Goal: Task Accomplishment & Management: Use online tool/utility

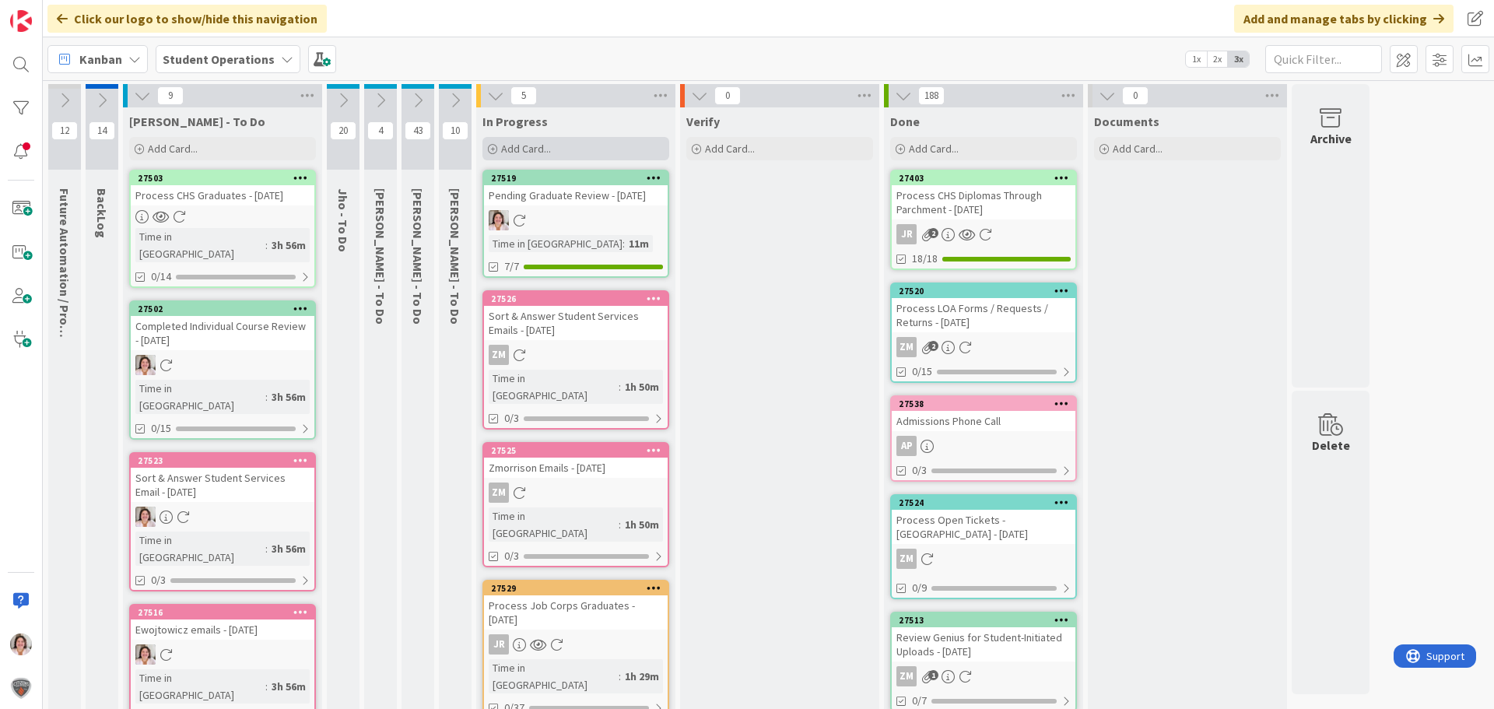
click at [542, 144] on span "Add Card..." at bounding box center [526, 149] width 50 height 14
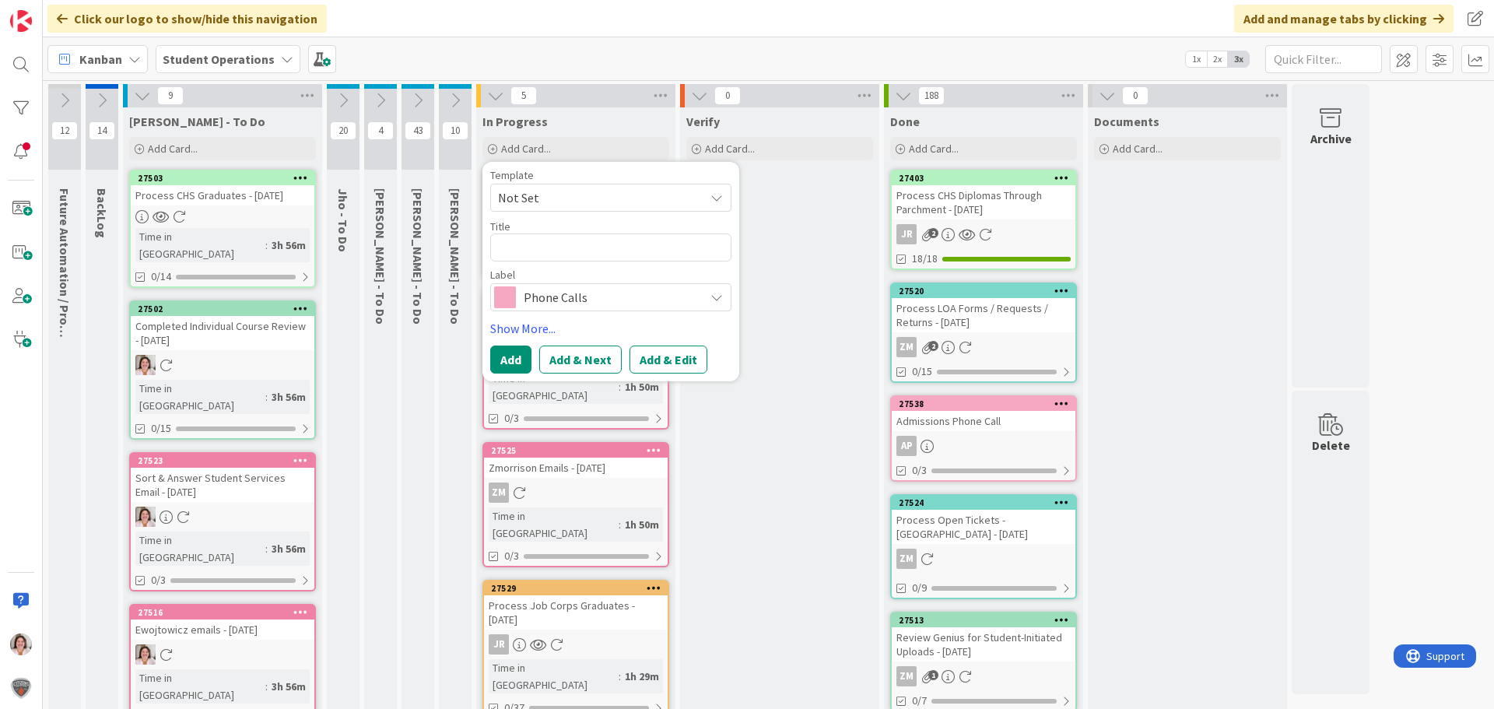
click at [647, 297] on span "Phone Calls" at bounding box center [610, 297] width 173 height 22
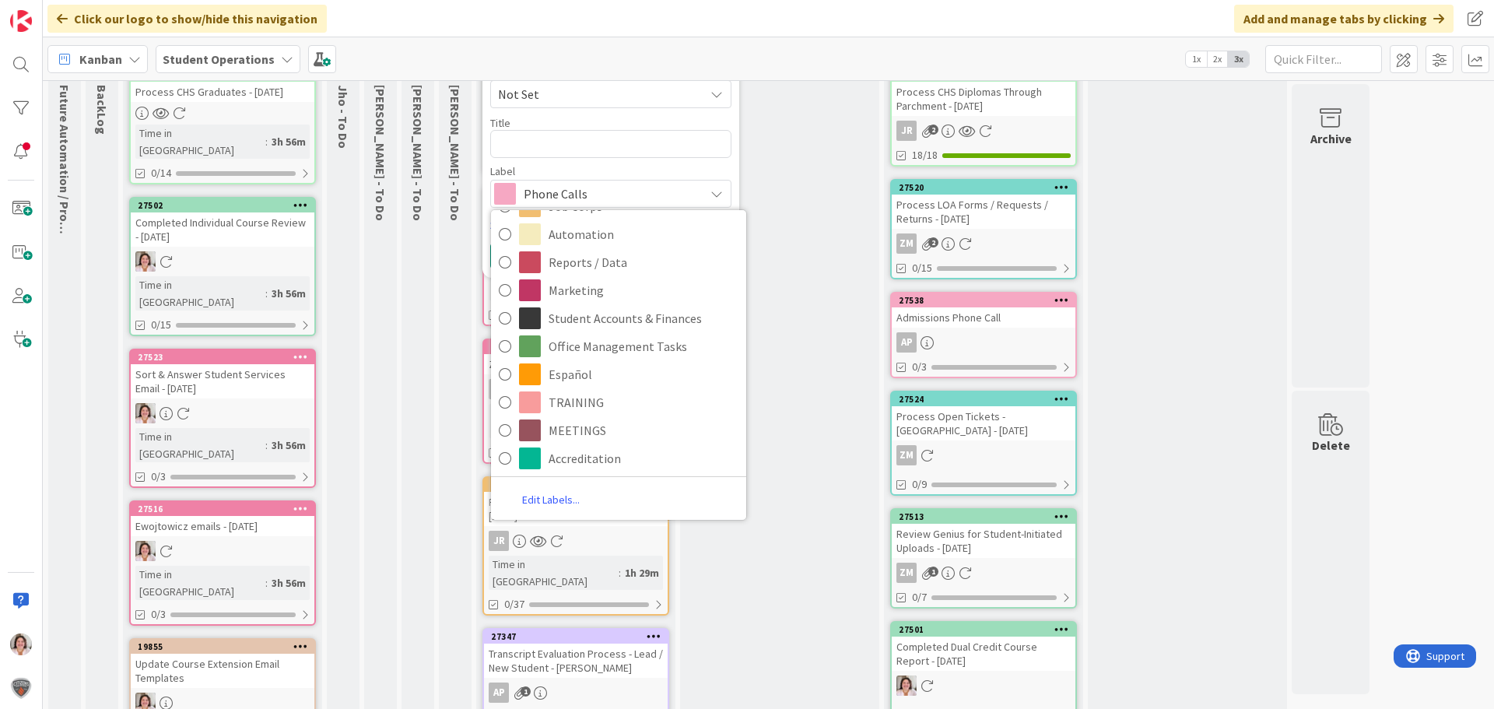
scroll to position [311, 0]
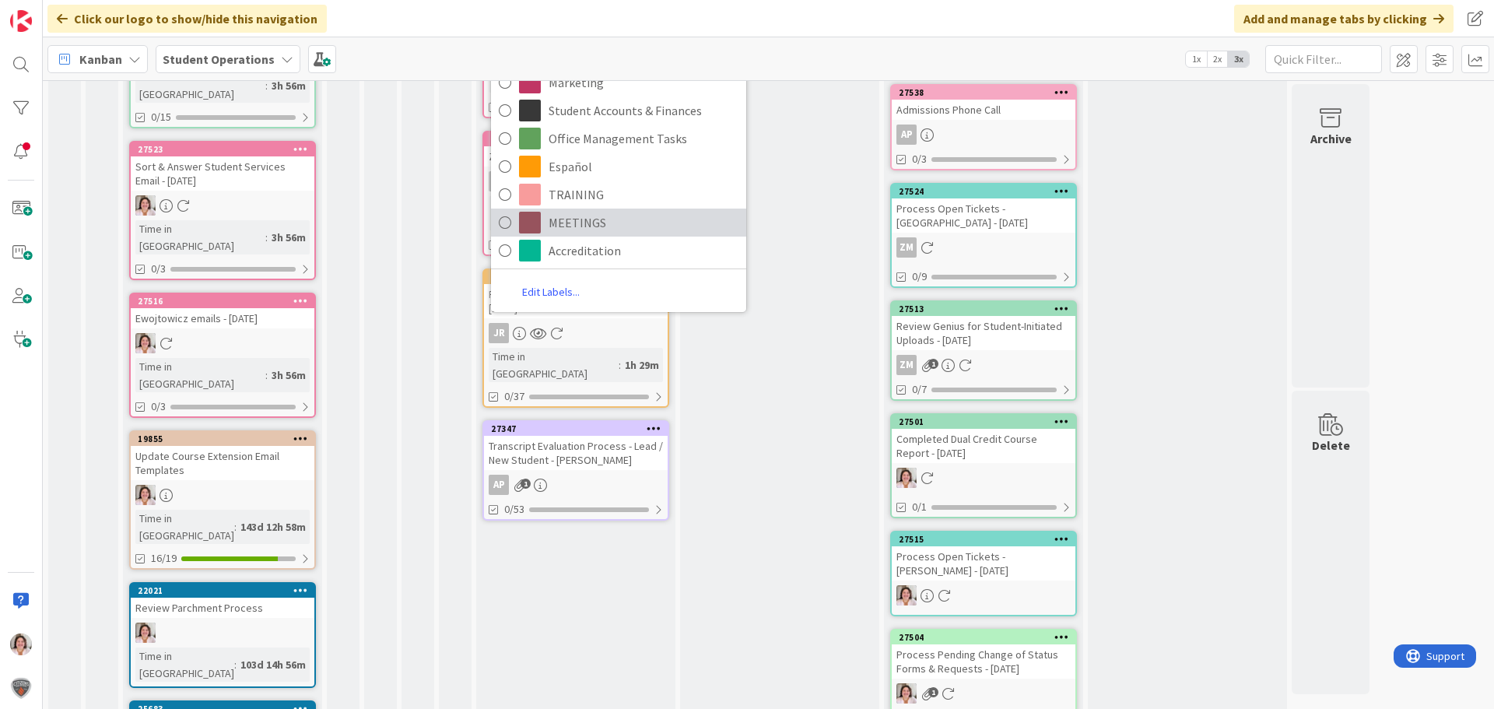
click at [577, 227] on span "MEETINGS" at bounding box center [644, 222] width 190 height 23
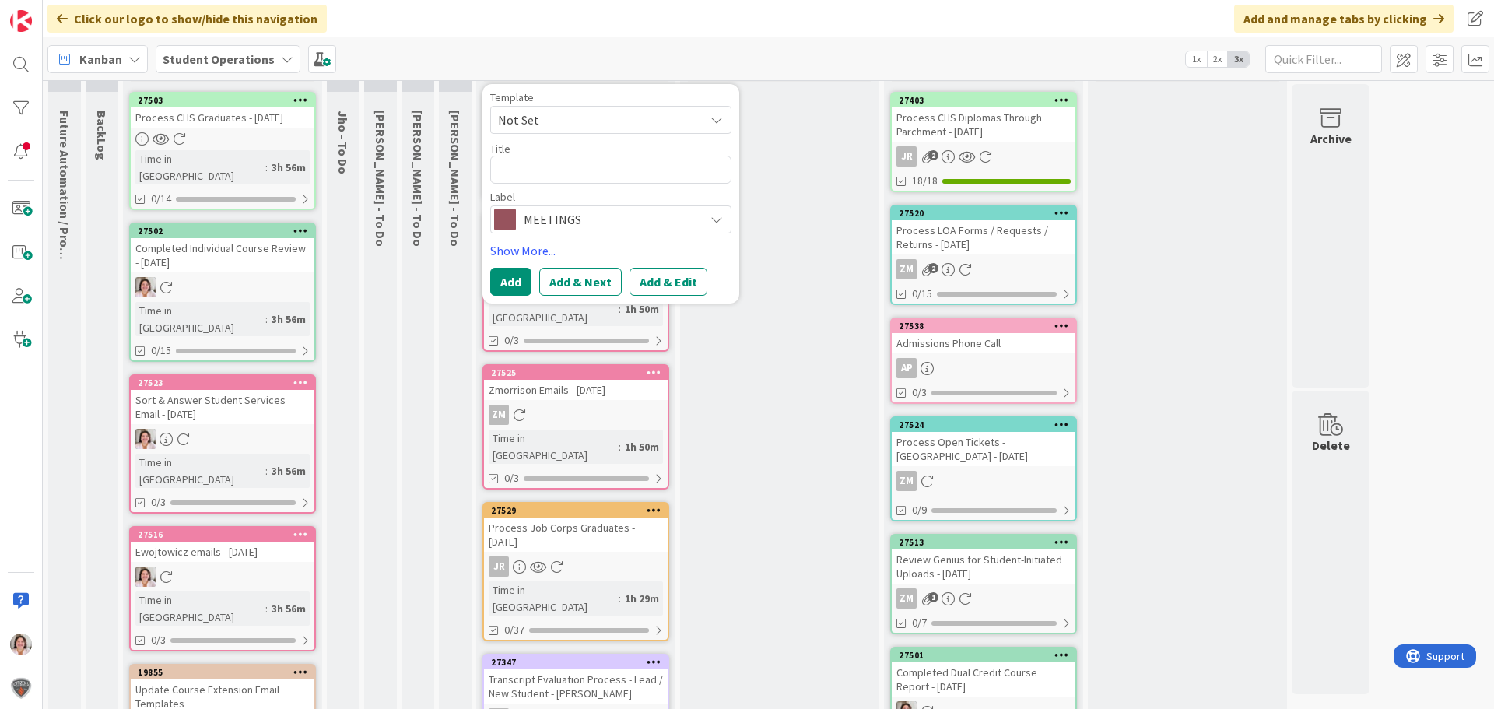
scroll to position [0, 0]
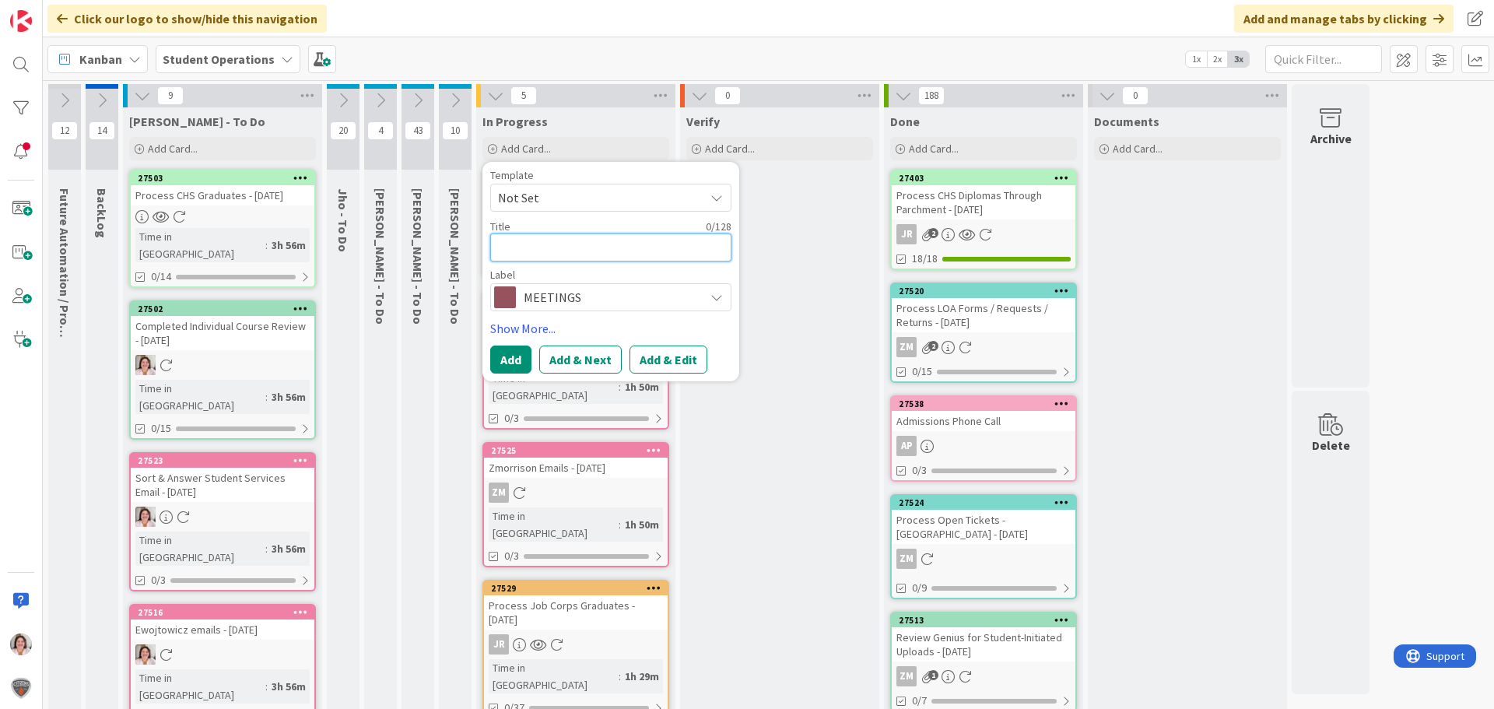
click at [609, 256] on textarea at bounding box center [610, 247] width 241 height 28
type textarea "x"
type textarea "I"
type textarea "x"
type textarea "M"
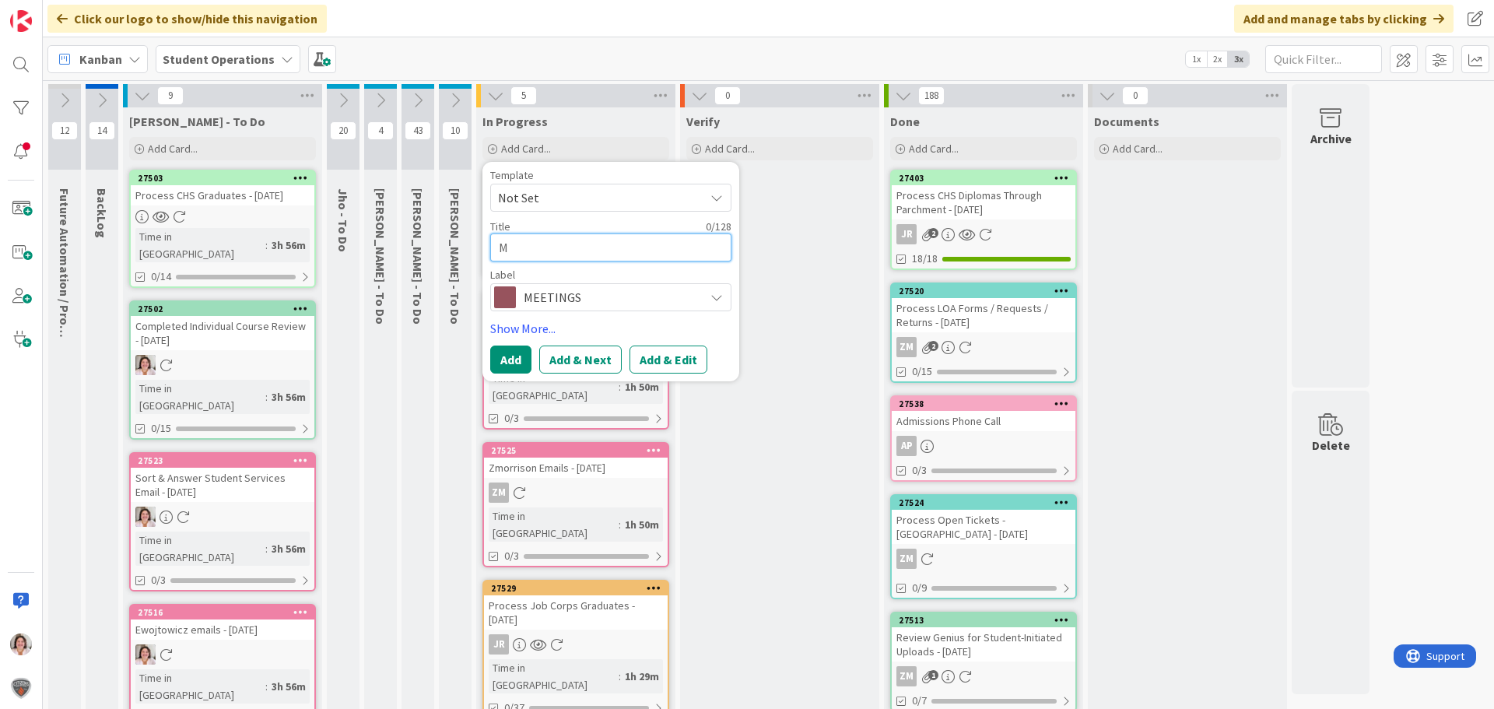
type textarea "x"
type textarea "Me"
type textarea "x"
type textarea "Mee"
type textarea "x"
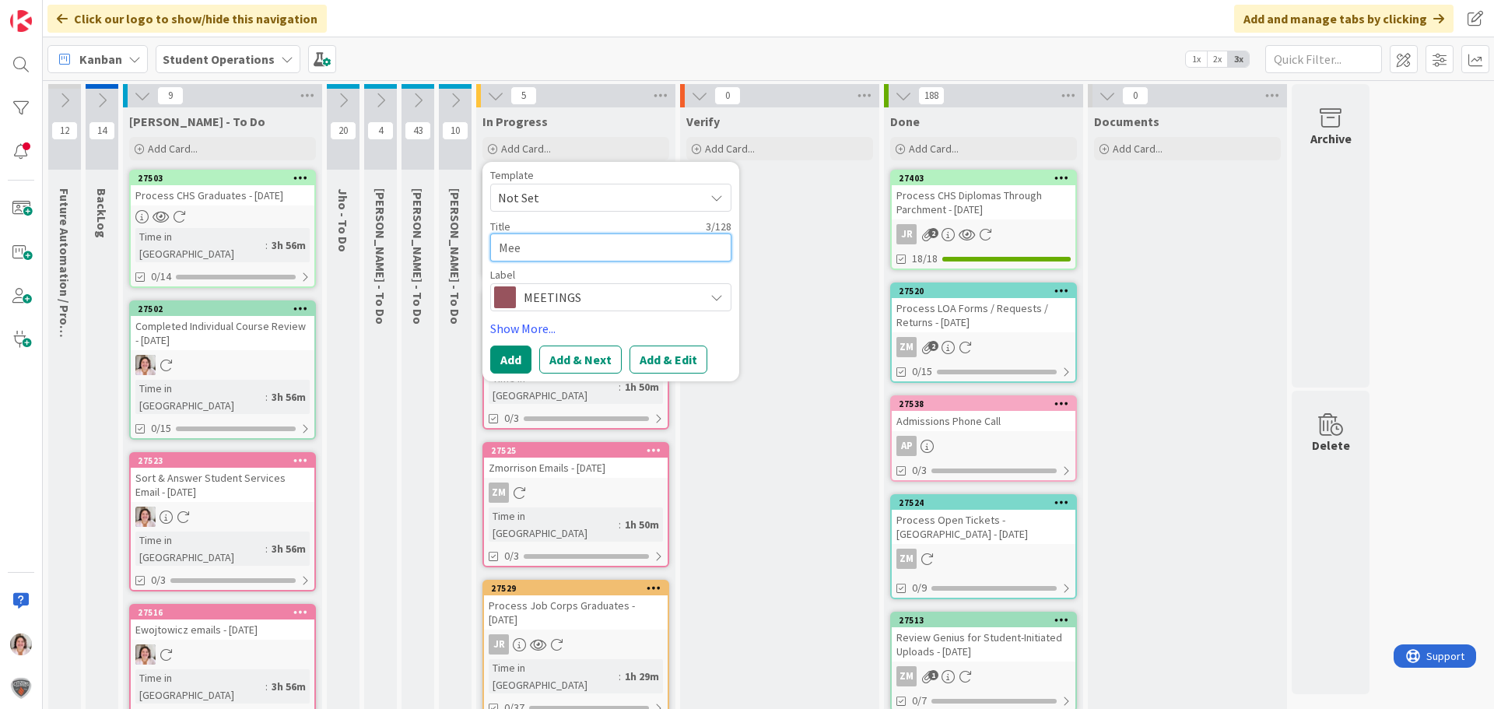
type textarea "Meet"
type textarea "x"
type textarea "Meeti"
type textarea "x"
type textarea "Meetin"
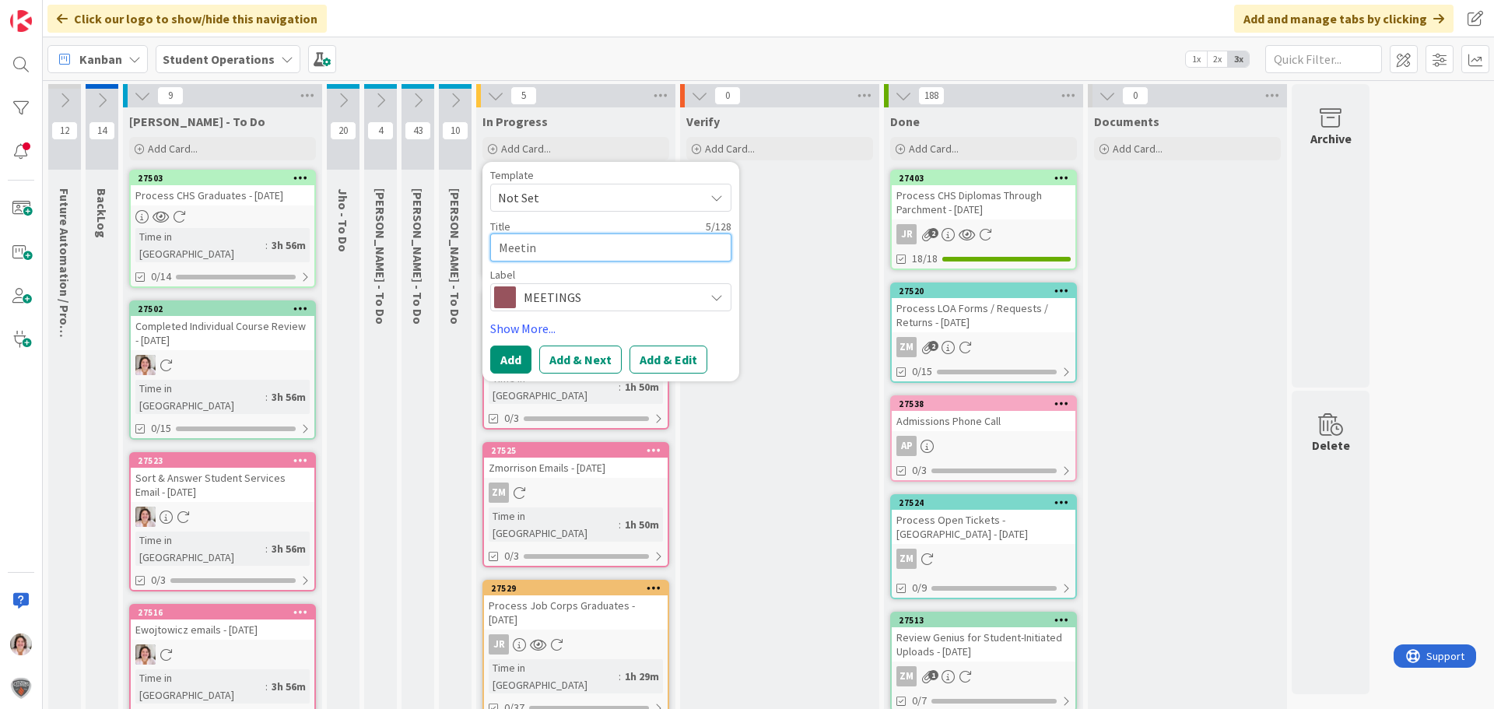
type textarea "x"
type textarea "Meeting"
type textarea "x"
type textarea "Meeting"
type textarea "x"
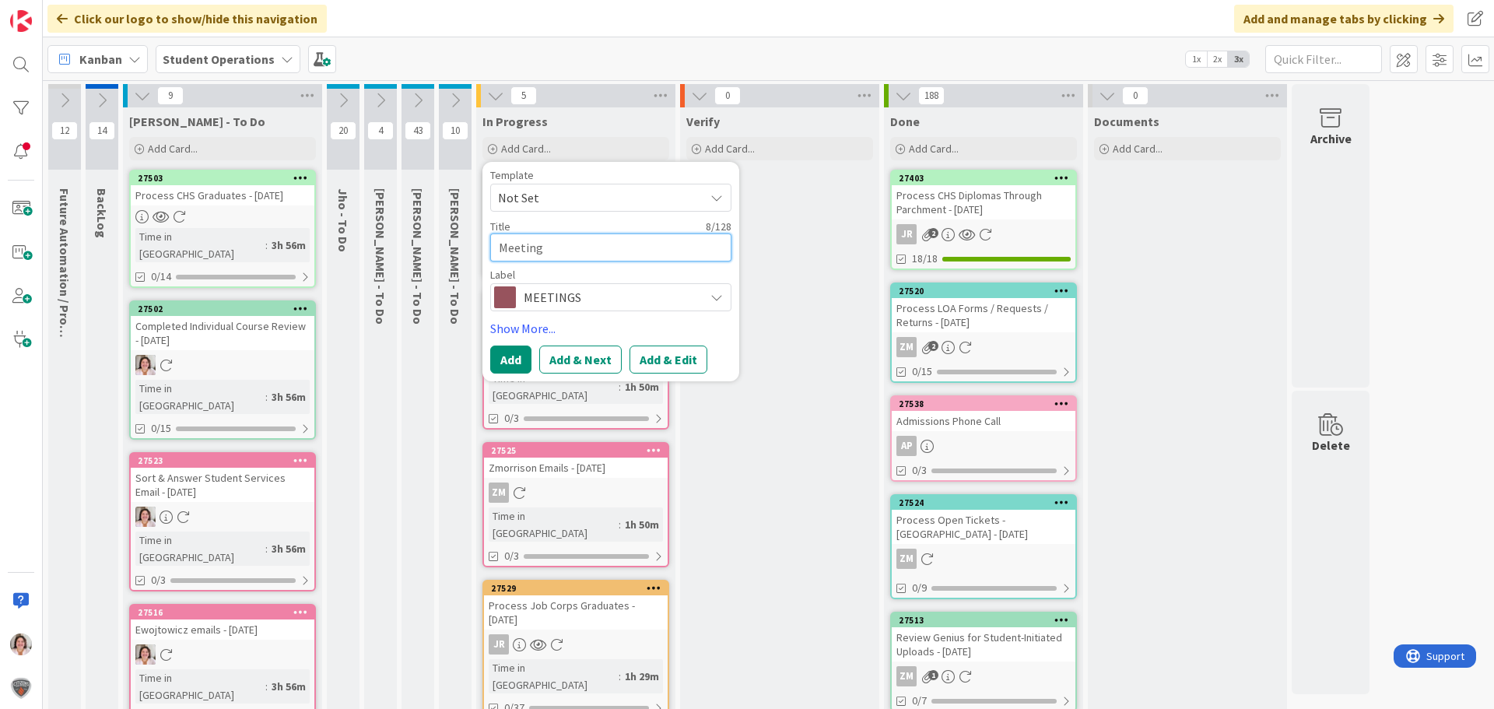
type textarea "Meeting w"
type textarea "x"
type textarea "Meeting w/"
type textarea "x"
type textarea "Meeting w/"
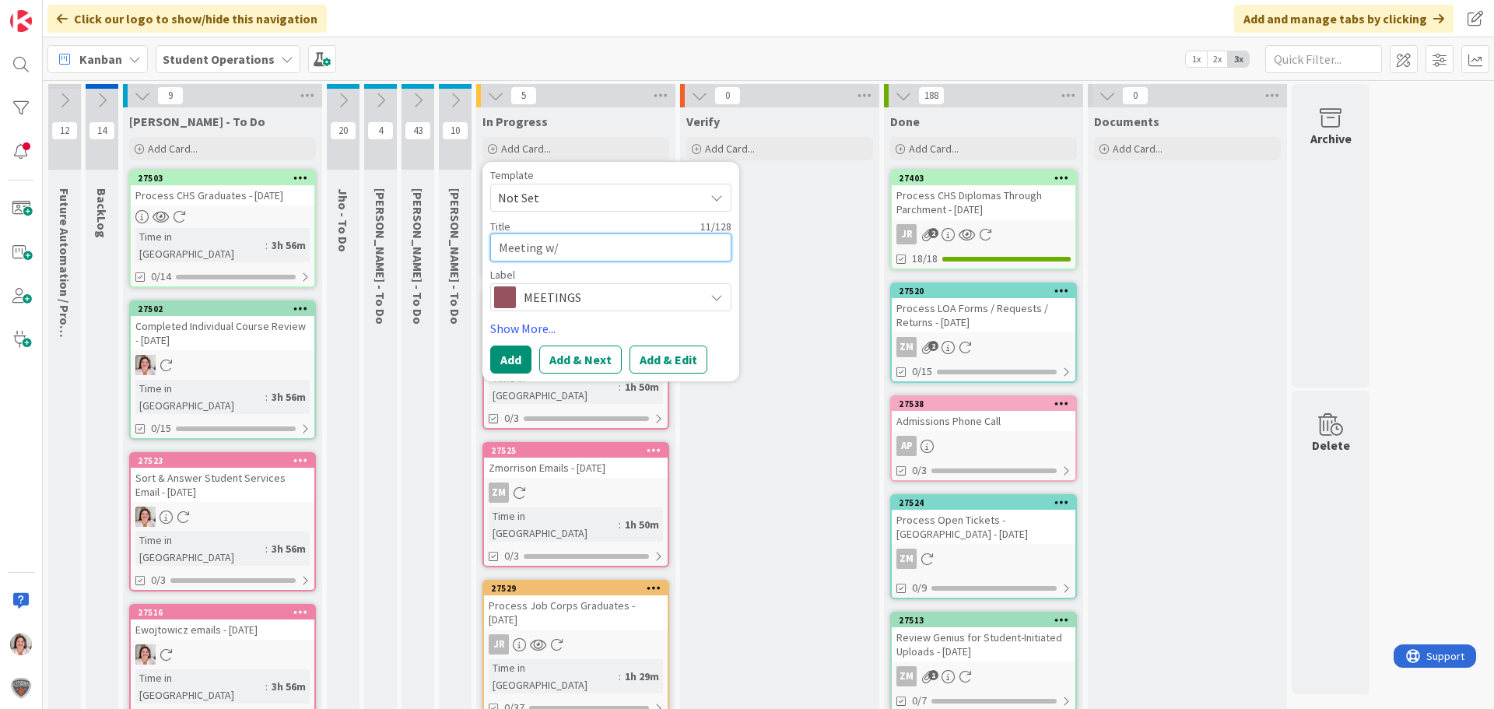
type textarea "x"
type textarea "Meeting w/ A"
type textarea "x"
type textarea "Meeting w/ Ac"
type textarea "x"
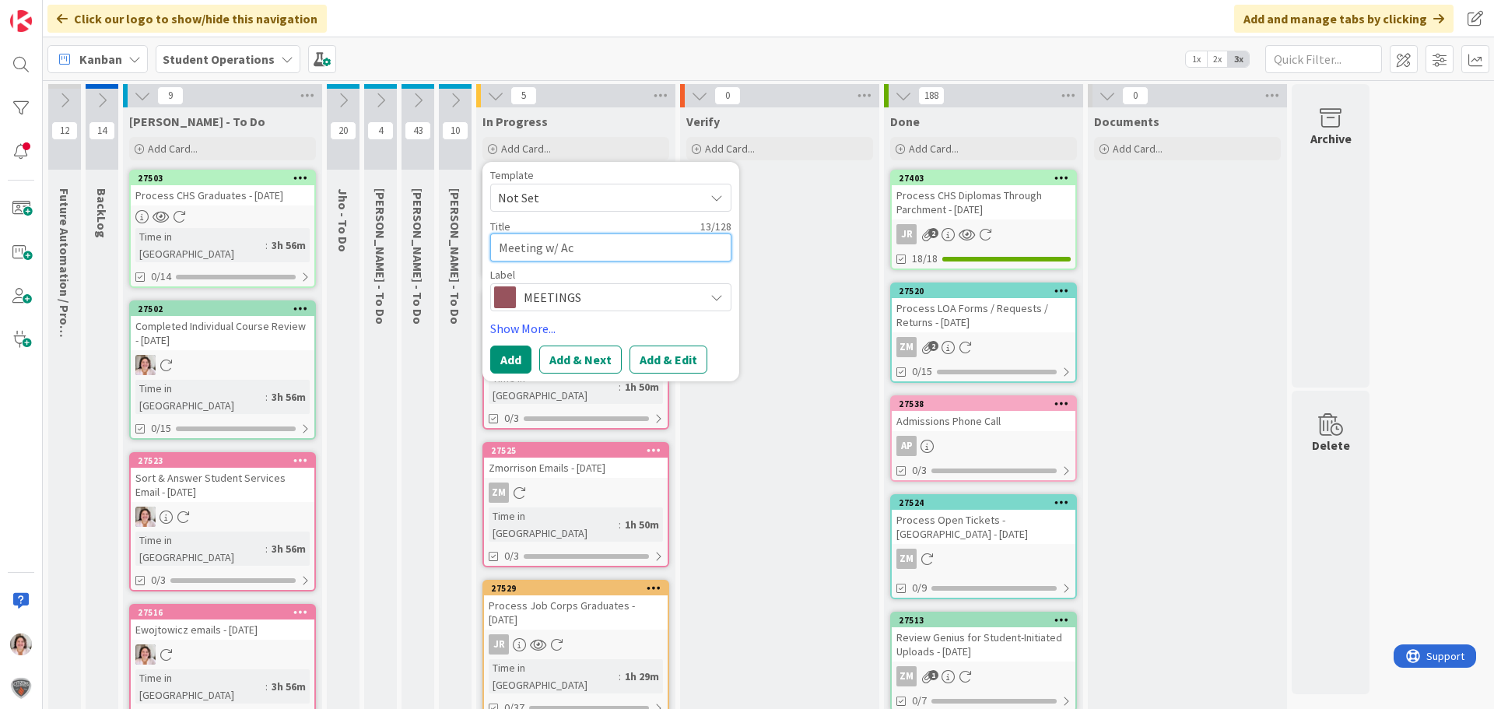
type textarea "Meeting w/ Aca"
type textarea "x"
type textarea "Meeting w/ Acad"
type textarea "x"
type textarea "Meeting w/ Acade"
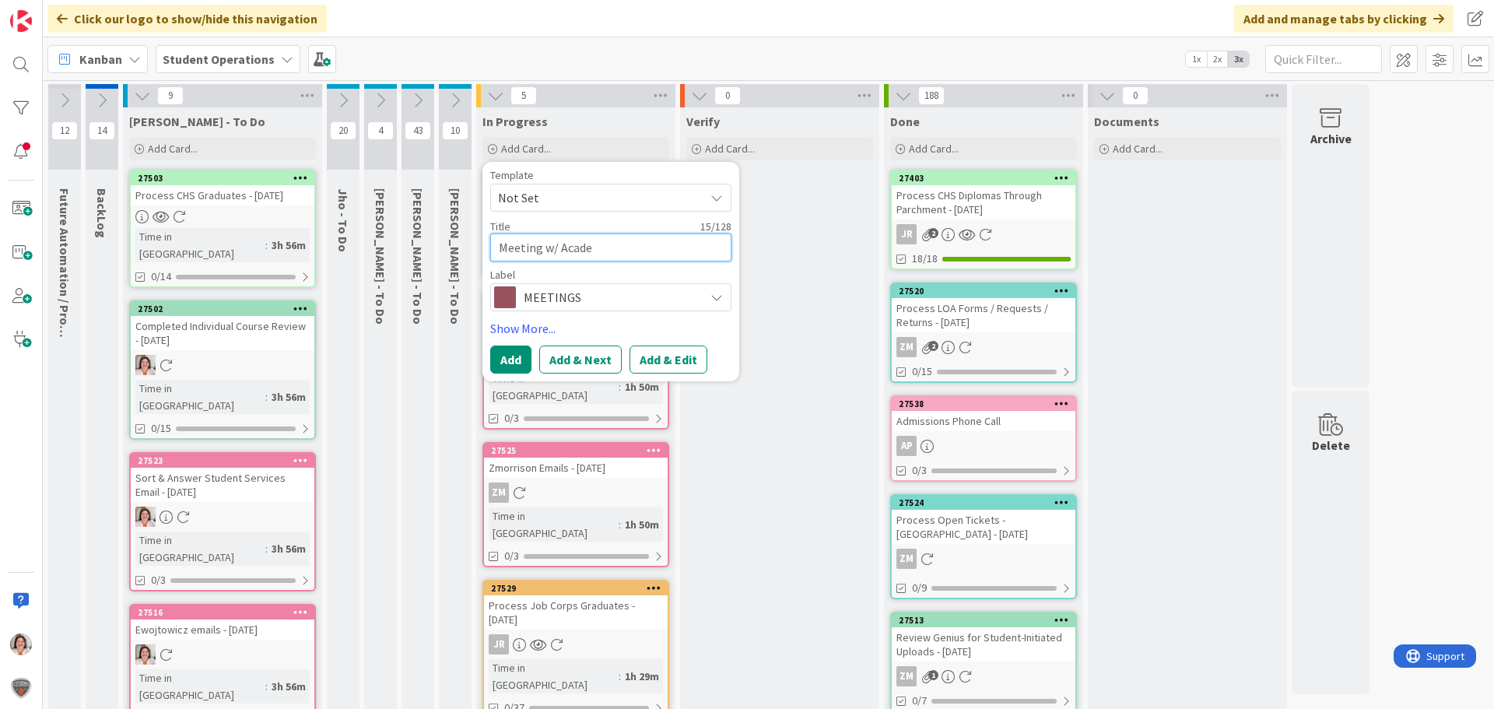
type textarea "x"
type textarea "Meeting w/ Academ"
type textarea "x"
type textarea "Meeting w/ Academi"
type textarea "x"
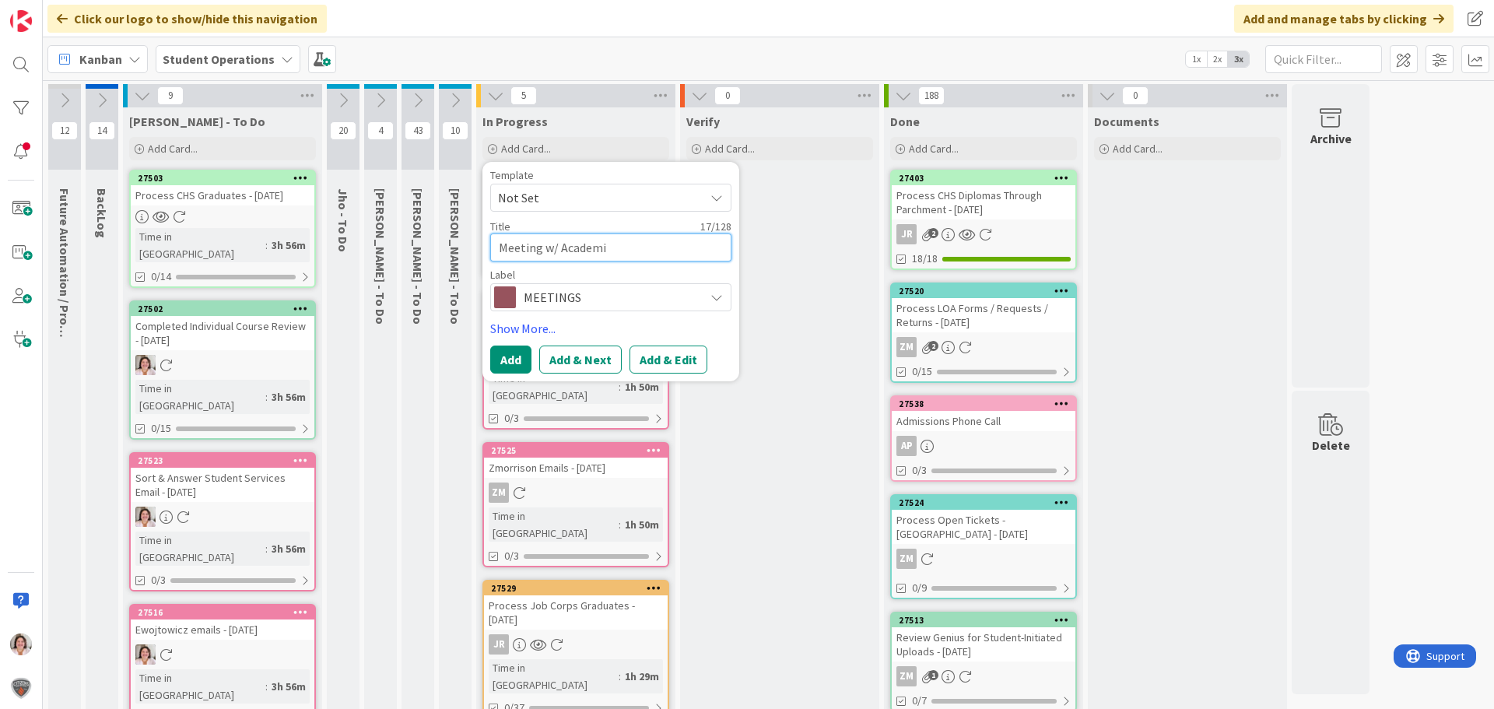
type textarea "Meeting w/ Academic"
type textarea "x"
type textarea "Meeting w/ Academics"
type textarea "x"
type textarea "Meeting w/ Academics"
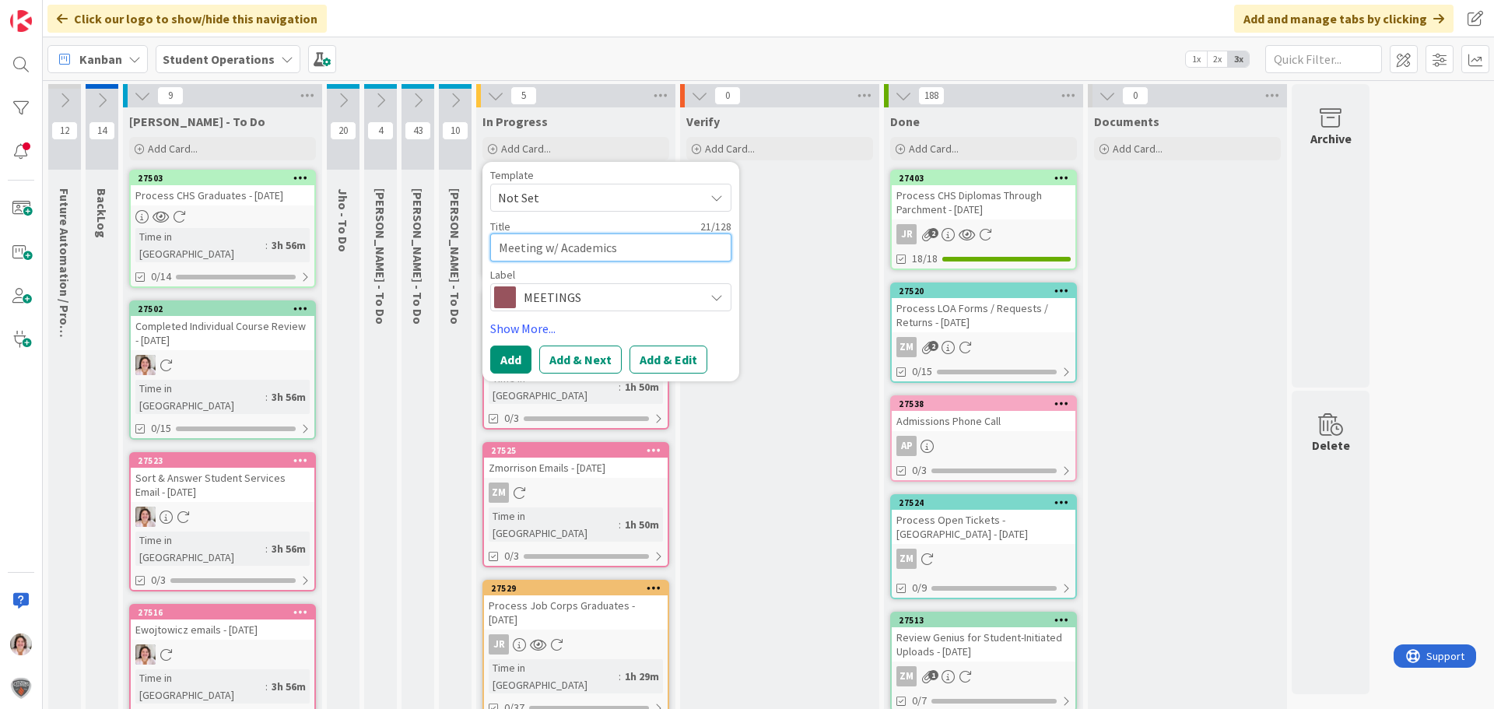
type textarea "x"
type textarea "Meeting w/ Academics -"
type textarea "x"
type textarea "Meeting w/ Academics -"
type textarea "x"
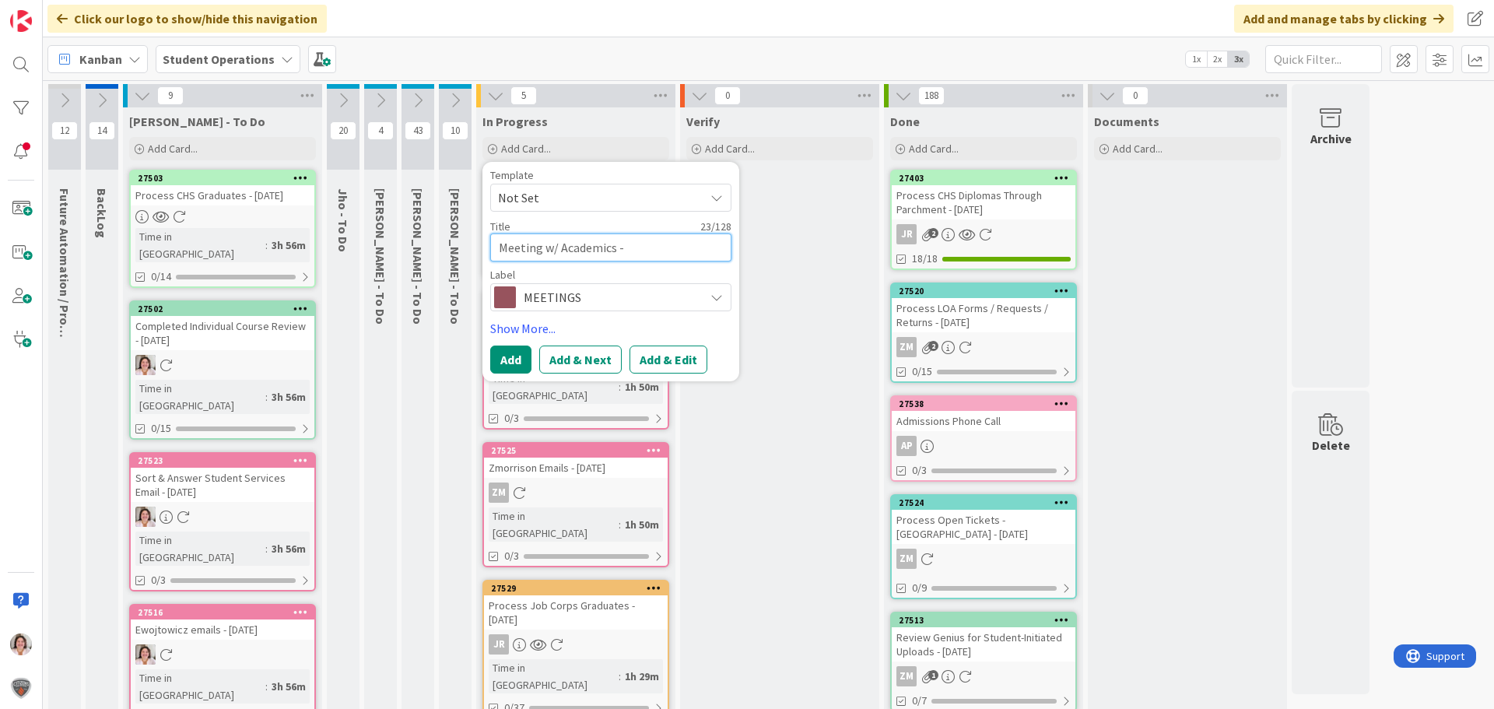
type textarea "Meeting w/ Academics - I"
type textarea "x"
type textarea "Meeting w/ Academics - In"
type textarea "x"
type textarea "Meeting w/ Academics - Ind"
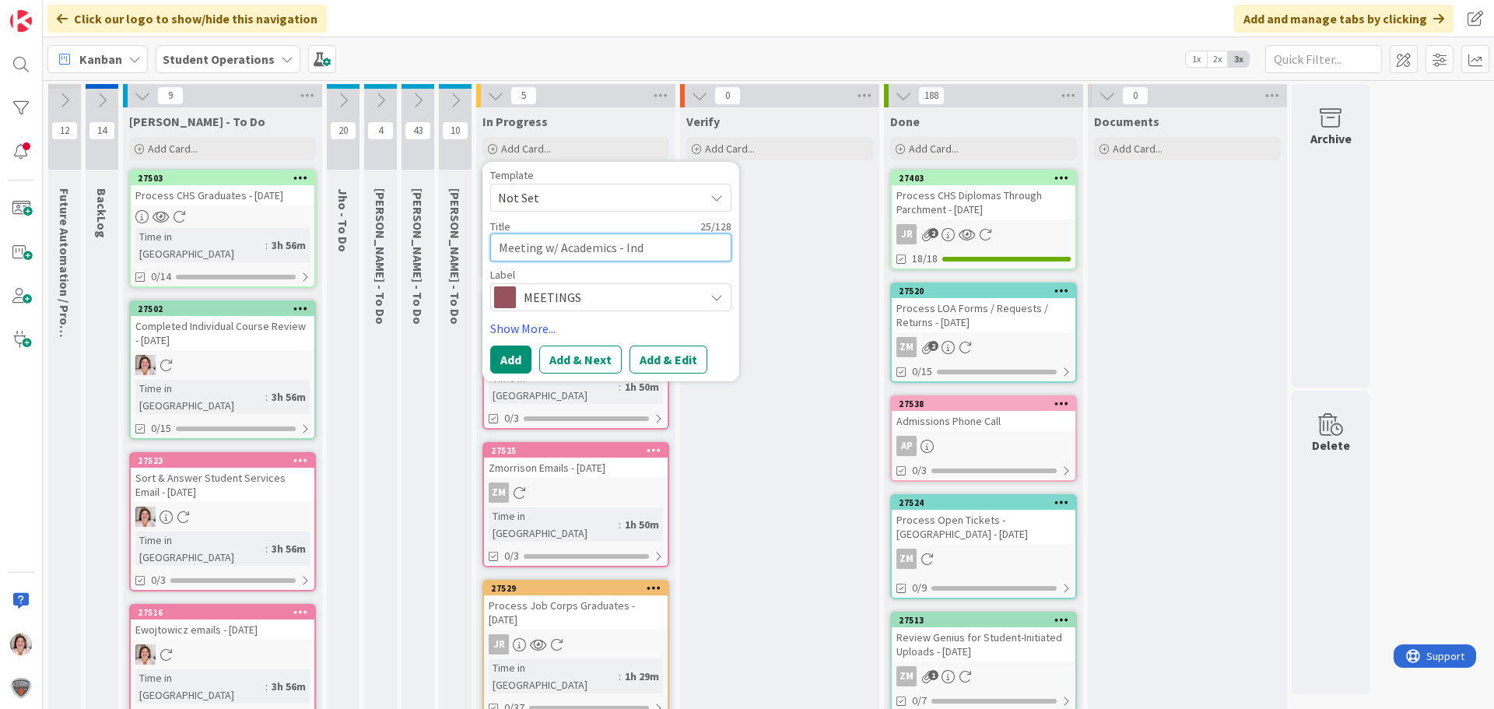
type textarea "x"
type textarea "Meeting w/ Academics - Indi"
type textarea "x"
type textarea "Meeting w/ Academics - Indiv"
type textarea "x"
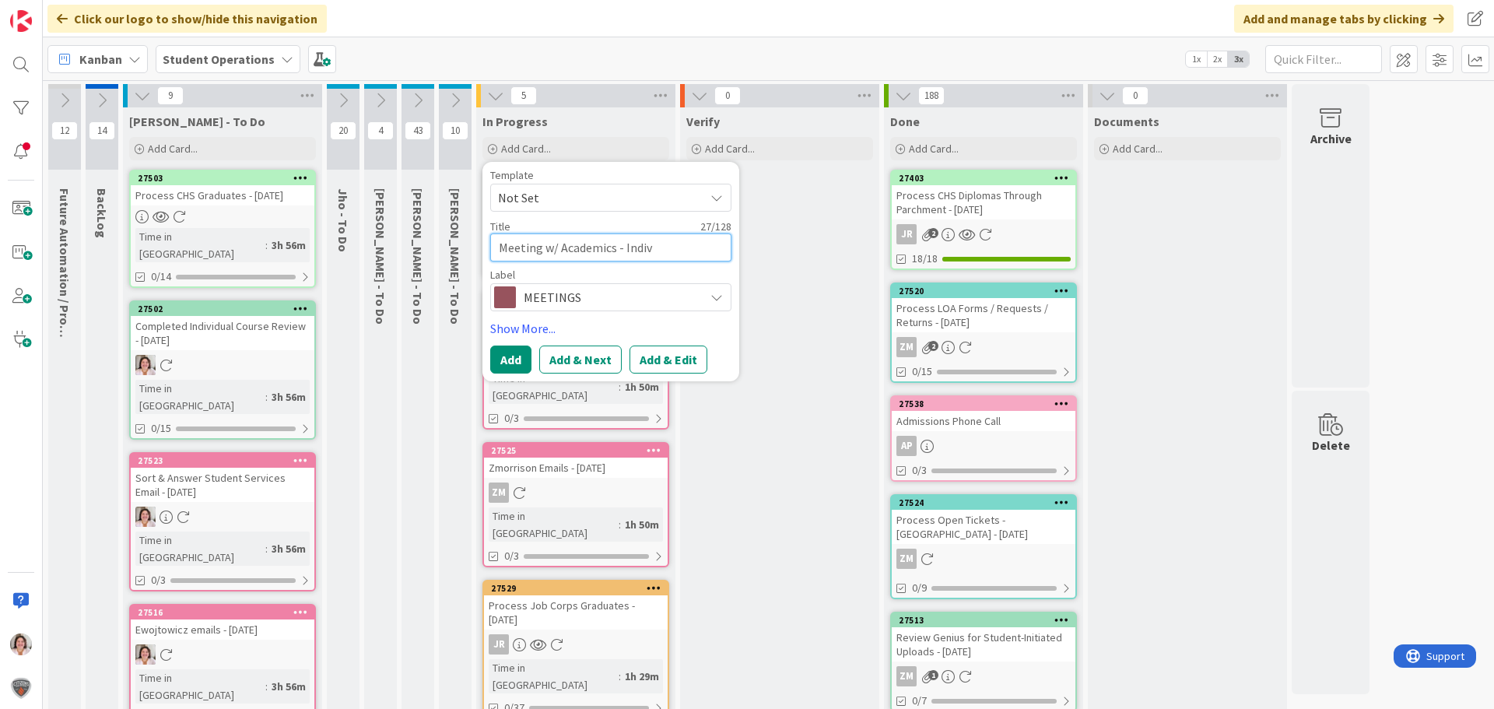
type textarea "Meeting w/ Academics - Indivi"
type textarea "x"
type textarea "Meeting w/ Academics - Individ"
type textarea "x"
type textarea "Meeting w/ Academics - [GEOGRAPHIC_DATA]"
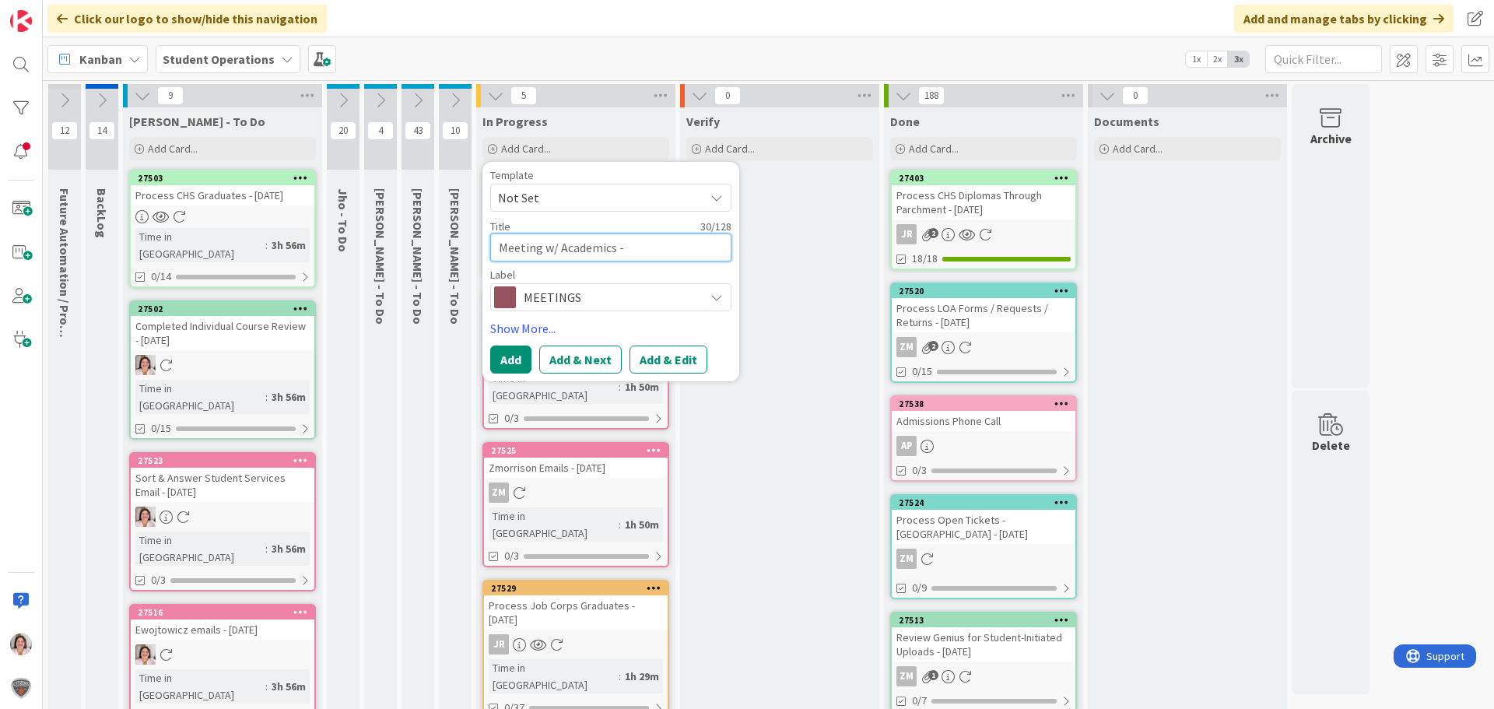
type textarea "x"
type textarea "Meeting w/ Academics - Individua"
type textarea "x"
type textarea "Meeting w/ Academics - Individual"
type textarea "x"
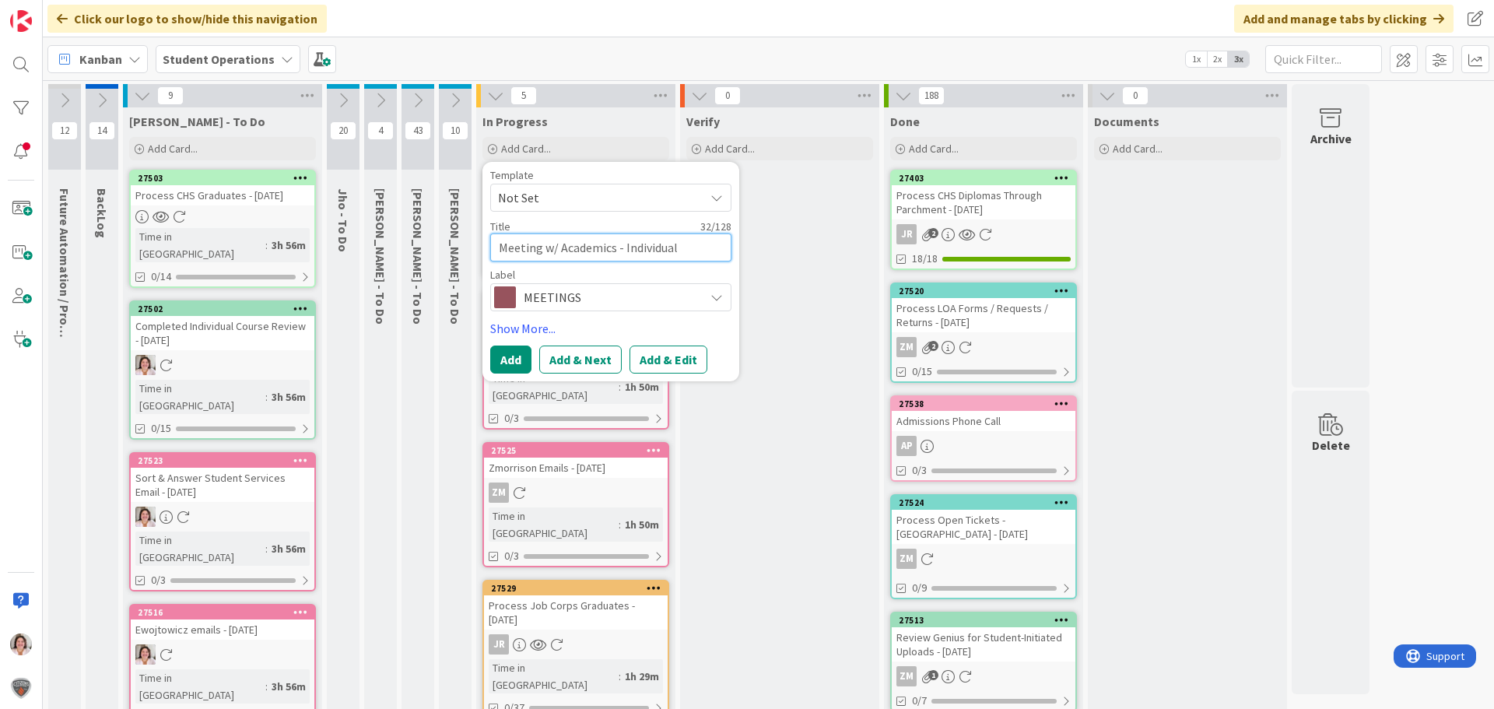
type textarea "Meeting w/ Academics - Individual"
type textarea "x"
type textarea "Meeting w/ Academics - Individual C"
type textarea "x"
type textarea "Meeting w/ Academics - Individual Co"
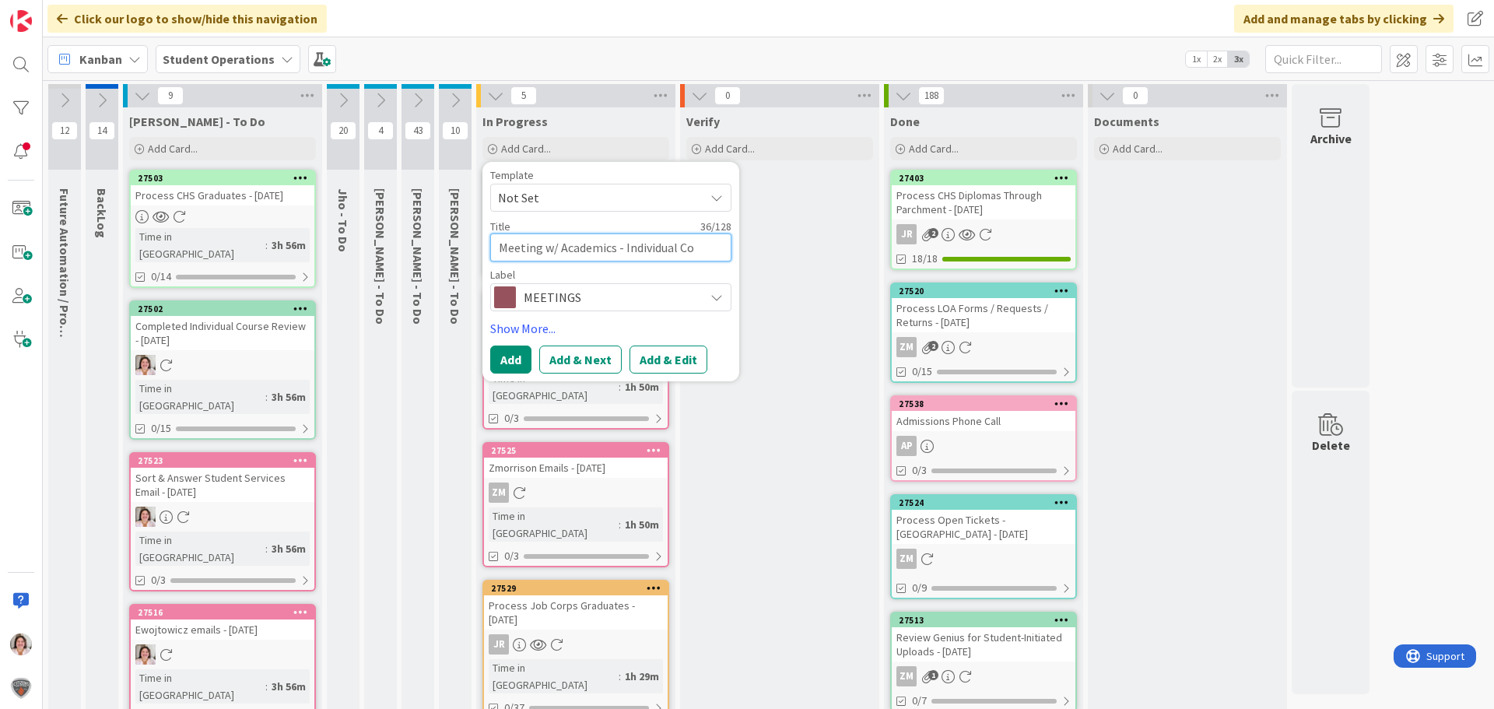
type textarea "x"
type textarea "Meeting w/ Academics - Individual Cou"
type textarea "x"
type textarea "Meeting w/ Academics - Individual Cour"
type textarea "x"
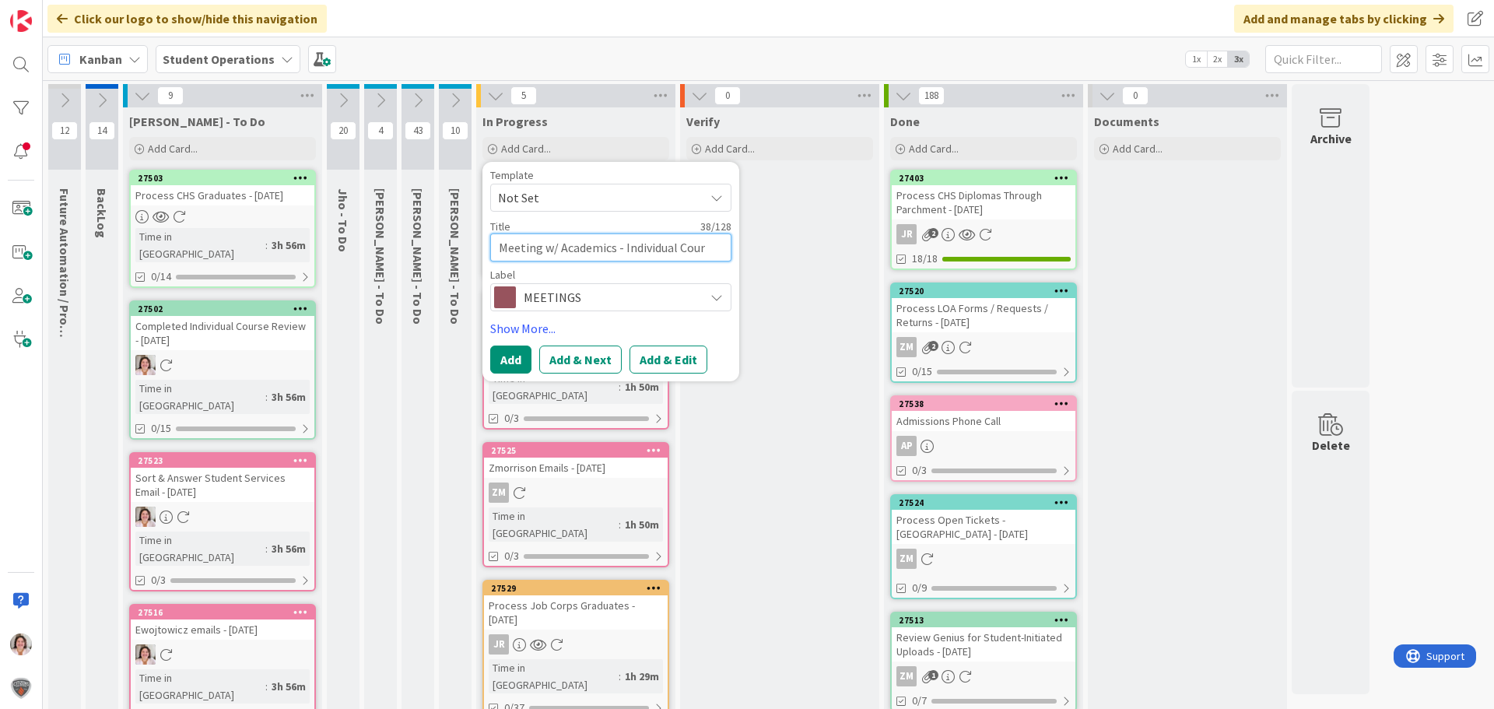
type textarea "Meeting w/ Academics - Individual Cours"
type textarea "x"
type textarea "Meeting w/ Academics - Individual Course"
type textarea "x"
type textarea "Meeting w/ Academics - Individual Course"
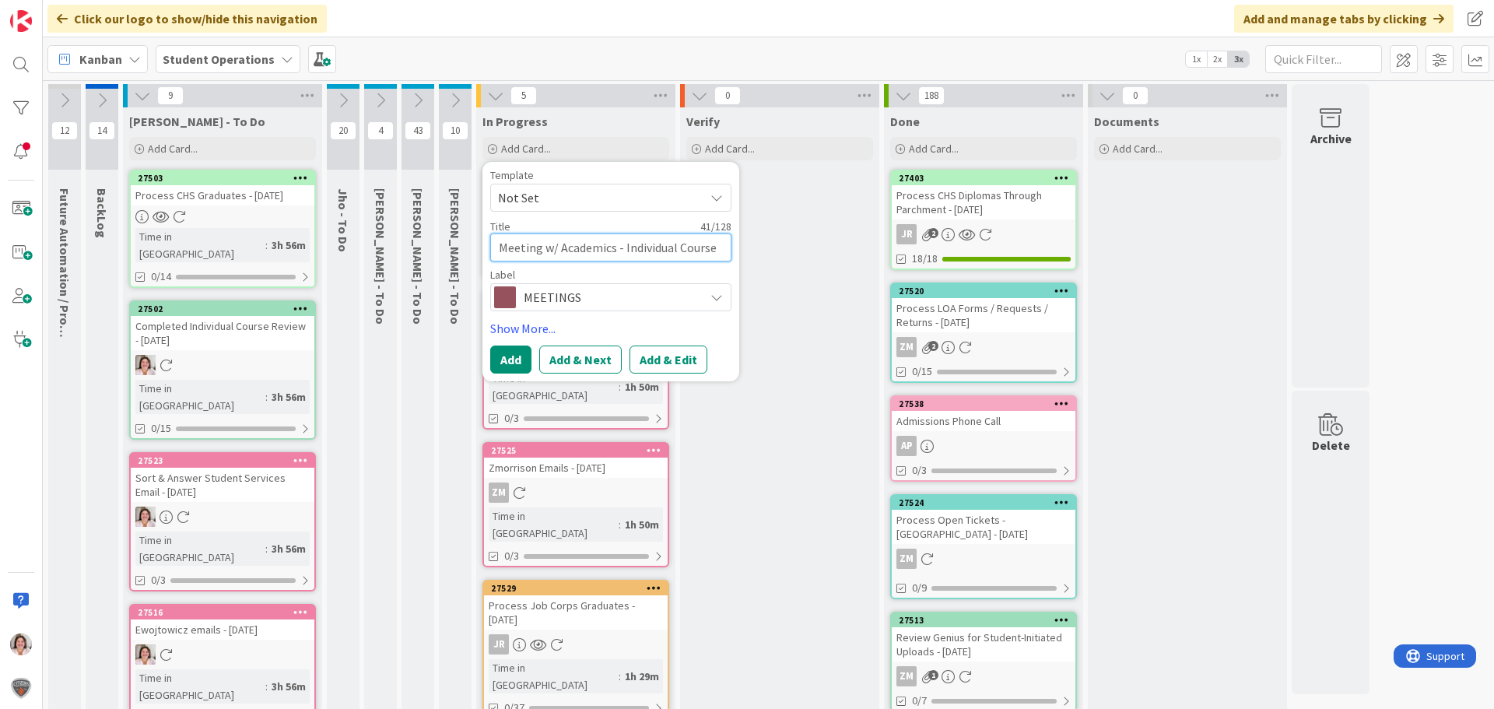
type textarea "x"
type textarea "Meeting w/ Academics - Individual Course O"
type textarea "x"
type textarea "Meeting w/ Academics - Individual Course Or"
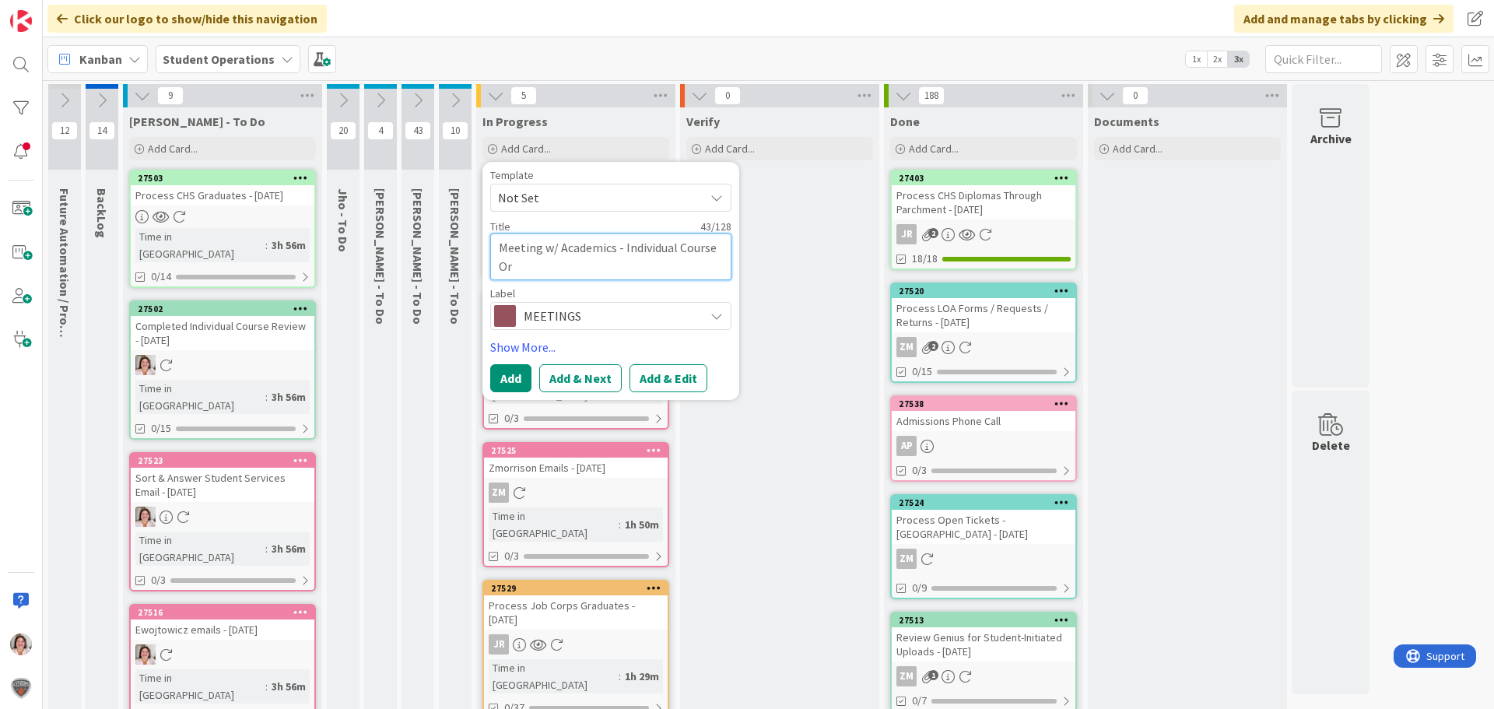
type textarea "x"
type textarea "Meeting w/ Academics - Individual Course Ori"
type textarea "x"
type textarea "Meeting w/ Academics - Individual Course [PERSON_NAME]"
type textarea "x"
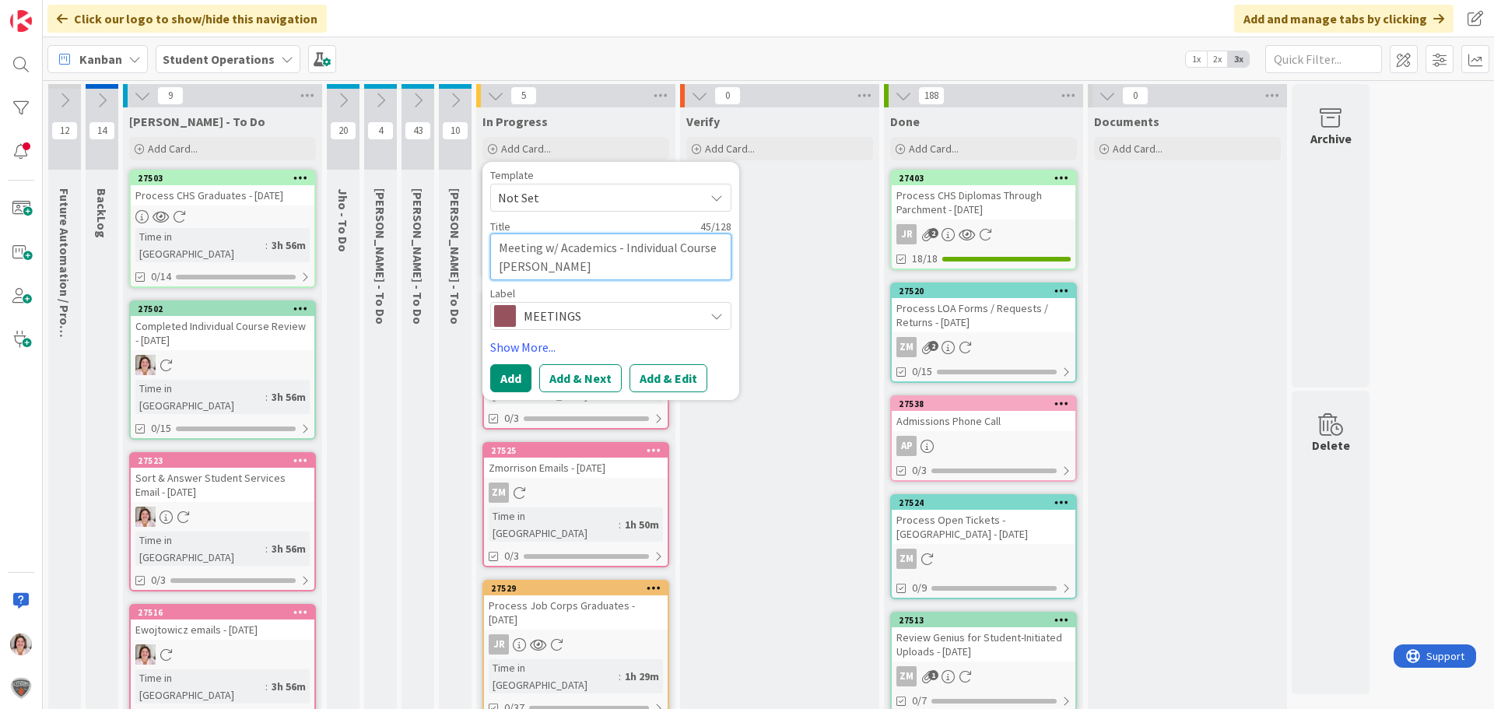
type textarea "Meeting w/ Academics - Individual Course Orien"
type textarea "x"
type textarea "Meeting w/ Academics - Individual Course Orient"
type textarea "x"
type textarea "Meeting w/ Academics - Individual Course Orienta"
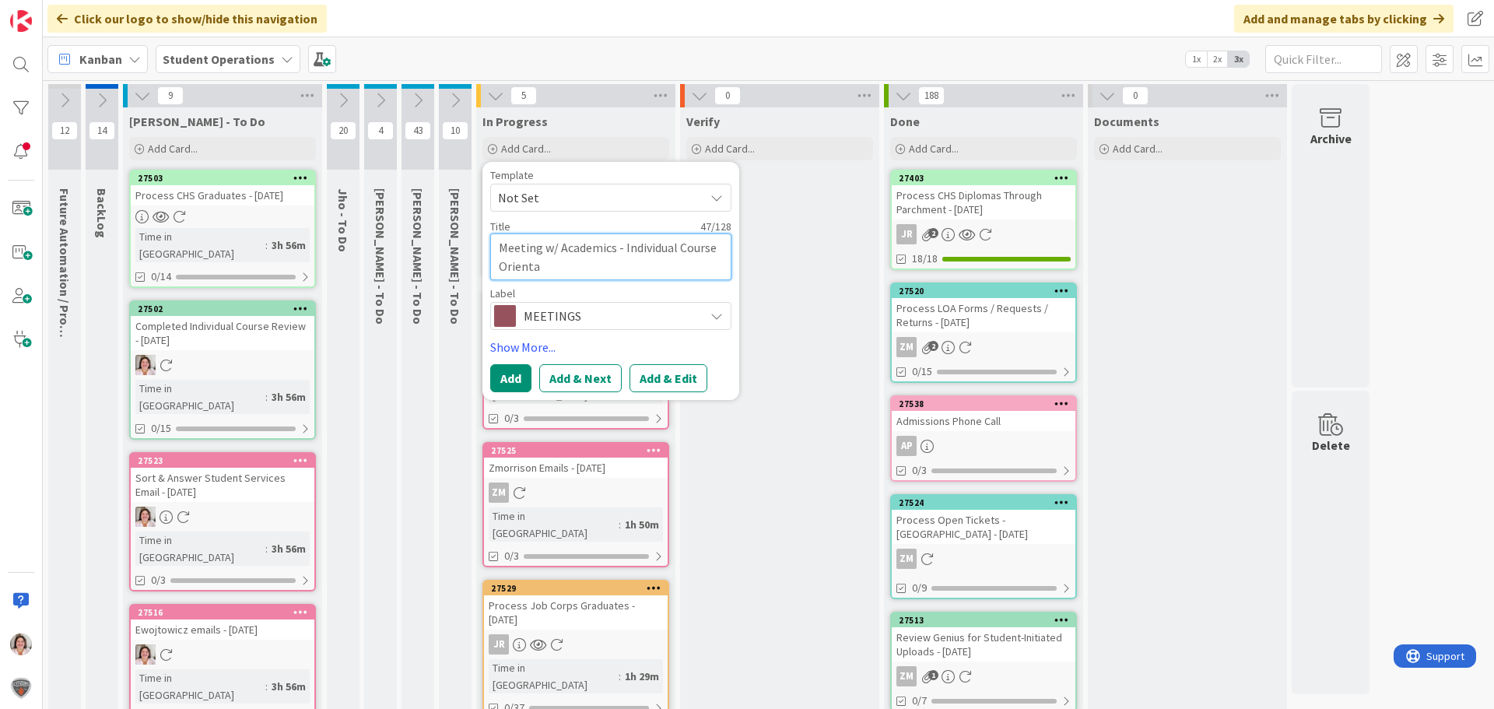
type textarea "x"
type textarea "Meeting w/ Academics - Individual Course Orientat"
type textarea "x"
type textarea "Meeting w/ Academics - Individual Course Orientatio"
type textarea "x"
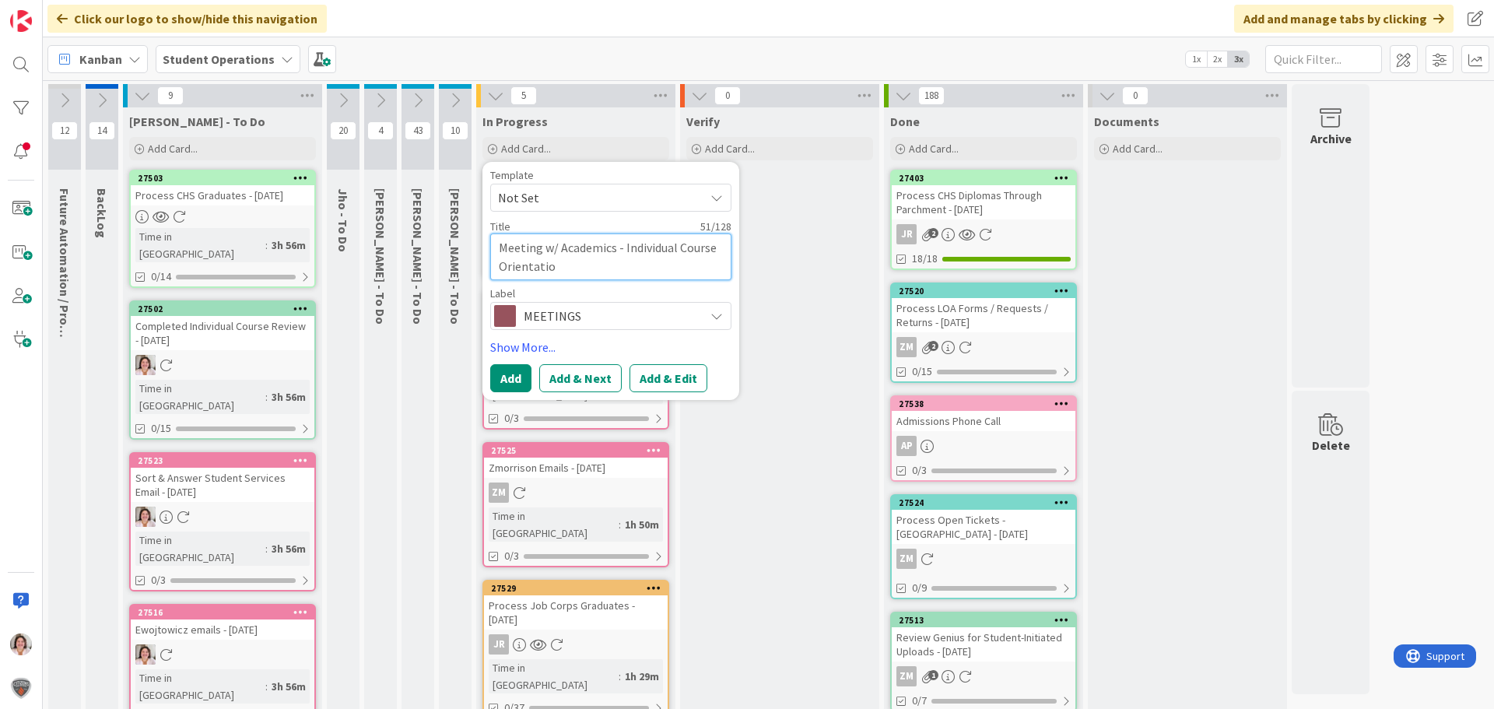
type textarea "Meeting w/ Academics - Individual Course Orientation"
type textarea "x"
type textarea "Meeting w/ Academics - Individual Course Orientation"
type textarea "x"
type textarea "Meeting w/ Academics - Individual Course Orientation -"
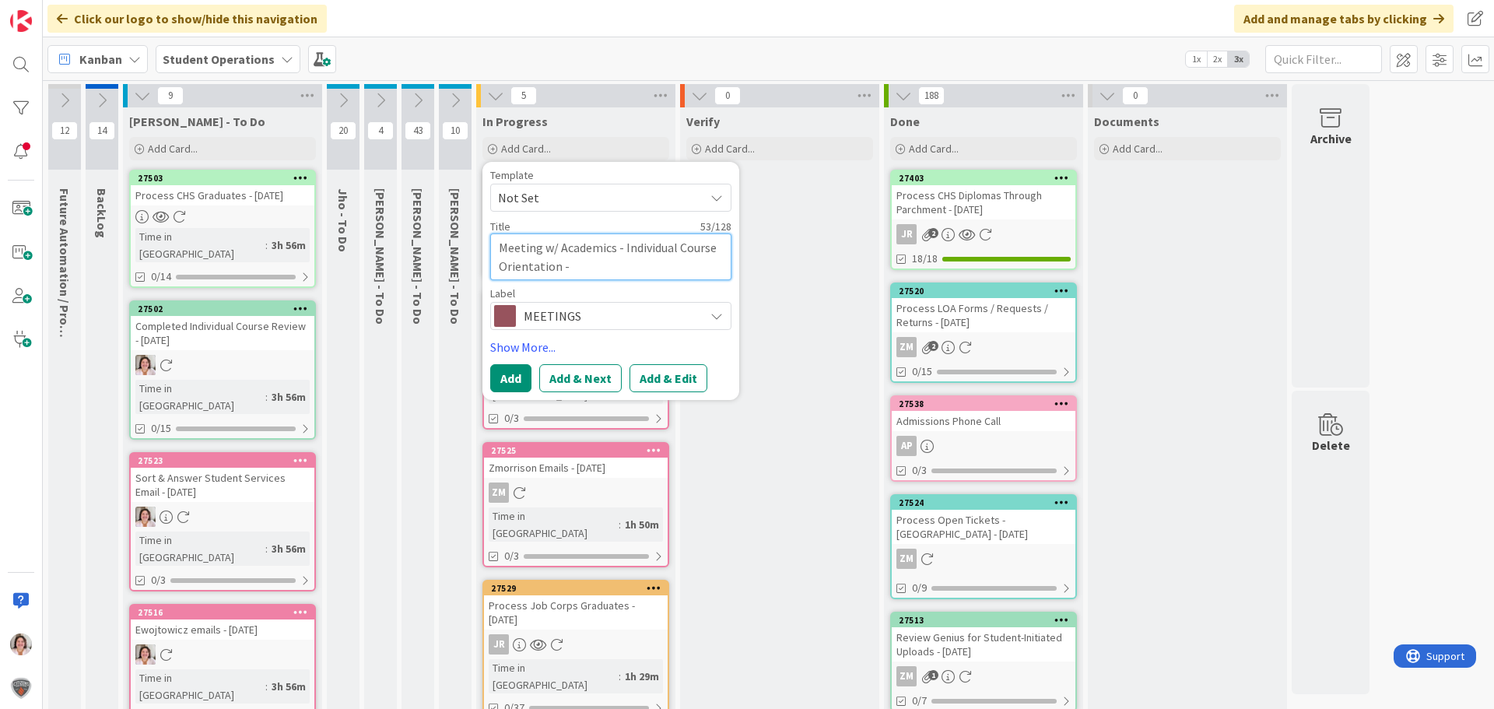
type textarea "x"
type textarea "Meeting w/ Academics - Individual Course Orientation -"
type textarea "x"
type textarea "Meeting w/ Academics - Individual Course Orientation - 1"
type textarea "x"
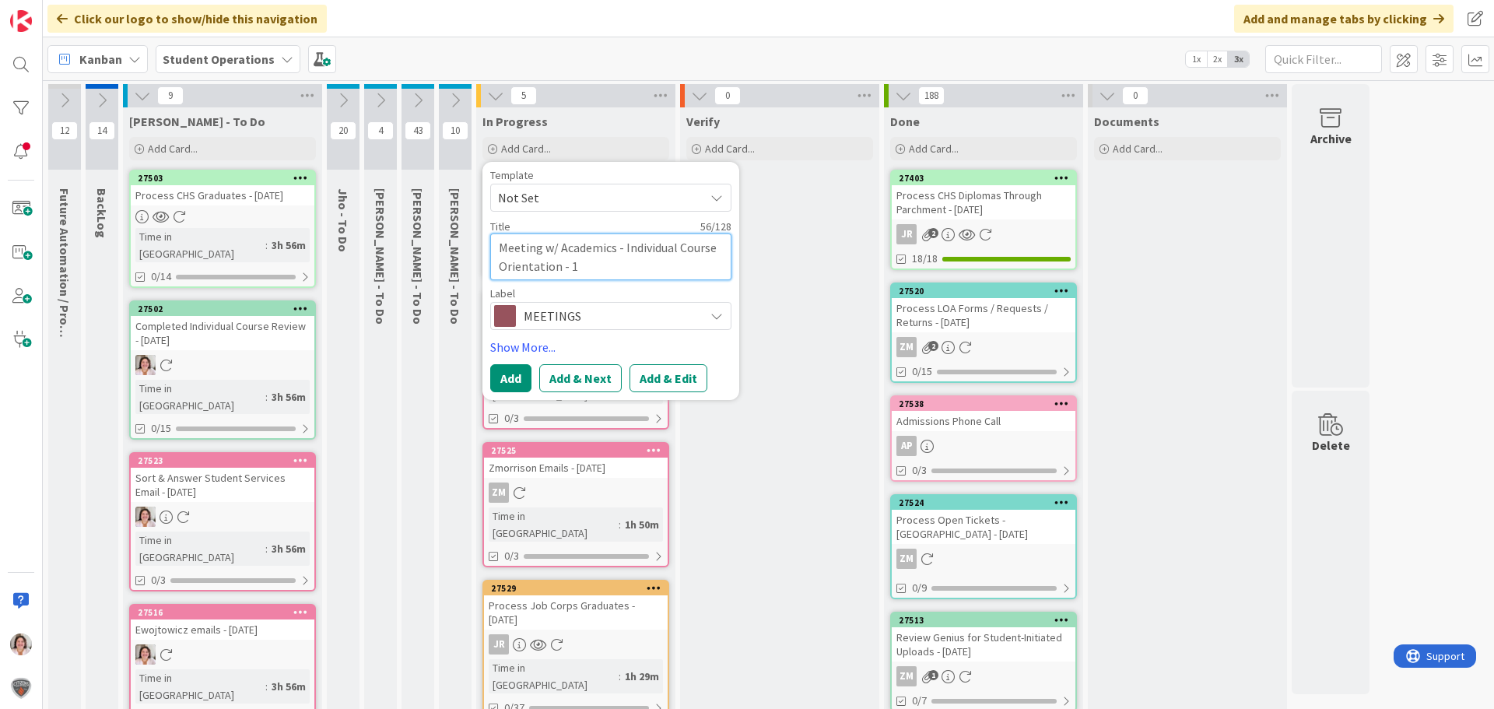
type textarea "Meeting w/ Academics - Individual Course Orientation - 1"
type textarea "x"
type textarea "Meeting w/ Academics - Individual Course Orientation - 1 H"
type textarea "x"
type textarea "Meeting w/ Academics - Individual Course Orientation - 1 Ho"
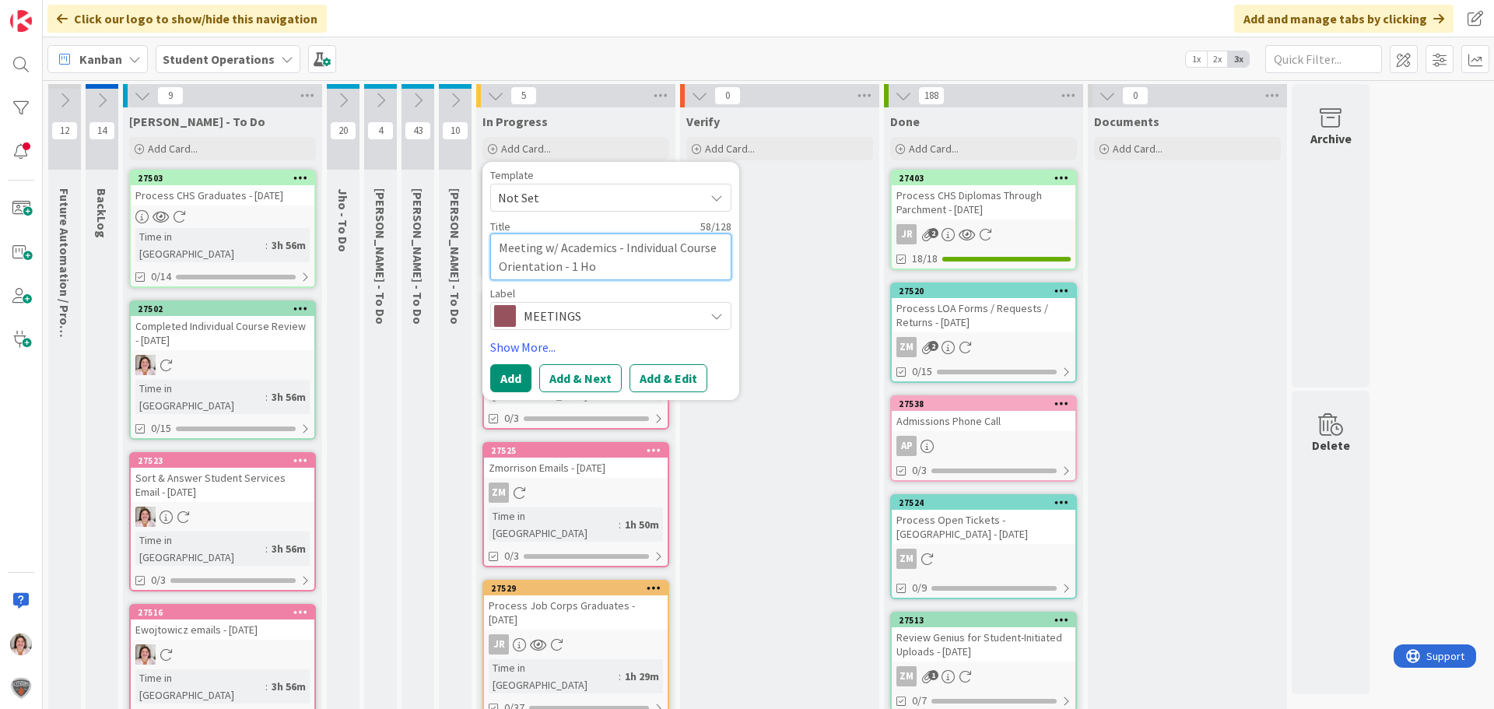
type textarea "x"
type textarea "Meeting w/ Academics - Individual Course Orientation - 1 Hou"
type textarea "x"
type textarea "Meeting w/ Academics - Individual Course Orientation - 1 Hour"
click at [513, 376] on button "Add" at bounding box center [510, 378] width 41 height 28
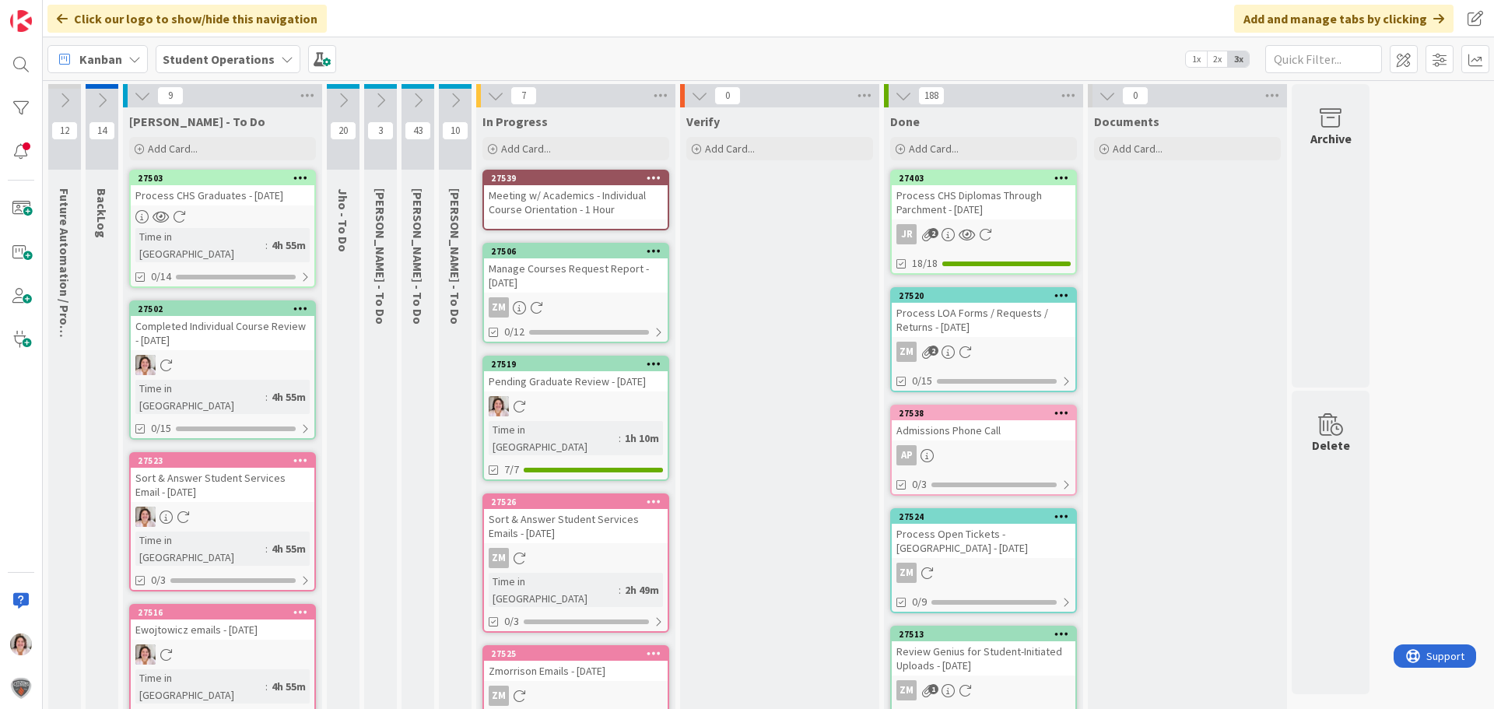
click at [648, 178] on icon at bounding box center [654, 177] width 15 height 11
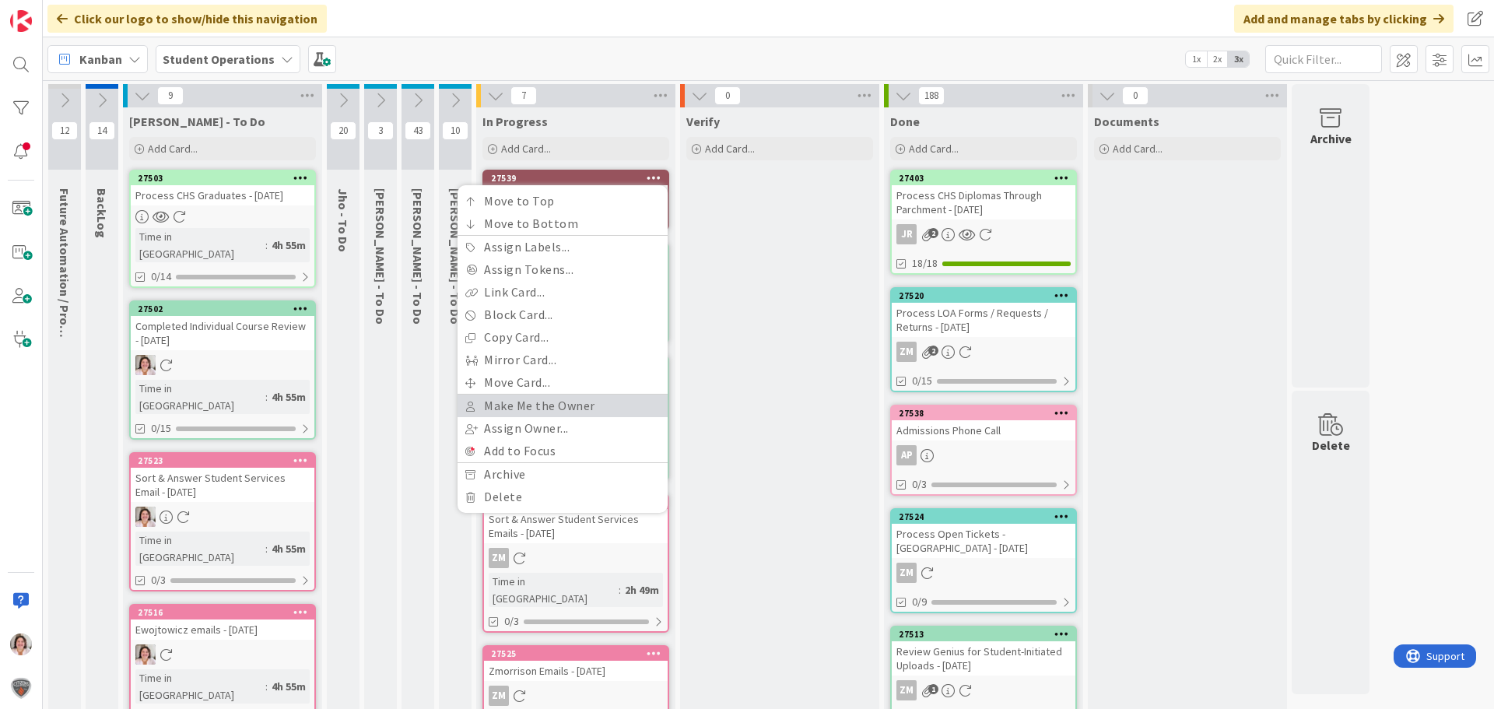
click at [574, 414] on link "Make Me the Owner" at bounding box center [563, 406] width 210 height 23
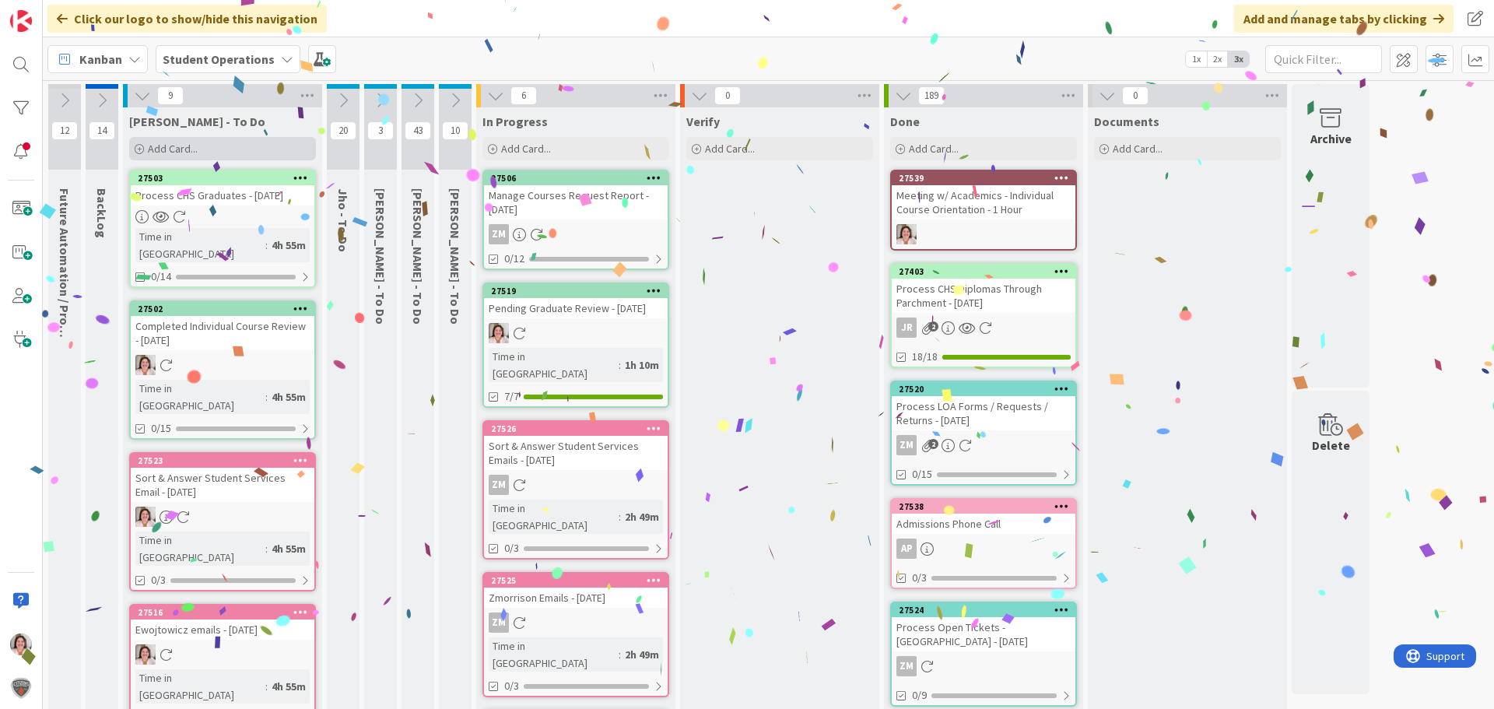
click at [204, 146] on div "Add Card..." at bounding box center [222, 148] width 187 height 23
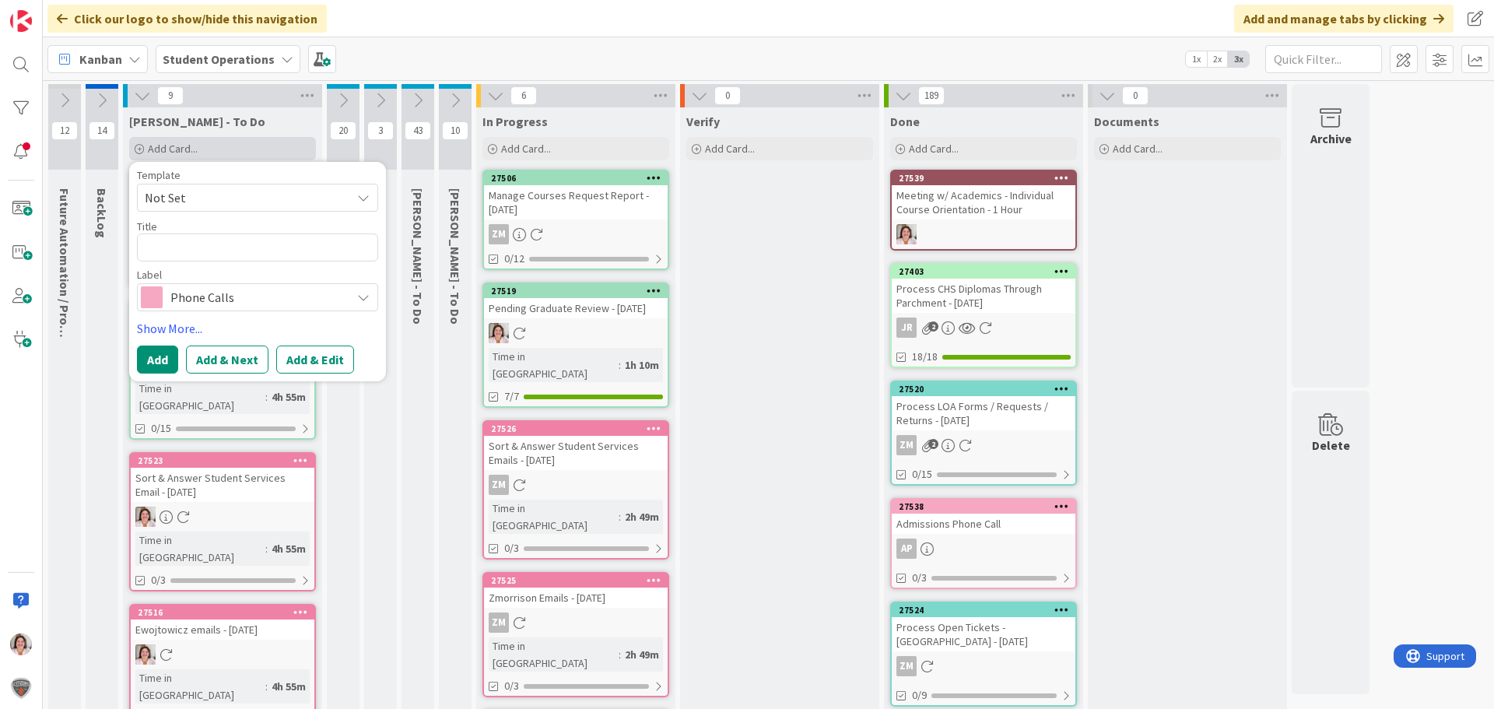
type textarea "x"
type textarea "R"
type textarea "x"
type textarea "Re"
type textarea "x"
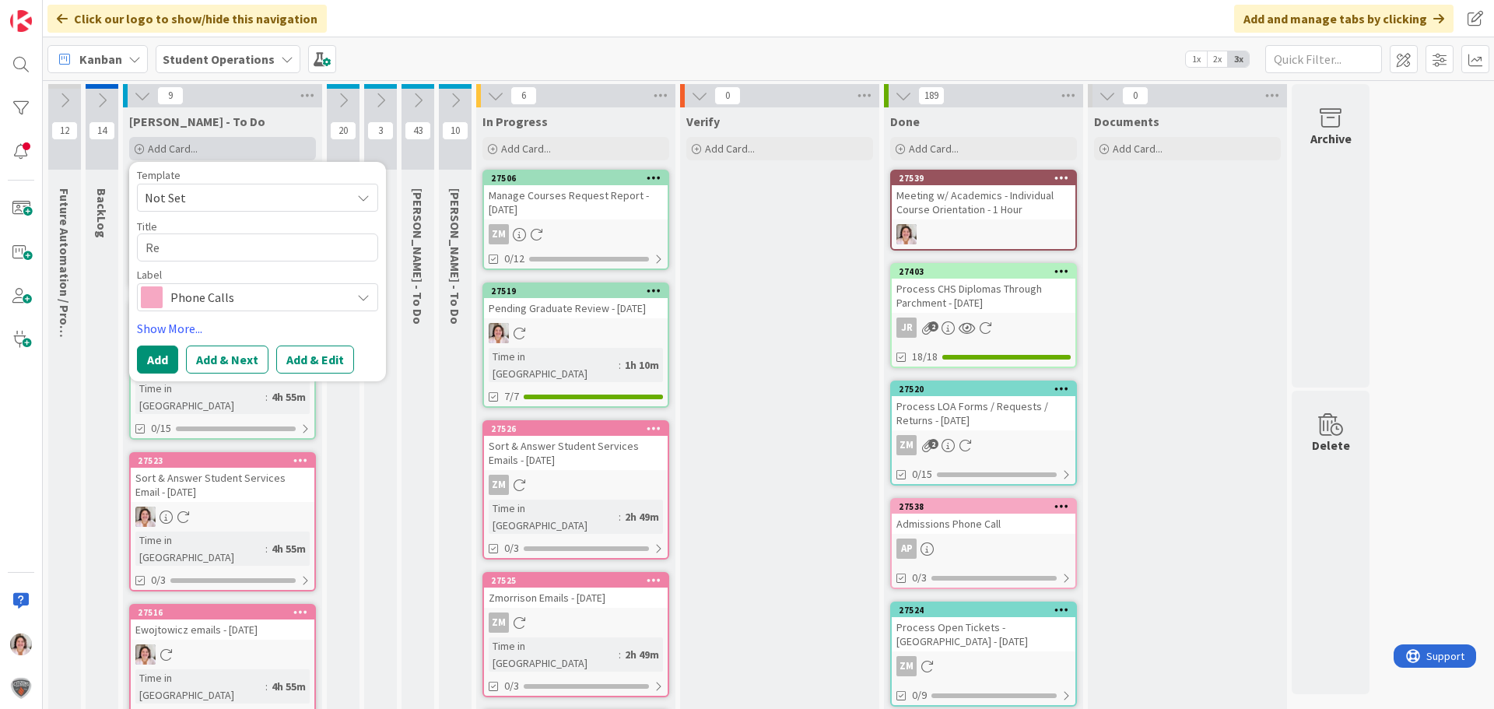
type textarea "Ref"
type textarea "x"
type textarea "Refu"
type textarea "x"
type textarea "Refun"
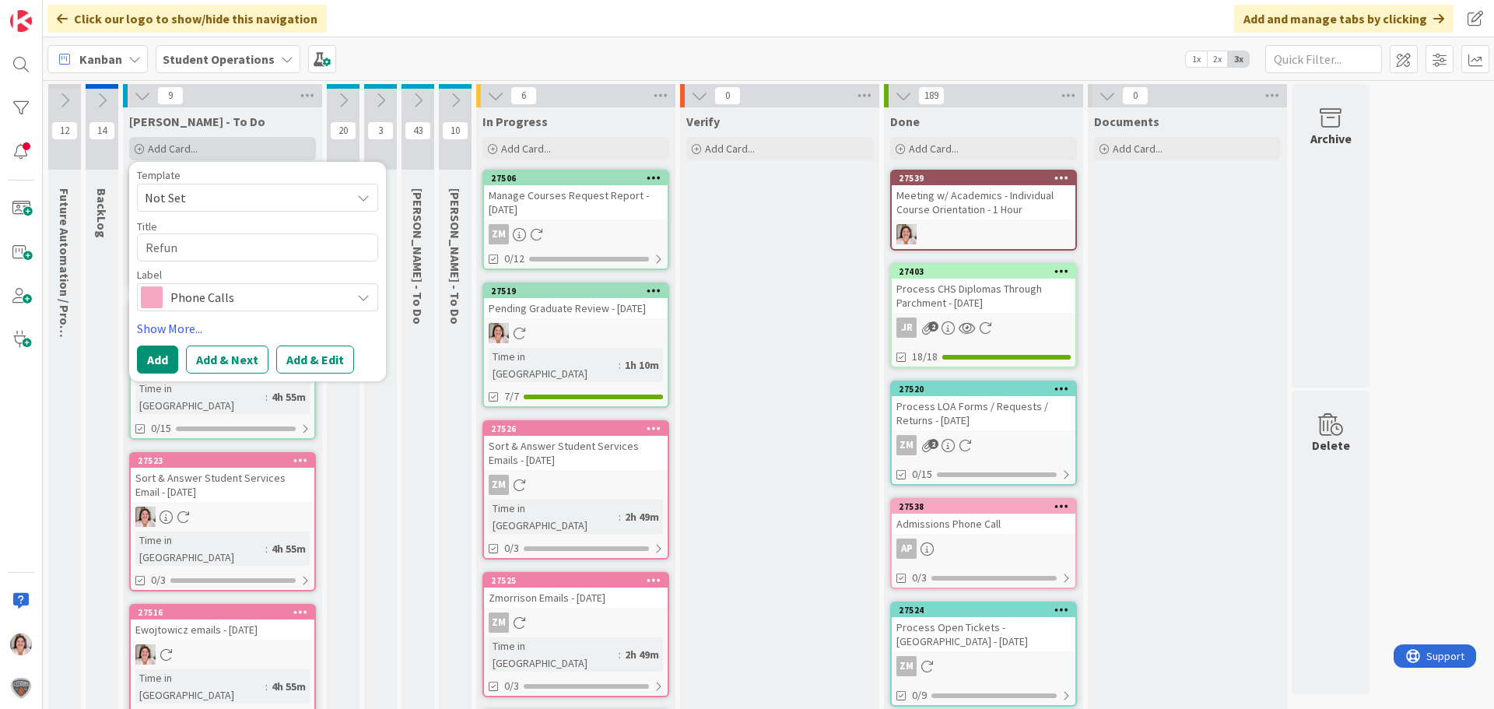
type textarea "x"
type textarea "Refund"
type textarea "x"
type textarea "Refund"
type textarea "x"
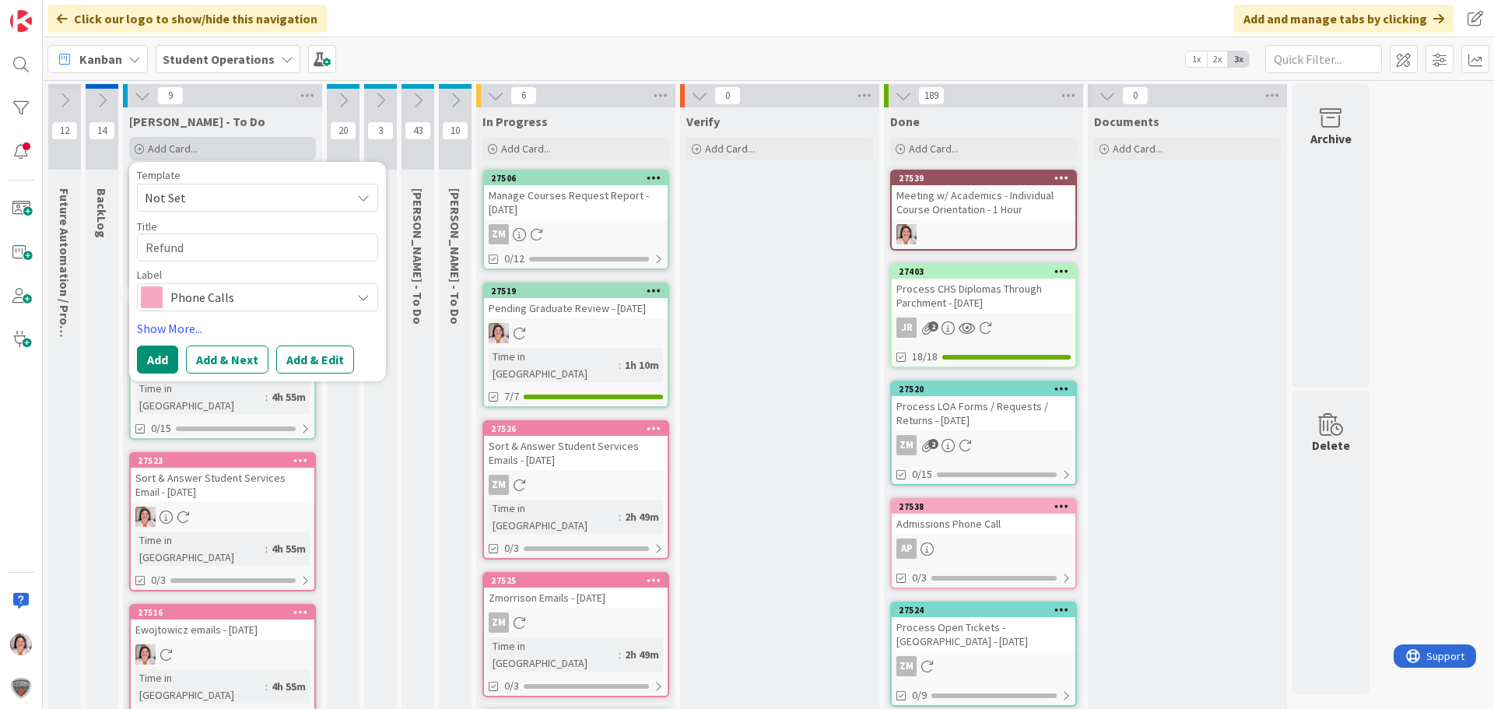
type textarea "Refund v"
type textarea "x"
type textarea "Refund ve"
type textarea "x"
type textarea "Refund ver"
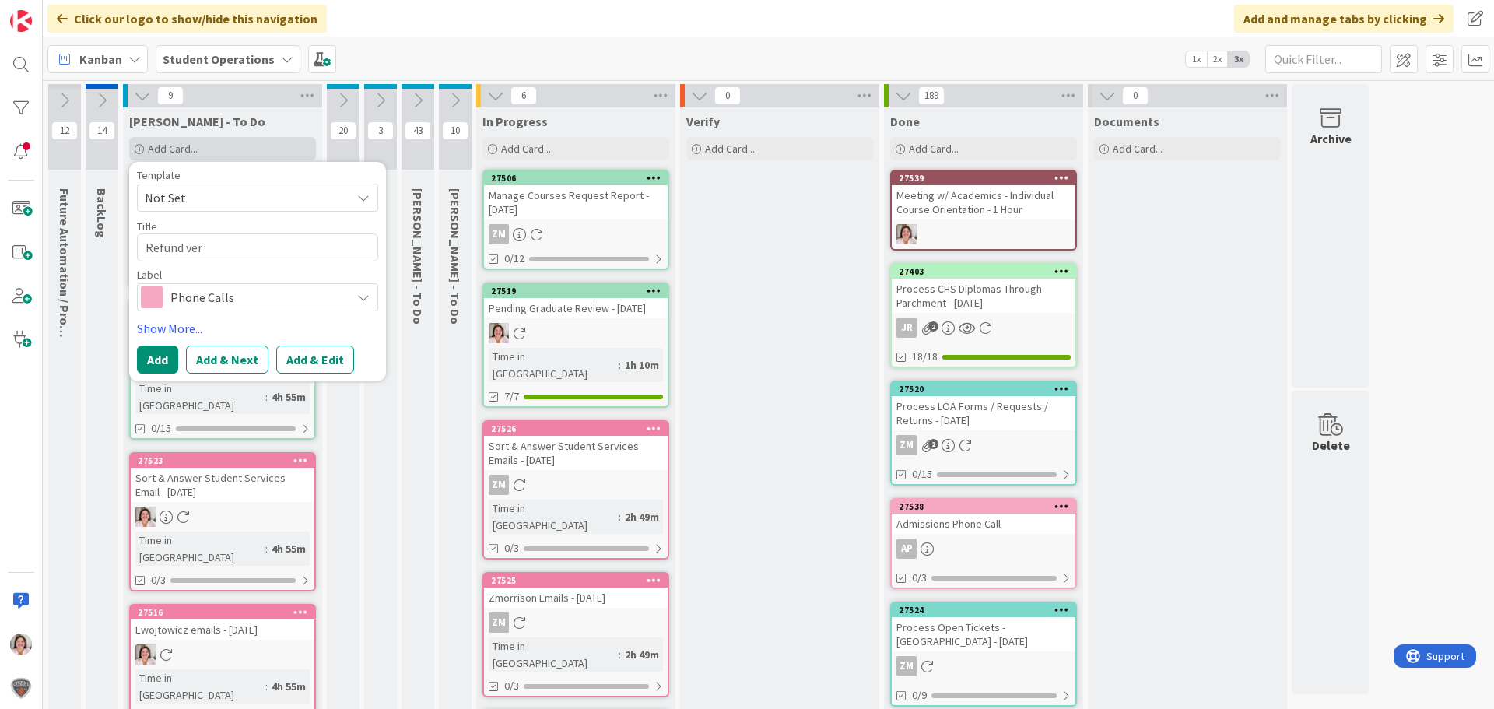
type textarea "x"
type textarea "Refund verg"
type textarea "x"
type textarea "Refund vergi"
type textarea "x"
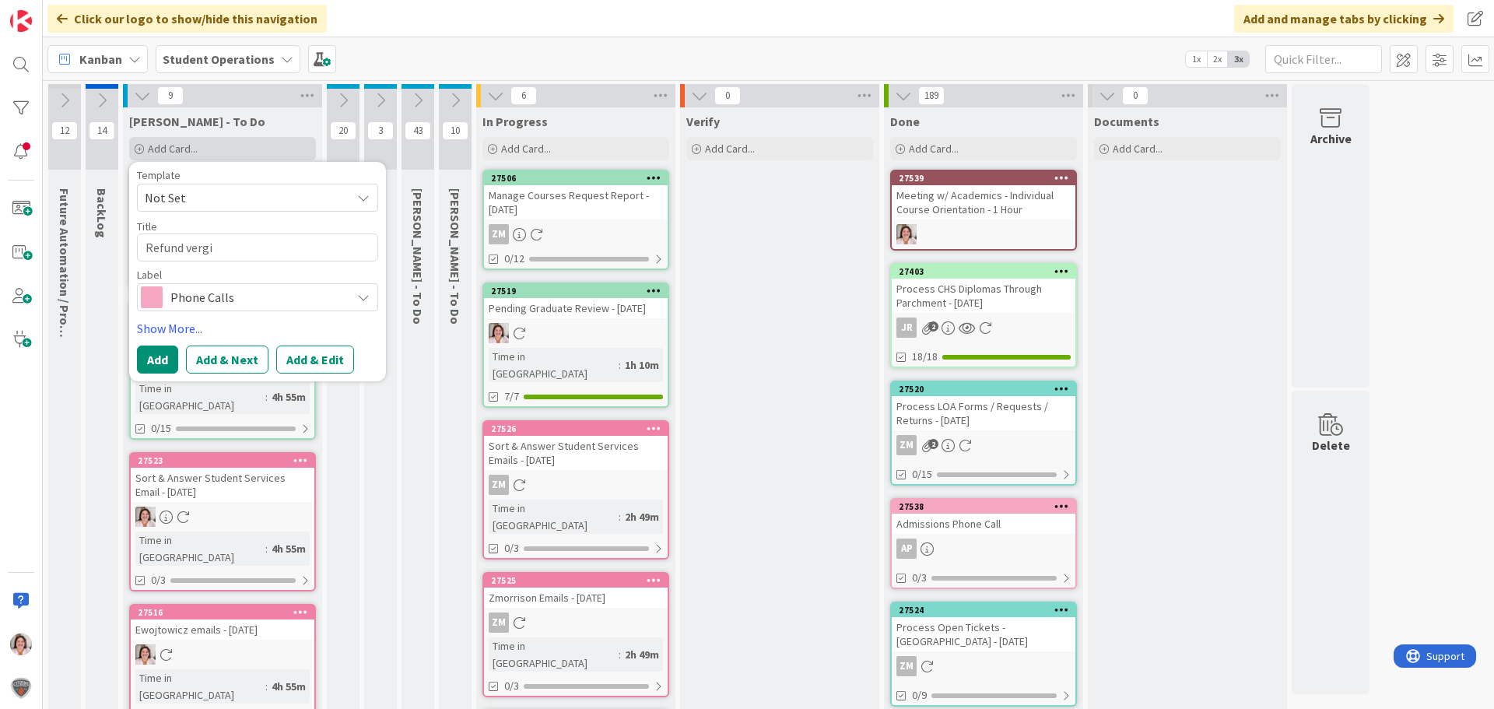
type textarea "Refund verg"
type textarea "x"
type textarea "Refund ver"
type textarea "x"
type textarea "Refund ve"
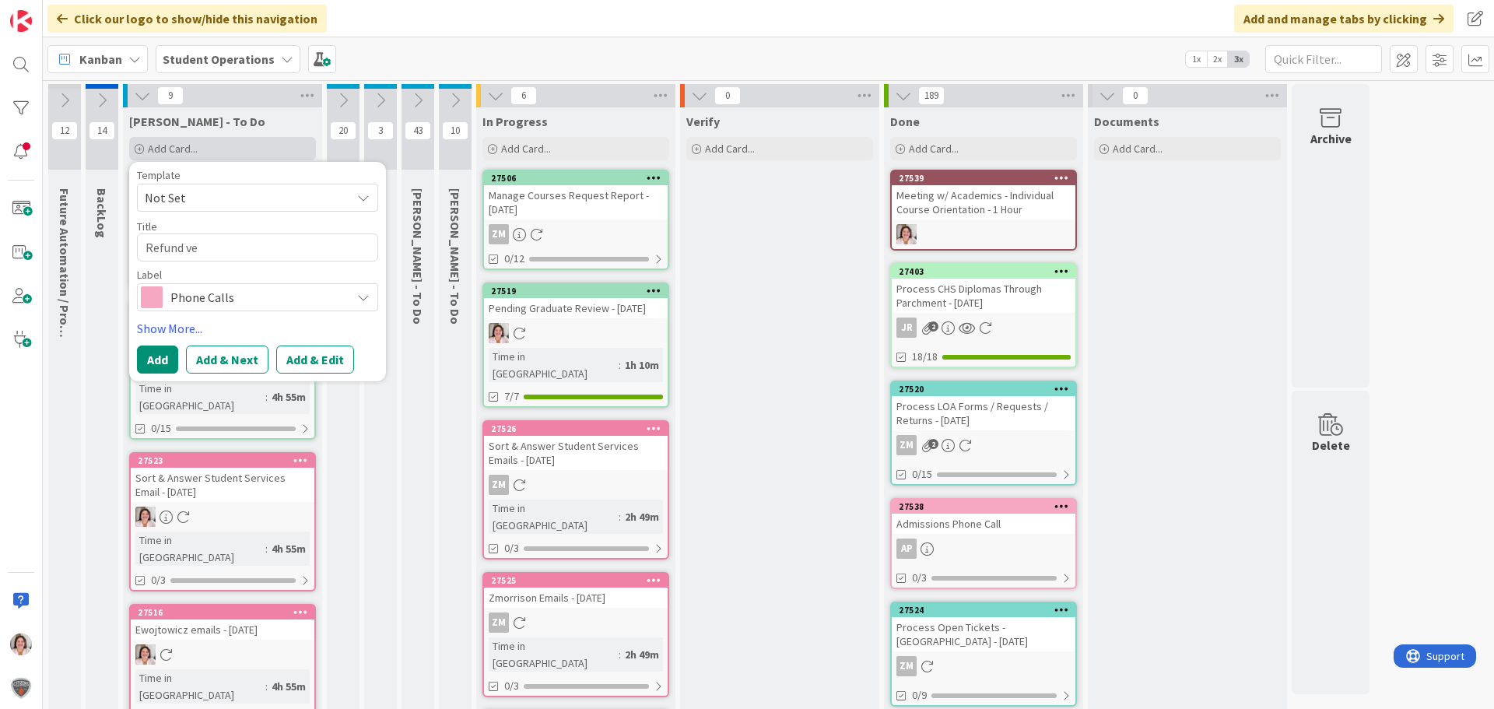
type textarea "x"
type textarea "Refund v"
type textarea "x"
type textarea "Refund"
type textarea "x"
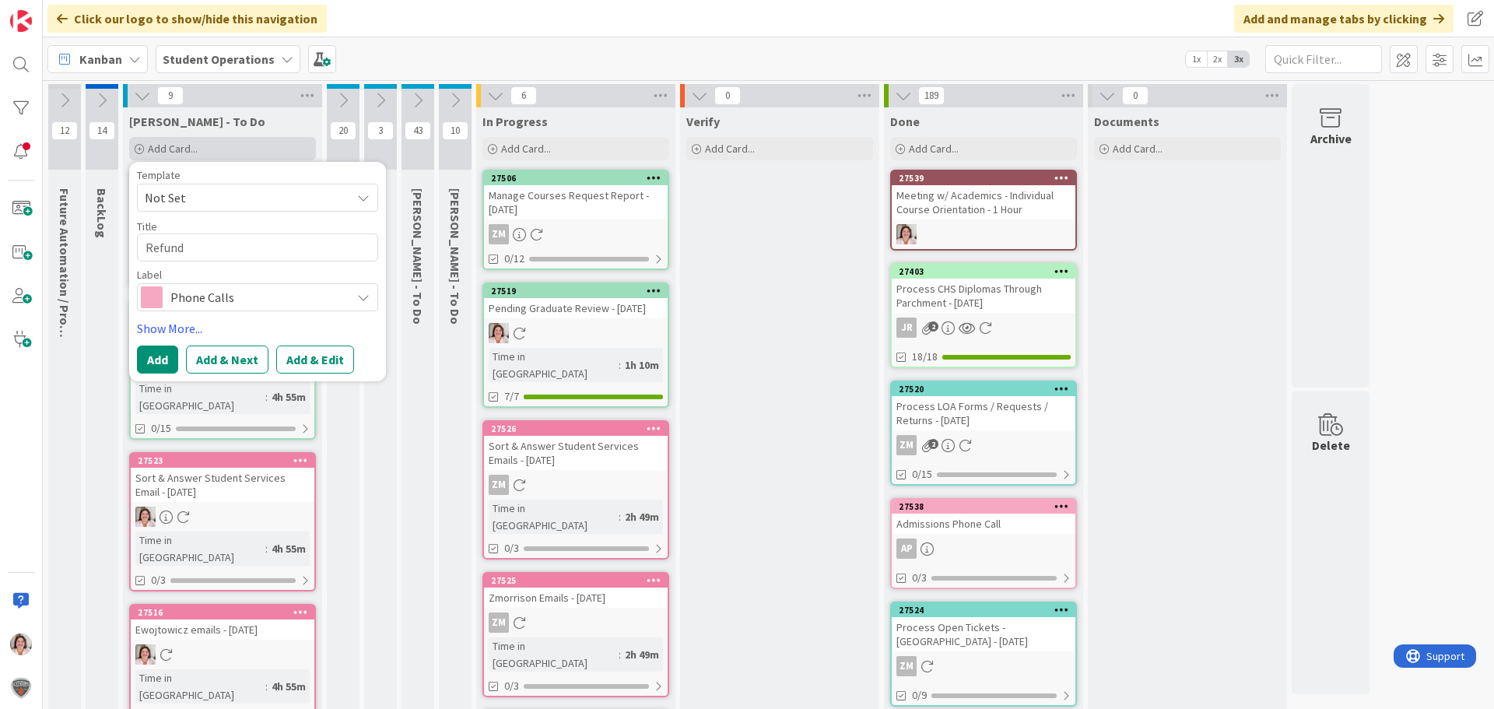
type textarea "Refund w"
type textarea "x"
type textarea "Refund wo"
type textarea "x"
type textarea "Refund wor"
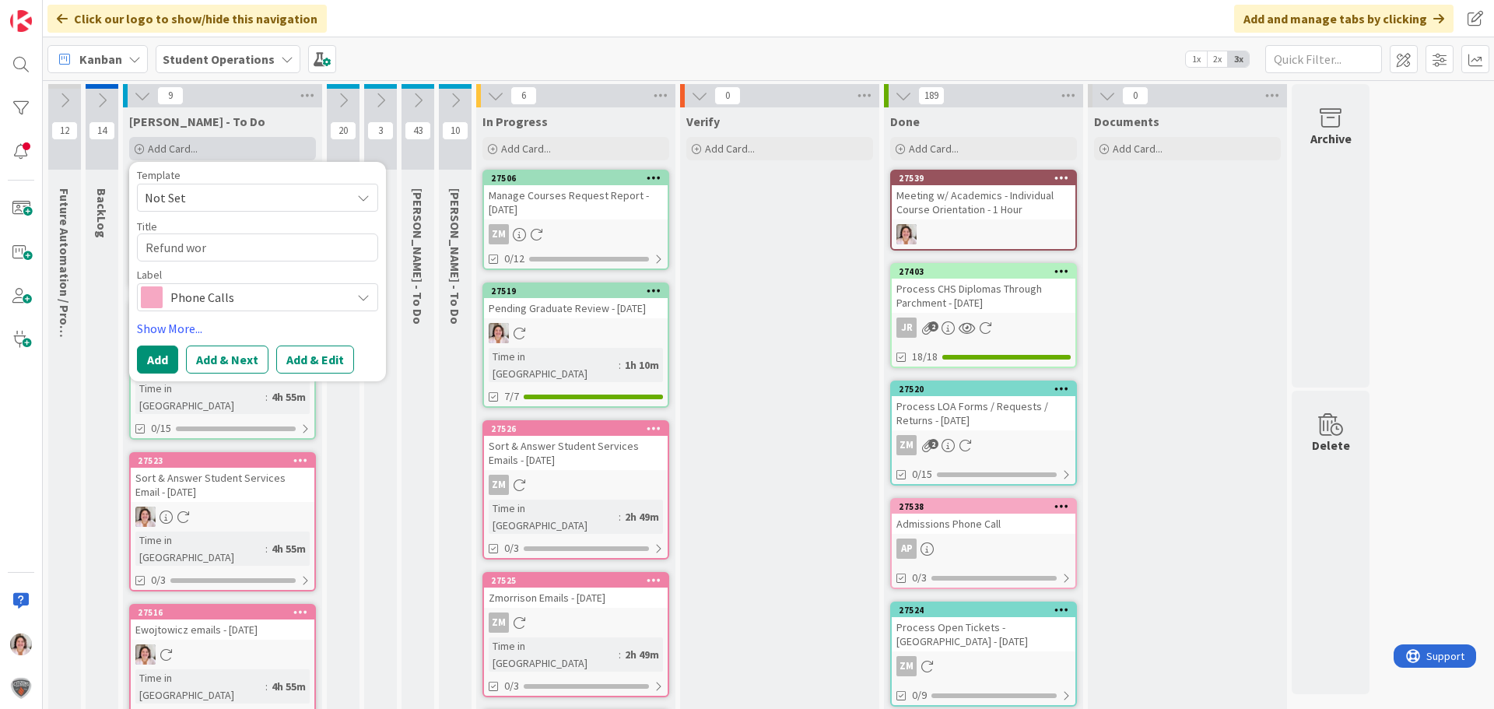
type textarea "x"
type textarea "Refund word"
type textarea "x"
type textarea "Refund wordi"
type textarea "x"
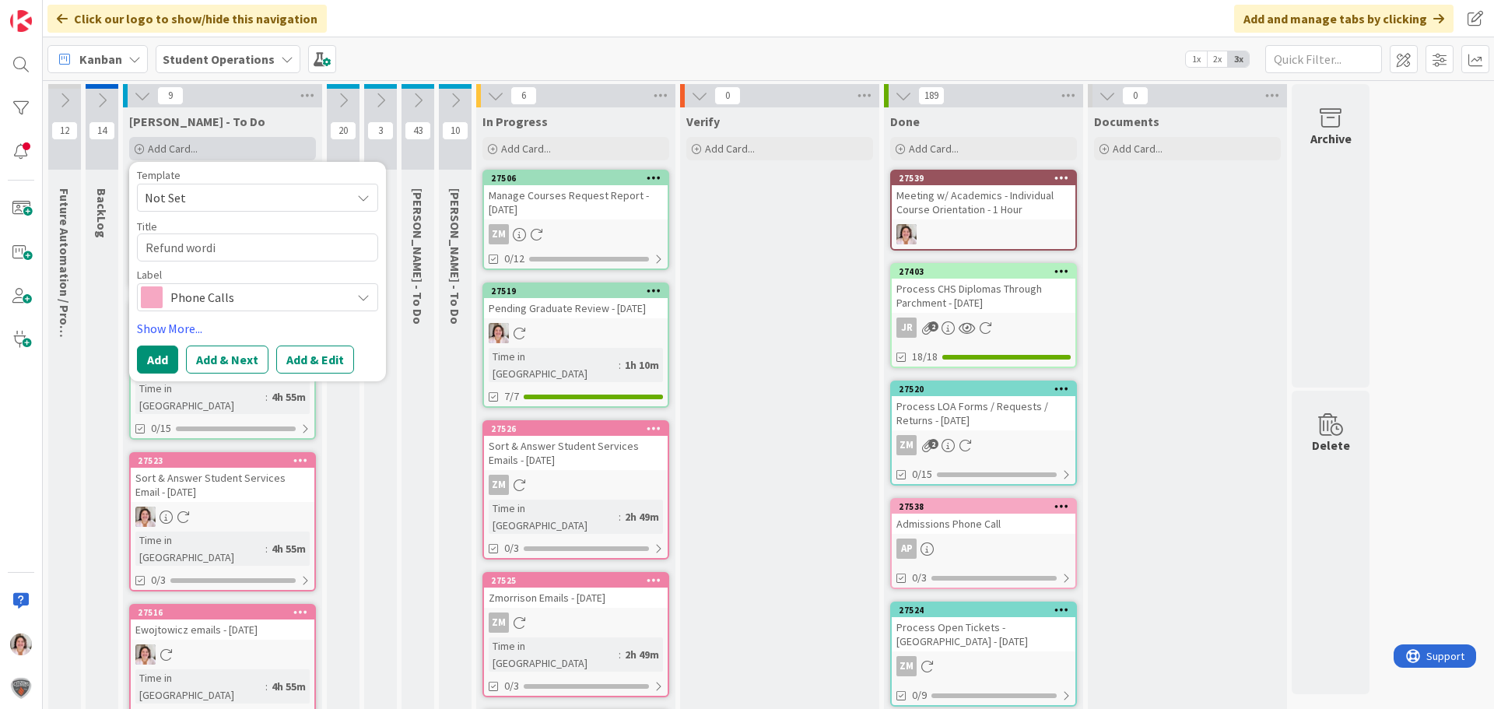
type textarea "Refund wordin"
type textarea "x"
type textarea "Refund wording"
type textarea "x"
type textarea "Refund wording u"
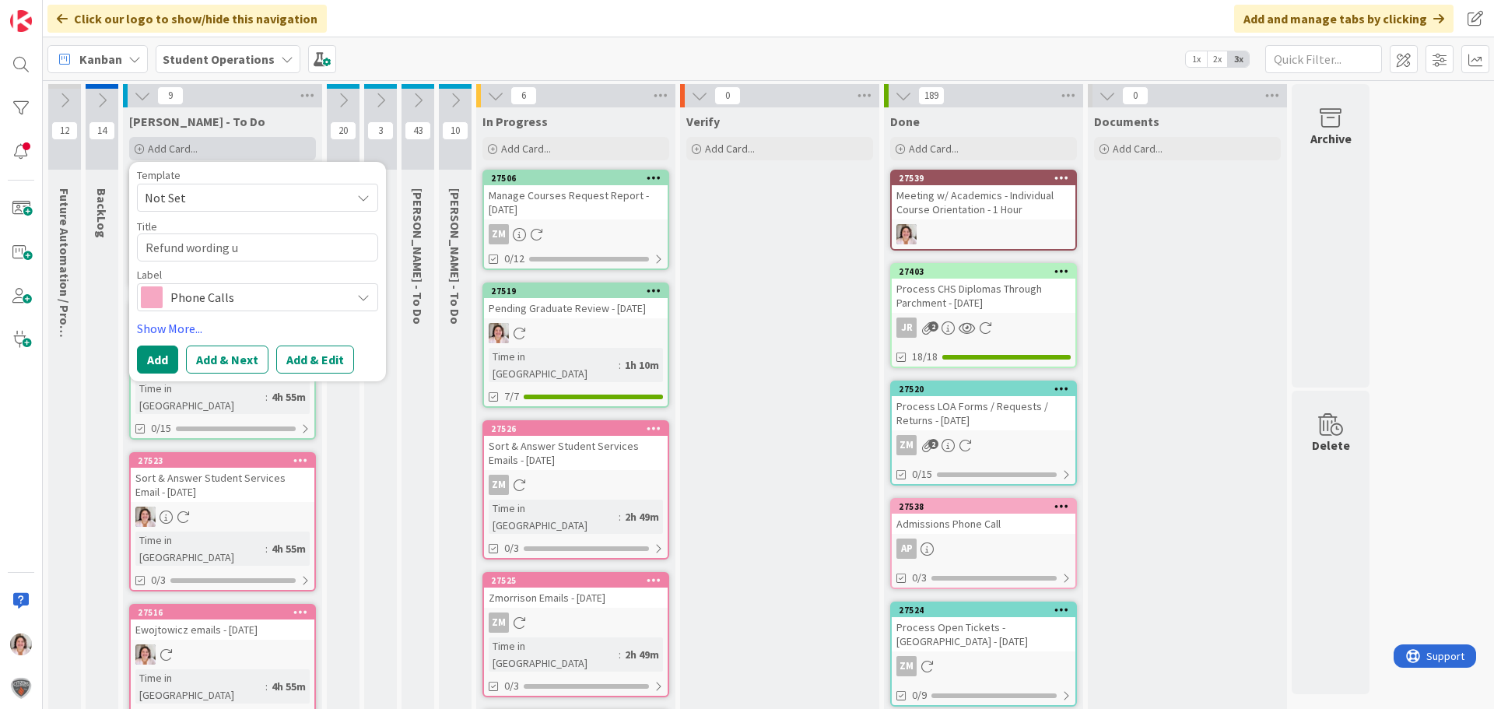
type textarea "x"
type textarea "Refund wording up"
type textarea "x"
type textarea "Refund wording upd"
type textarea "x"
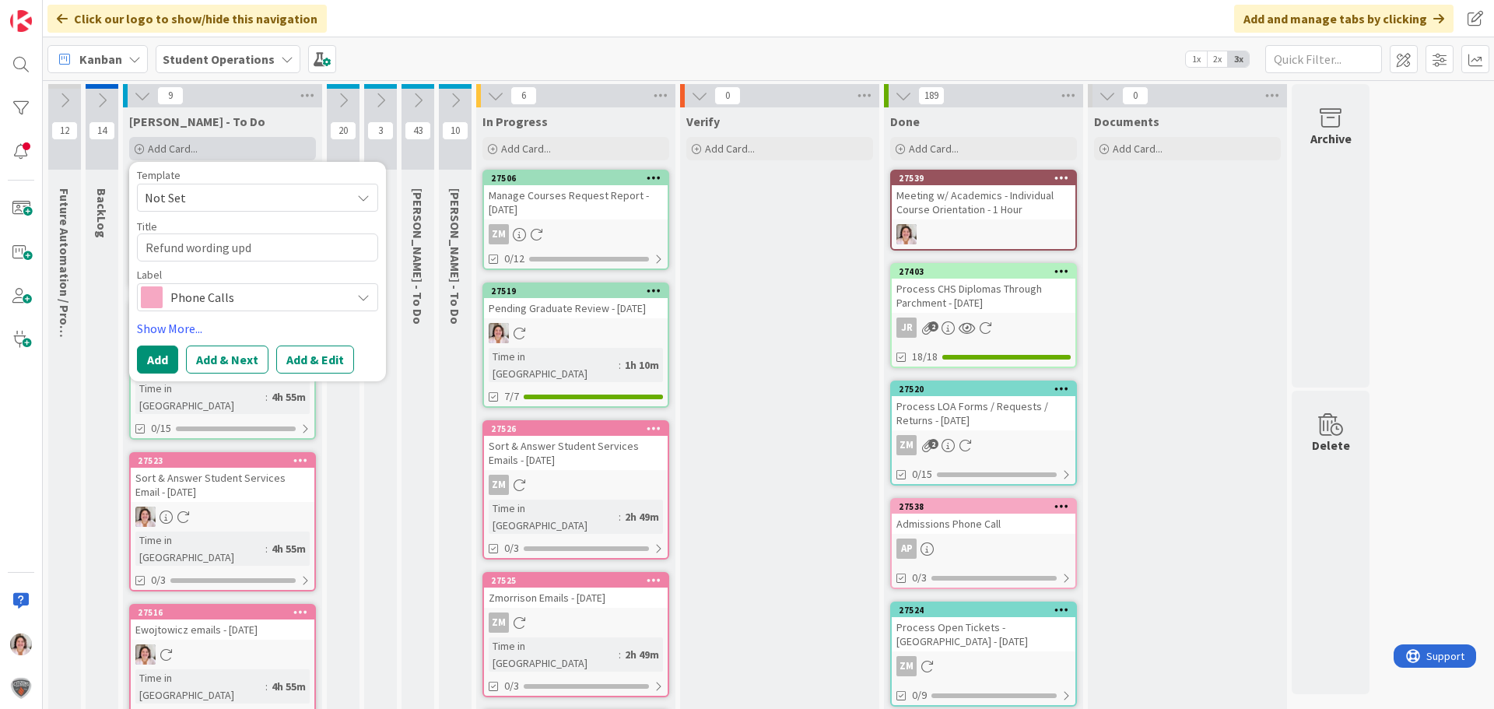
type textarea "Refund wording upda"
type textarea "x"
type textarea "Refund wording updat"
type textarea "x"
type textarea "Refund wording update"
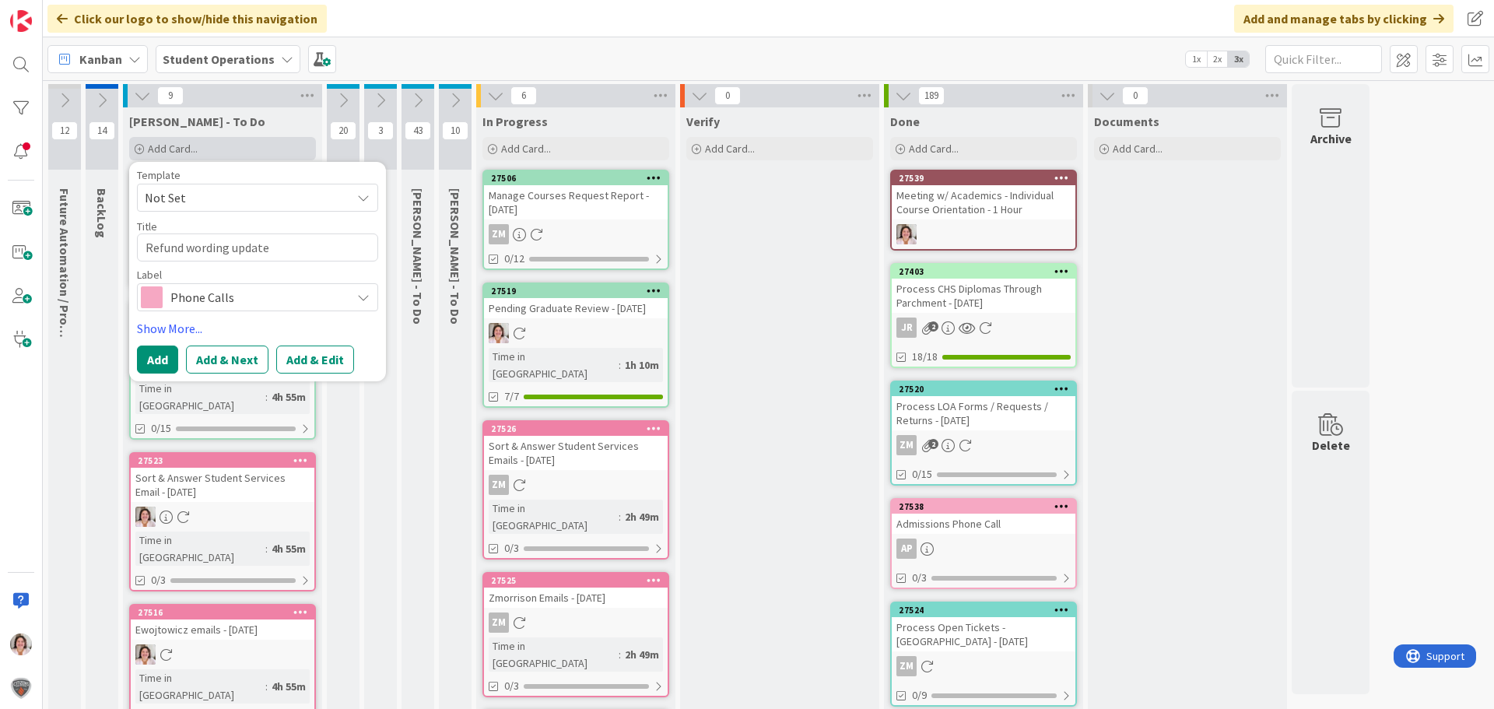
type textarea "x"
type textarea "Refund wording update"
type textarea "x"
type textarea "Refund wording update f"
type textarea "x"
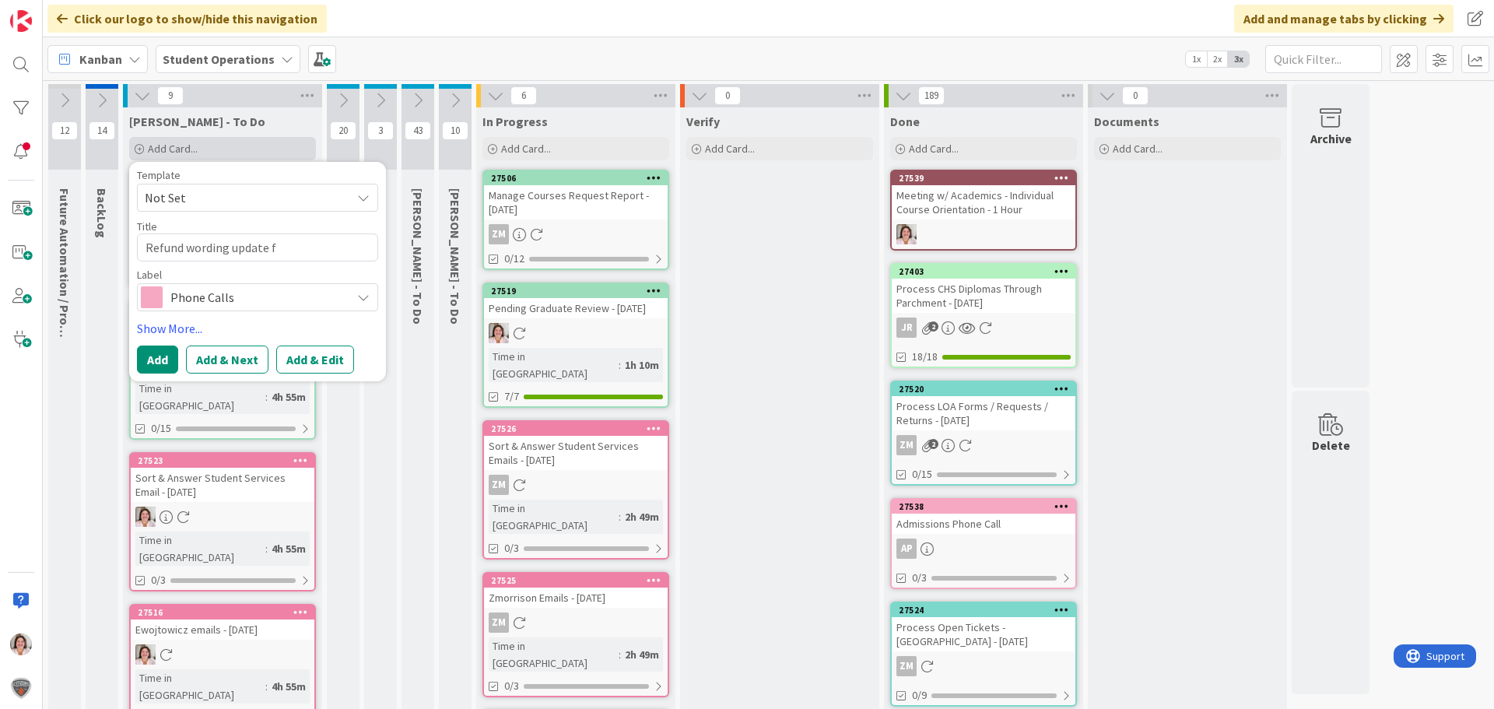
type textarea "Refund wording update"
type textarea "x"
type textarea "Refund wording update"
type textarea "x"
type textarea "Refund wording updat"
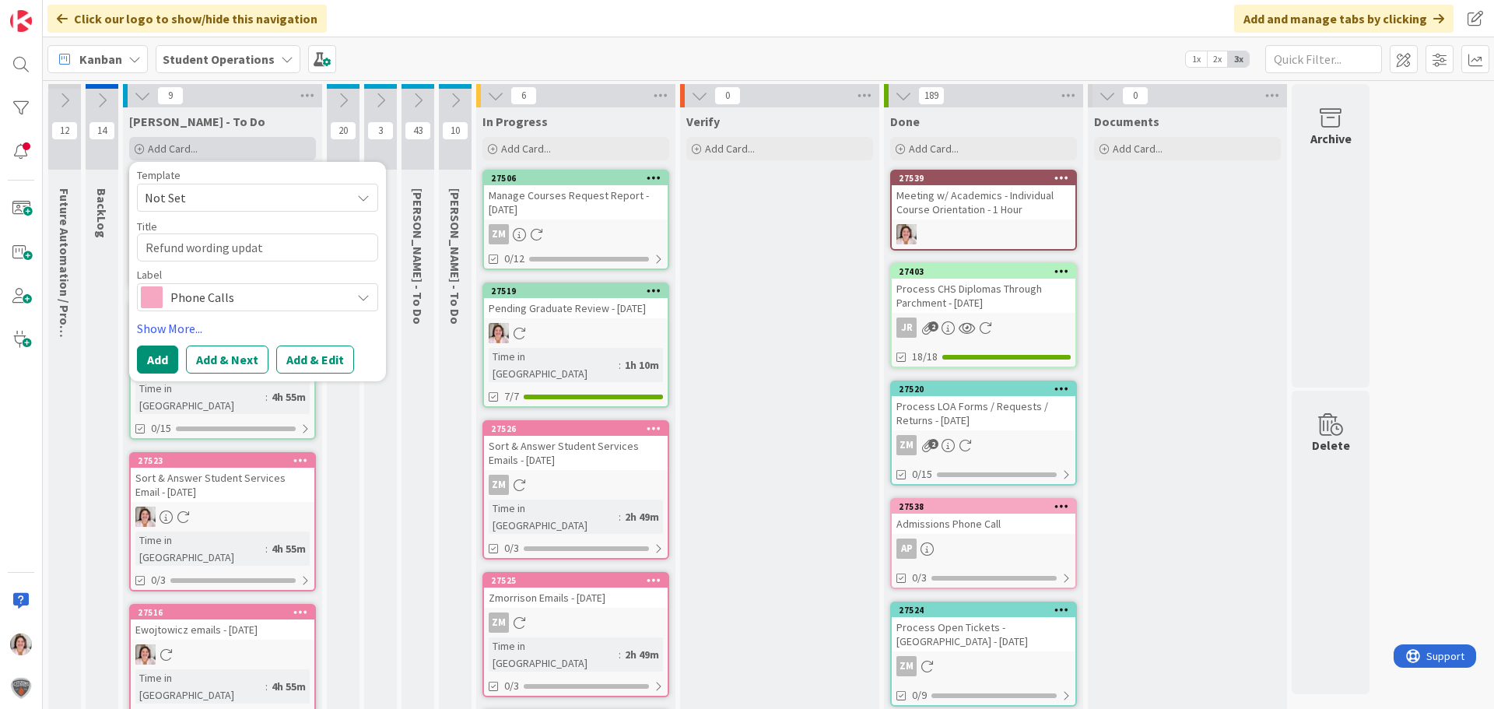
type textarea "x"
type textarea "Refund wording upda"
type textarea "x"
type textarea "Refund wording upd"
type textarea "x"
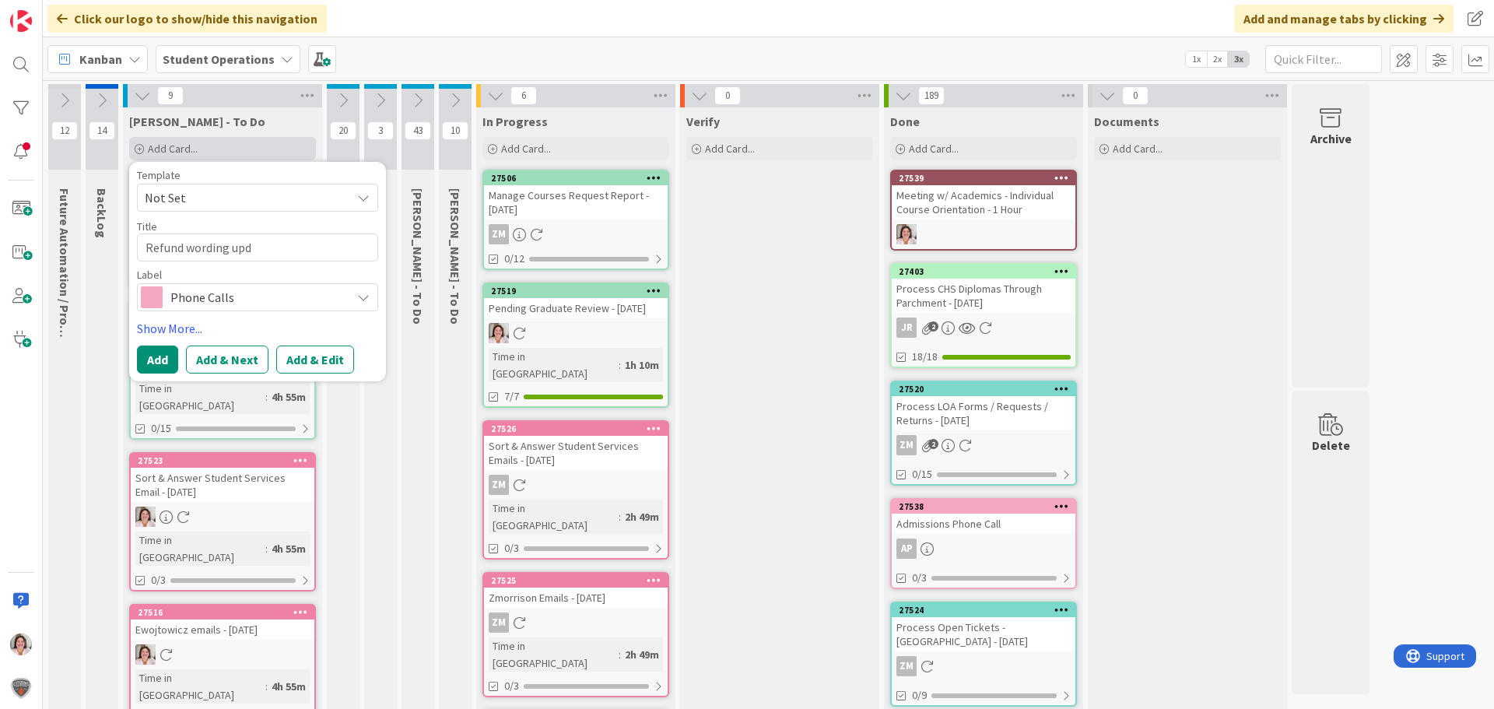
type textarea "Refund wording up"
type textarea "x"
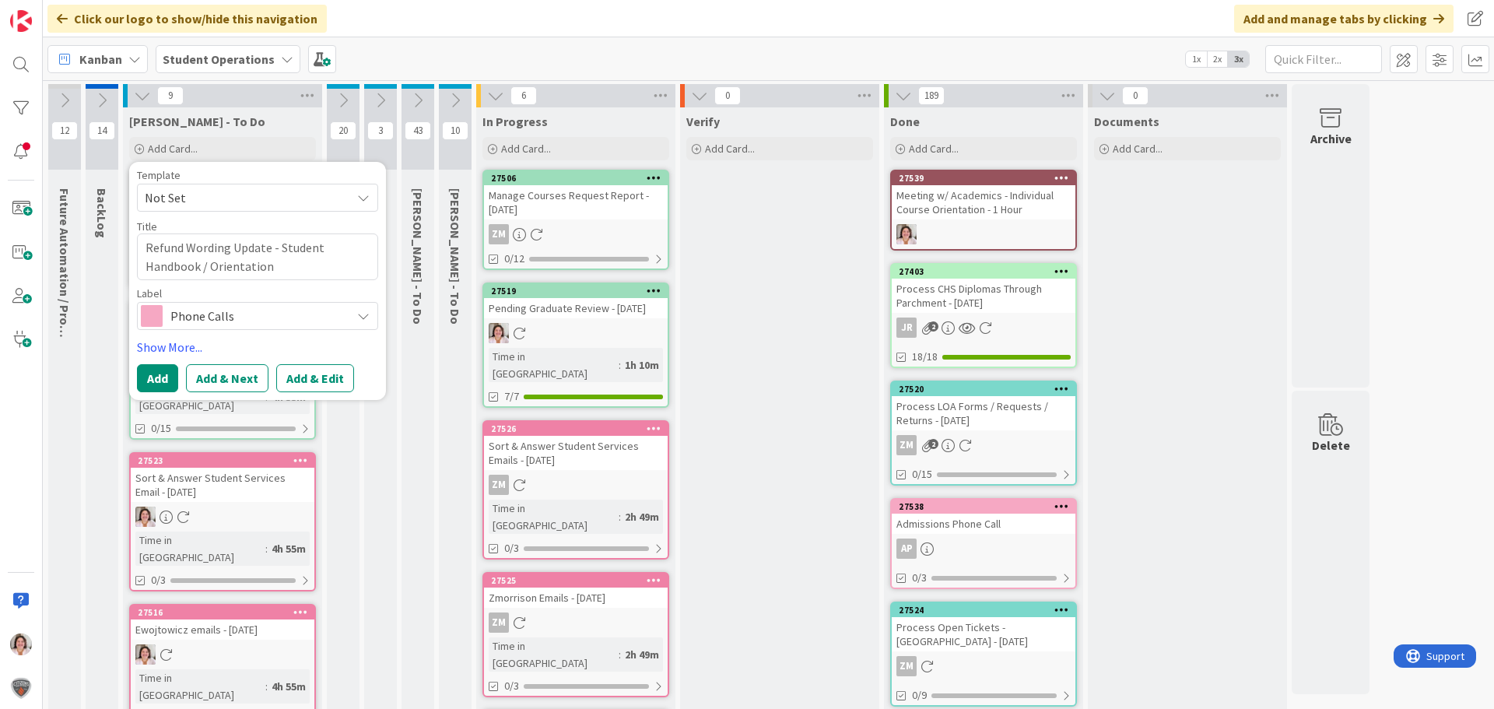
click at [242, 311] on span "Phone Calls" at bounding box center [256, 316] width 173 height 22
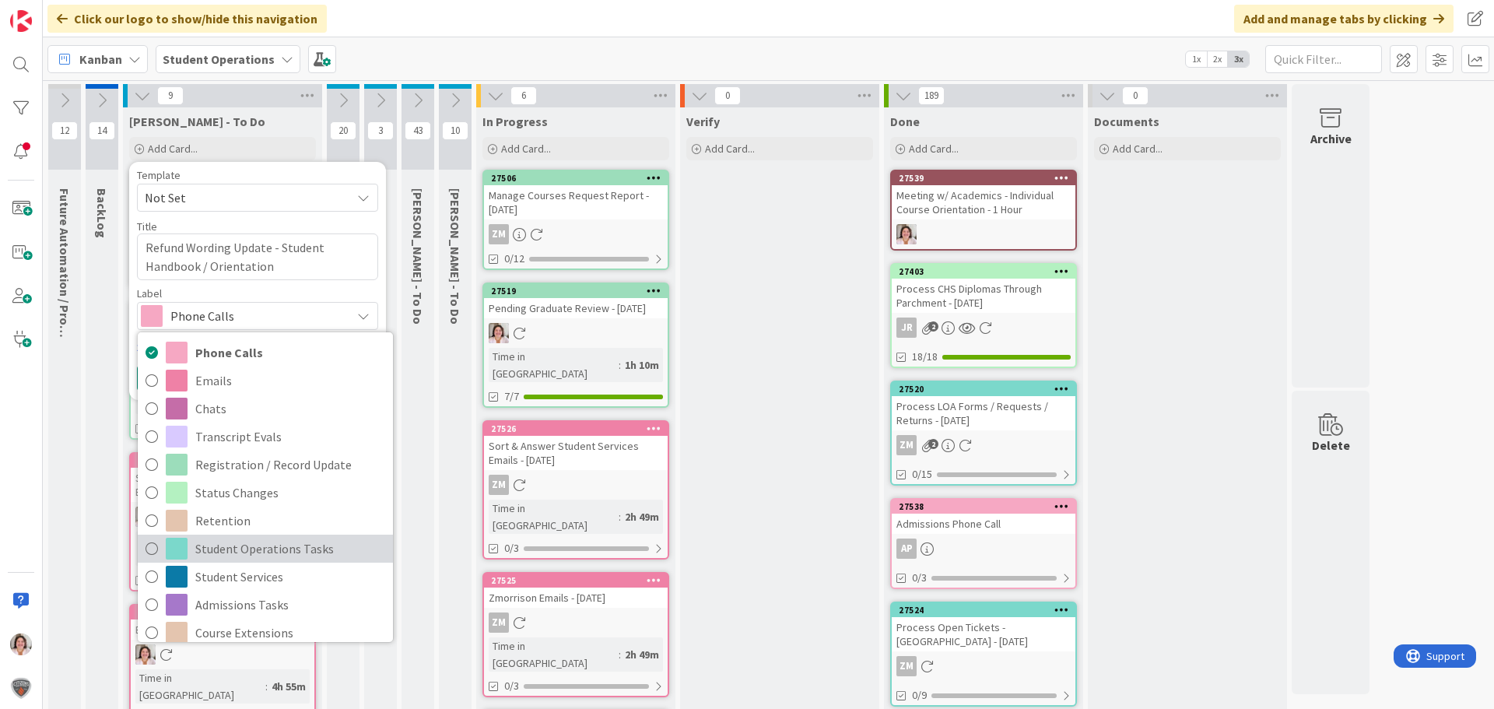
click at [304, 547] on span "Student Operations Tasks" at bounding box center [290, 548] width 190 height 23
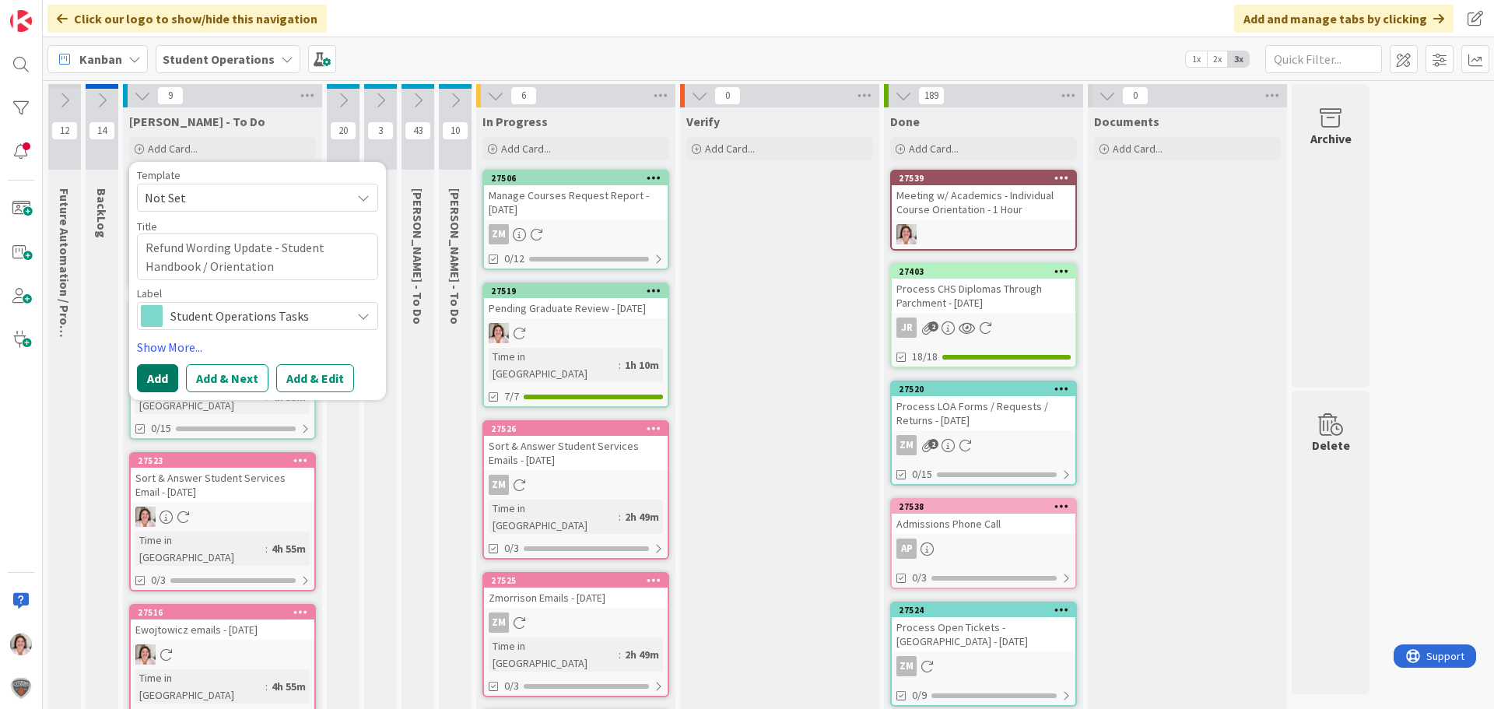
click at [157, 382] on button "Add" at bounding box center [157, 378] width 41 height 28
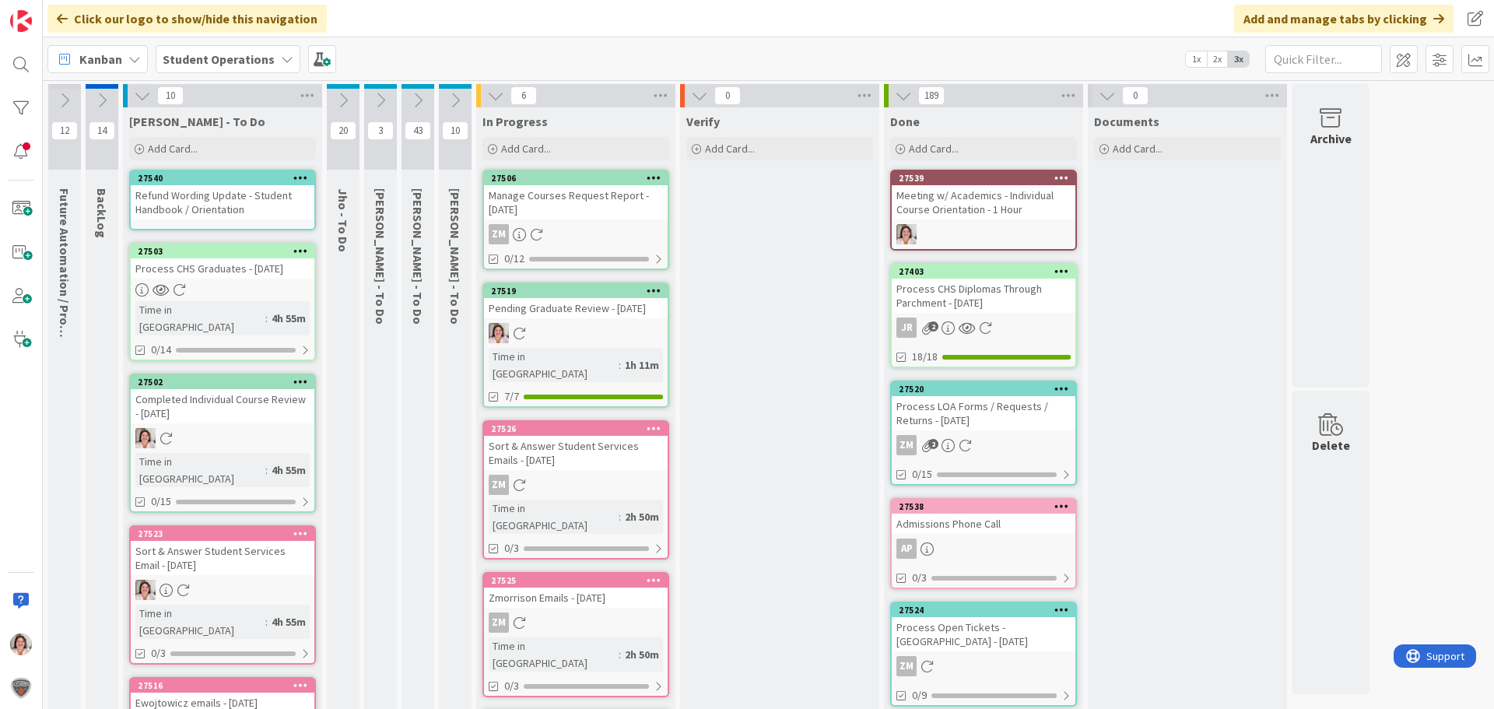
click at [300, 174] on icon at bounding box center [300, 177] width 15 height 11
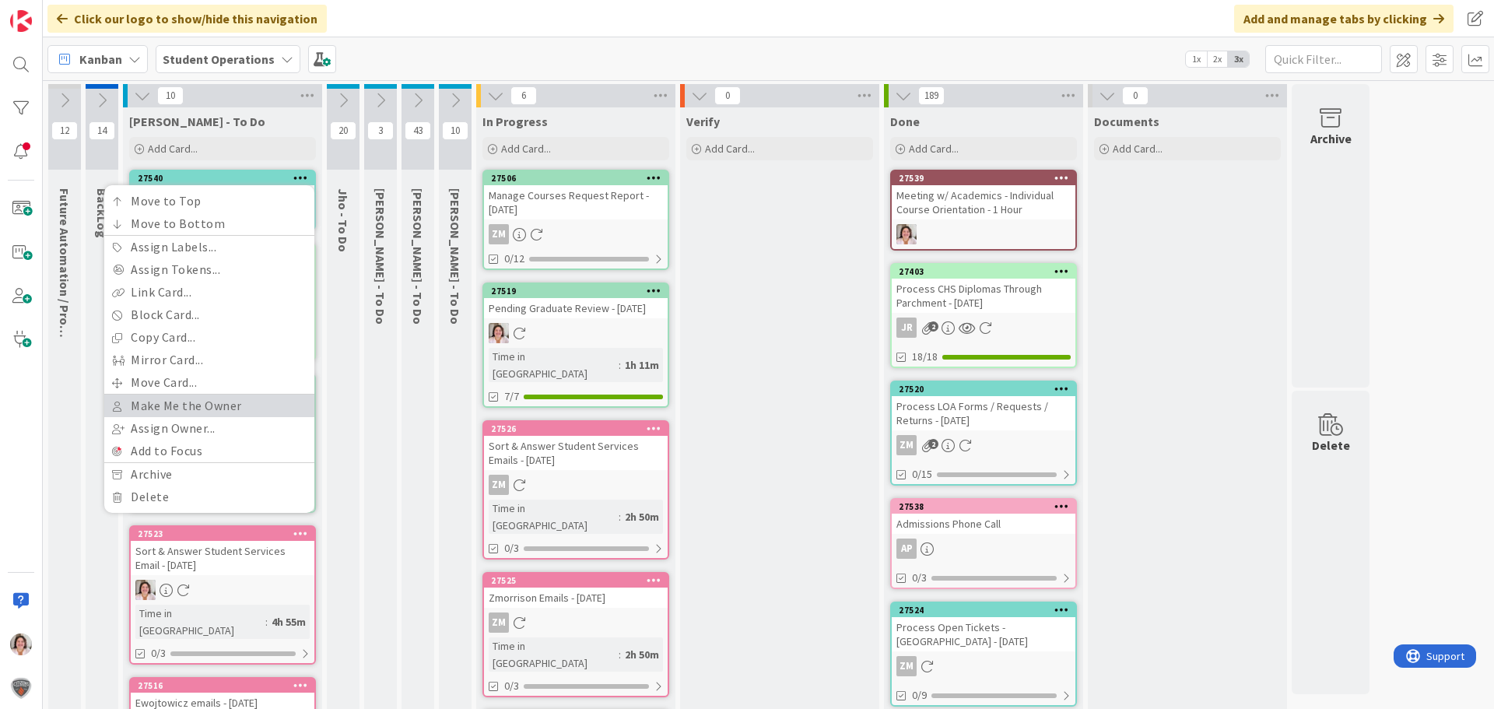
click at [180, 409] on link "Make Me the Owner" at bounding box center [209, 406] width 210 height 23
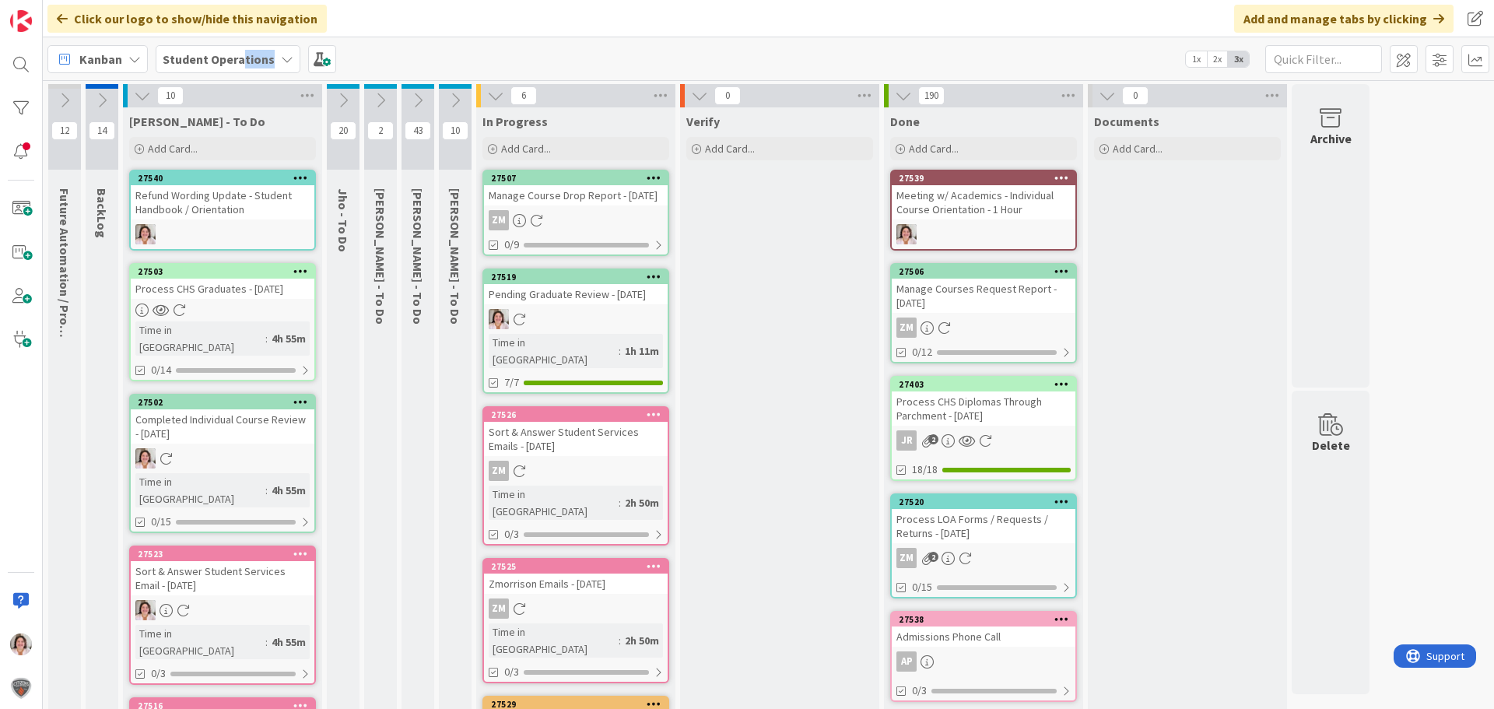
drag, startPoint x: 243, startPoint y: 55, endPoint x: 305, endPoint y: 74, distance: 65.0
click at [281, 78] on div "Kanban Student Operations 1x 2x 3x" at bounding box center [768, 58] width 1451 height 43
click at [316, 57] on span at bounding box center [322, 59] width 28 height 28
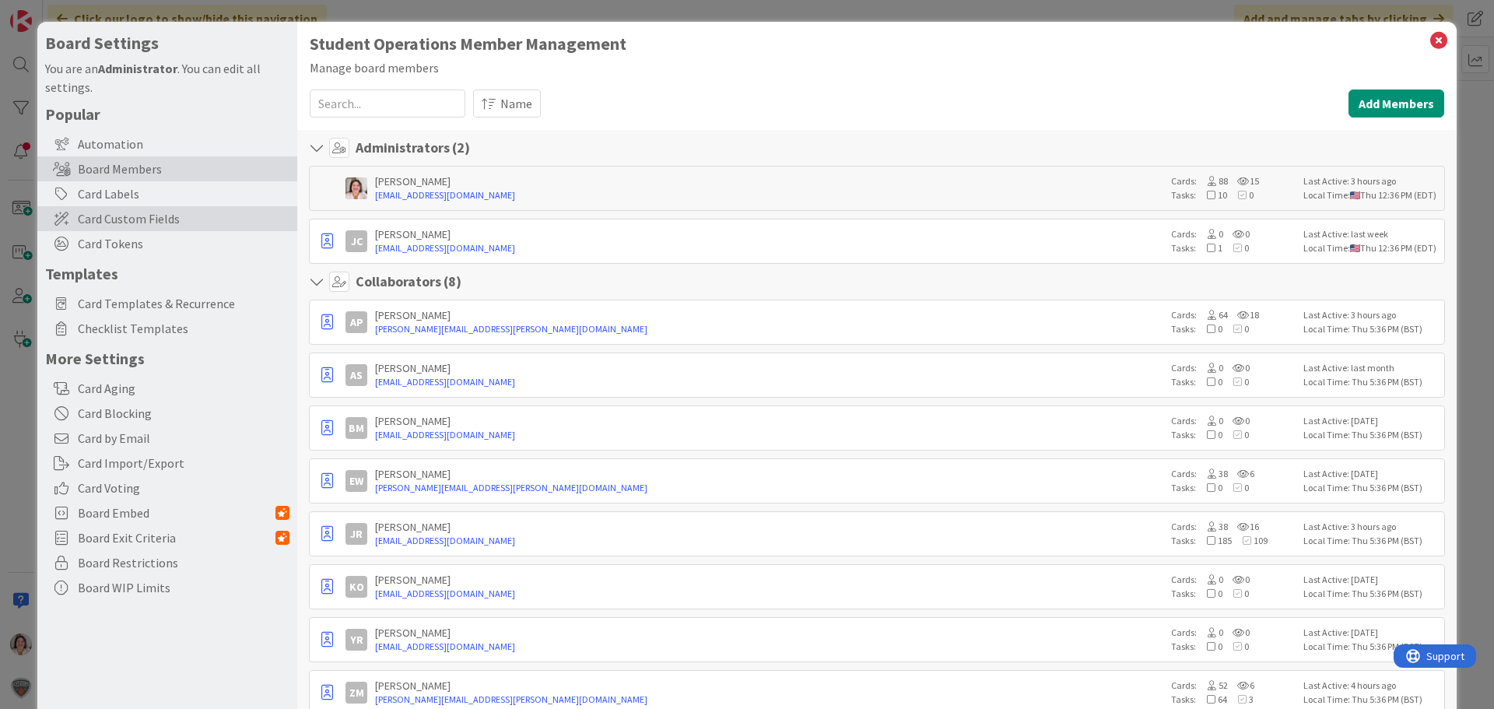
click at [134, 214] on span "Card Custom Fields" at bounding box center [184, 218] width 212 height 19
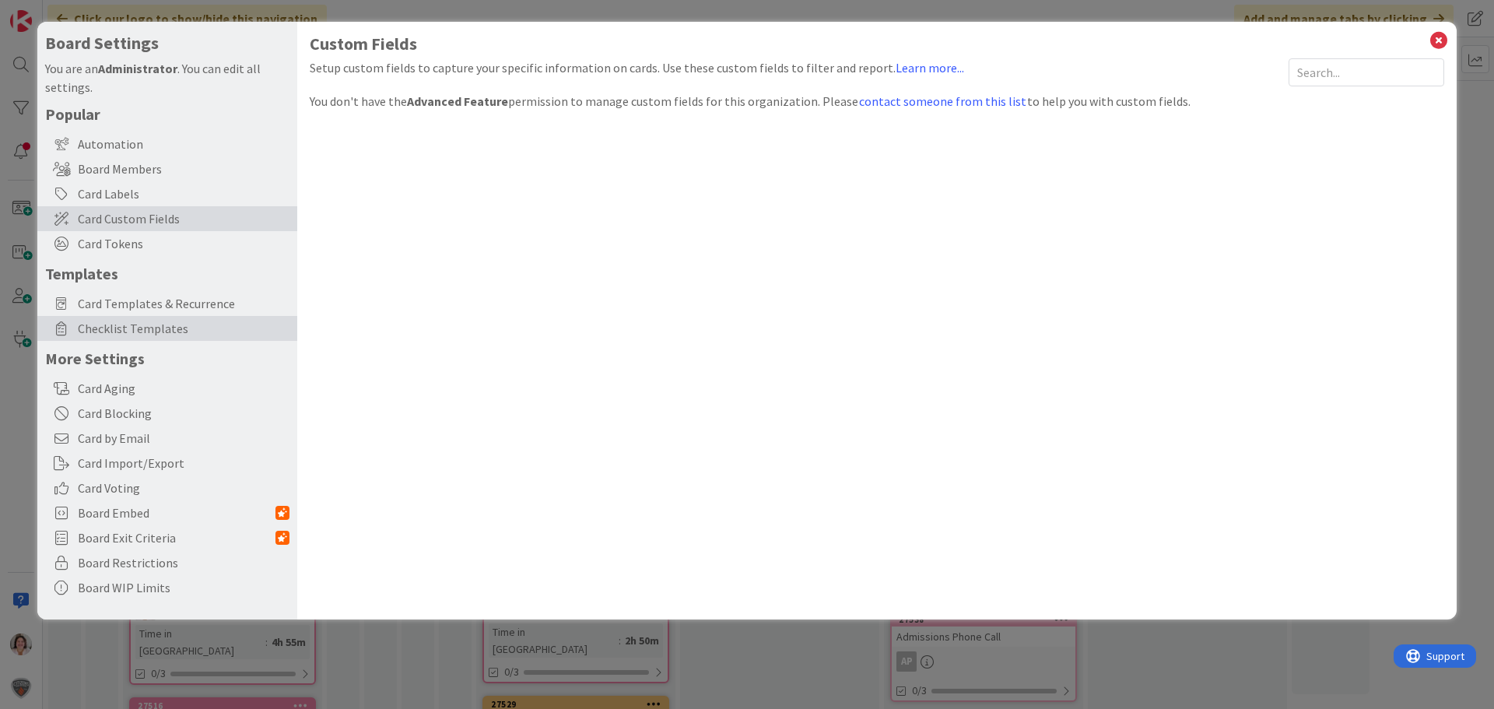
click at [142, 318] on div "Checklist Templates" at bounding box center [167, 328] width 260 height 25
click at [153, 300] on span "Card Templates & Recurrence" at bounding box center [184, 303] width 212 height 19
click at [167, 301] on span "Card Templates & Recurrence" at bounding box center [184, 303] width 212 height 19
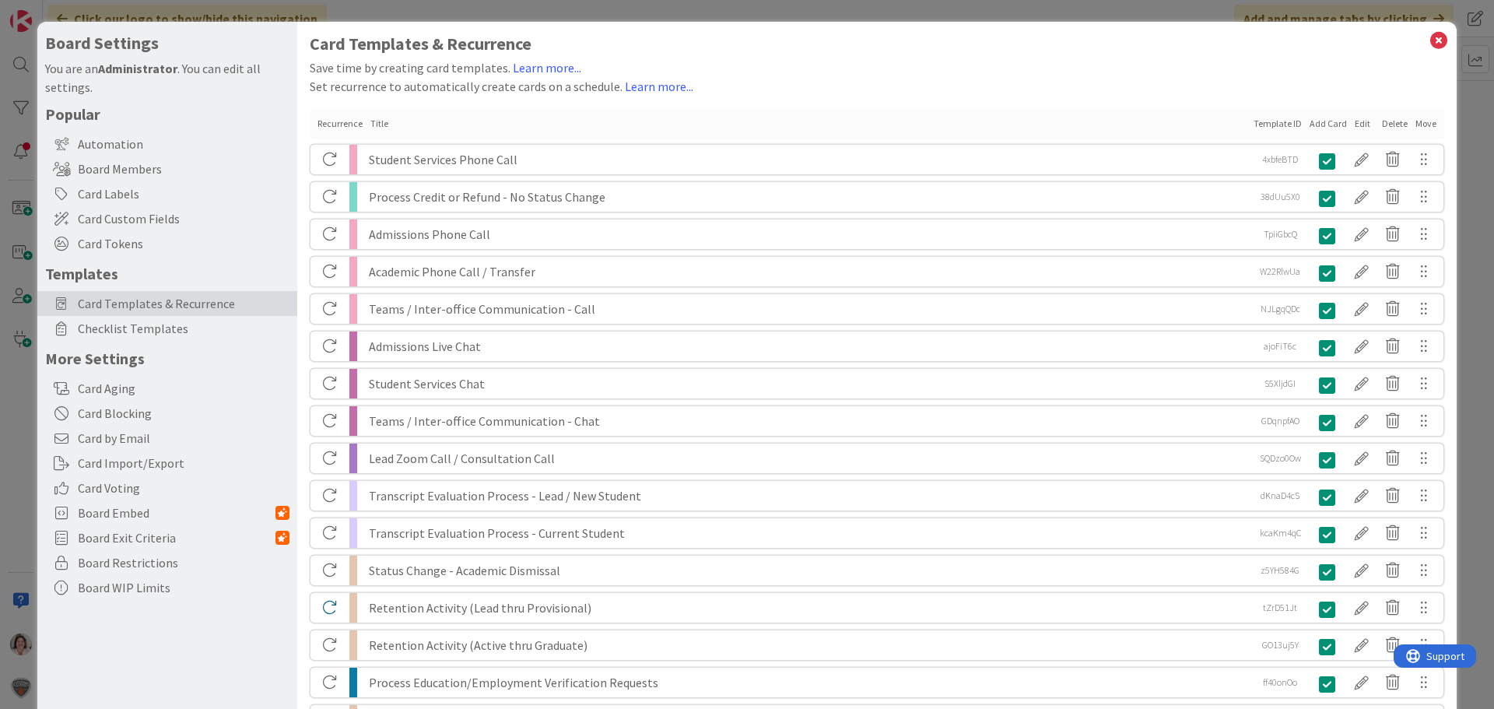
scroll to position [1561, 0]
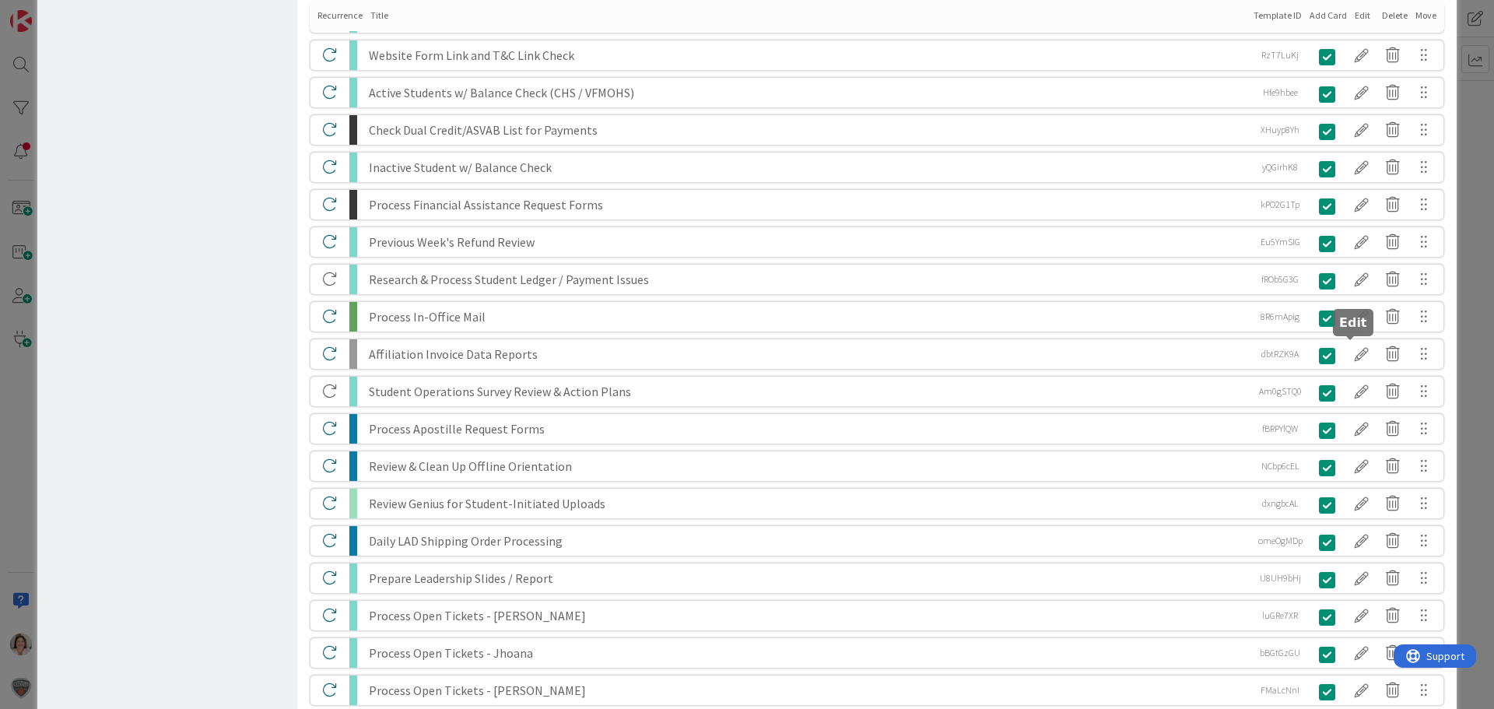
click at [1349, 355] on div at bounding box center [1361, 354] width 31 height 26
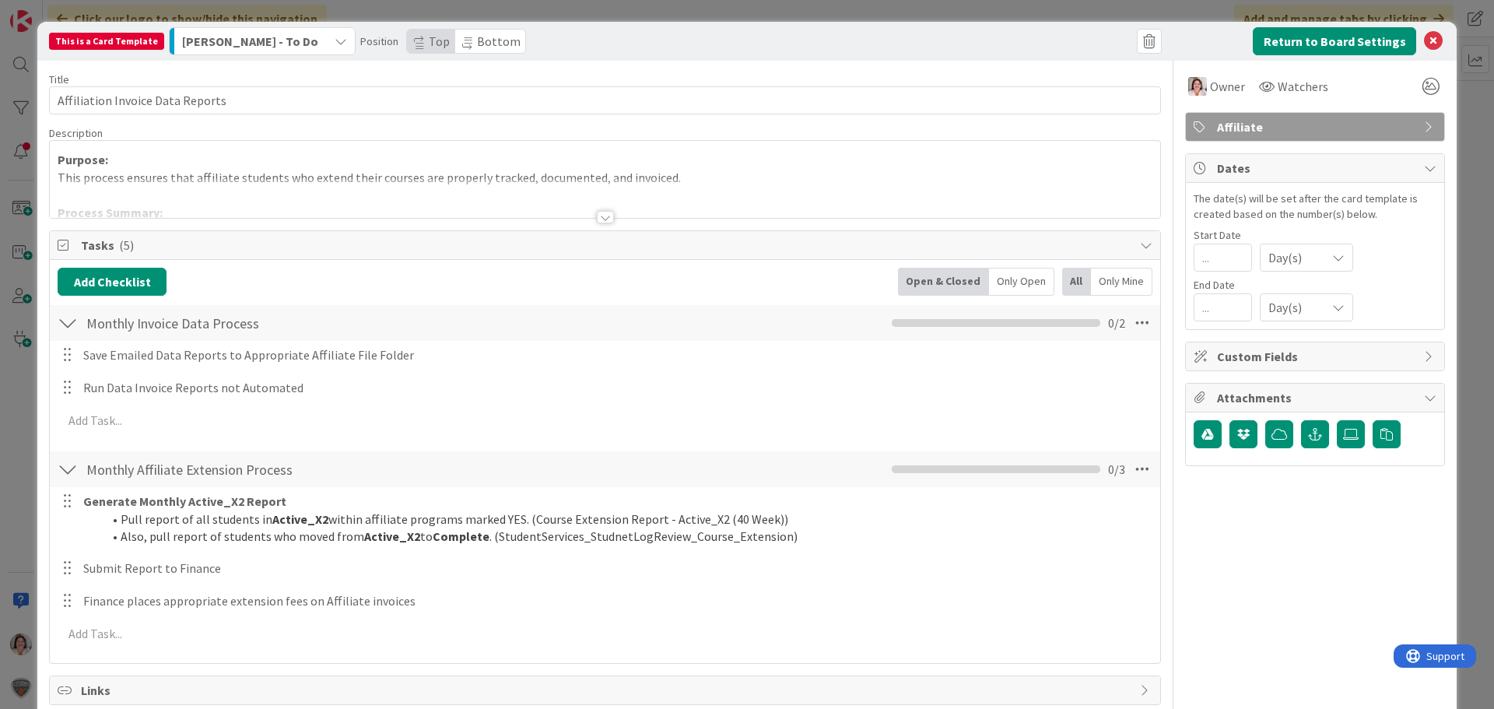
scroll to position [156, 0]
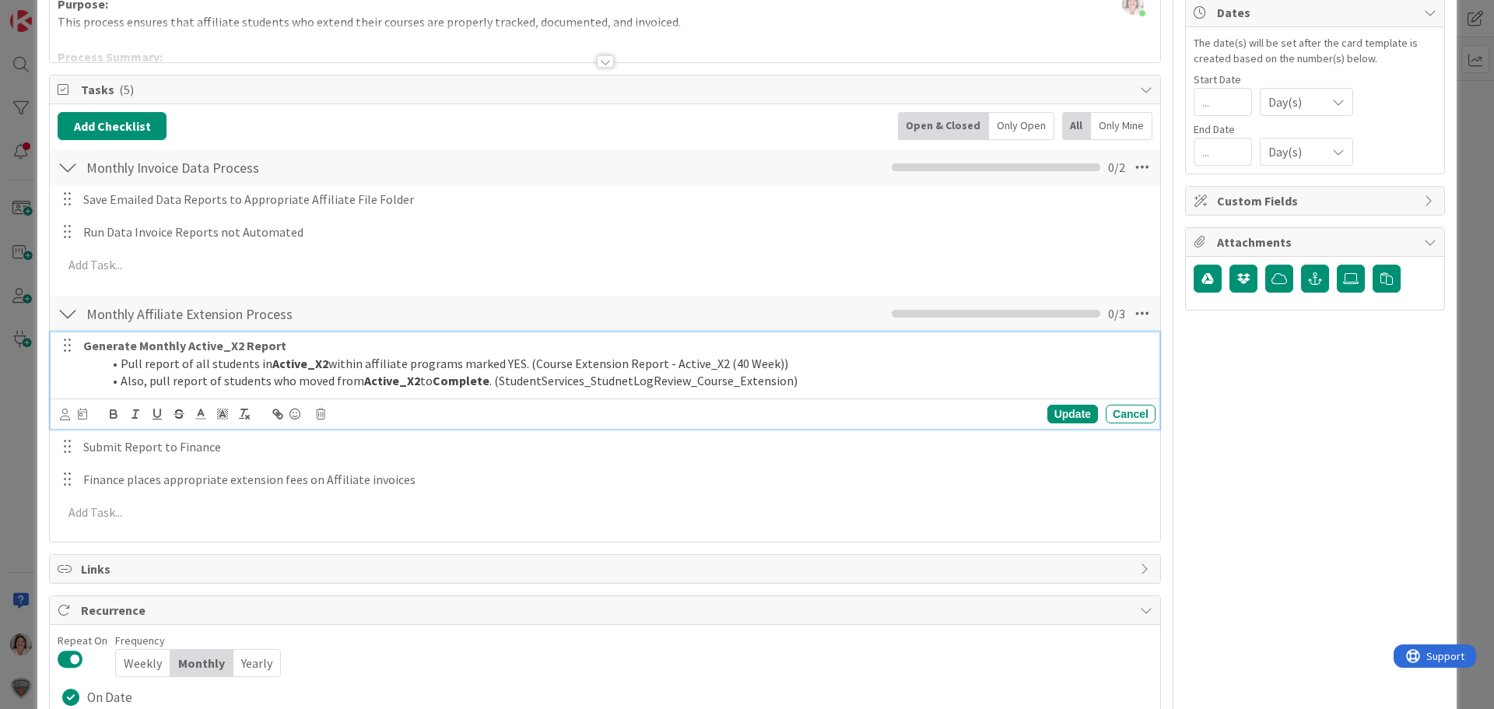
click at [796, 381] on li "Also, pull report of students who moved from Active_X2 to Complete . (StudentSe…" at bounding box center [626, 381] width 1048 height 18
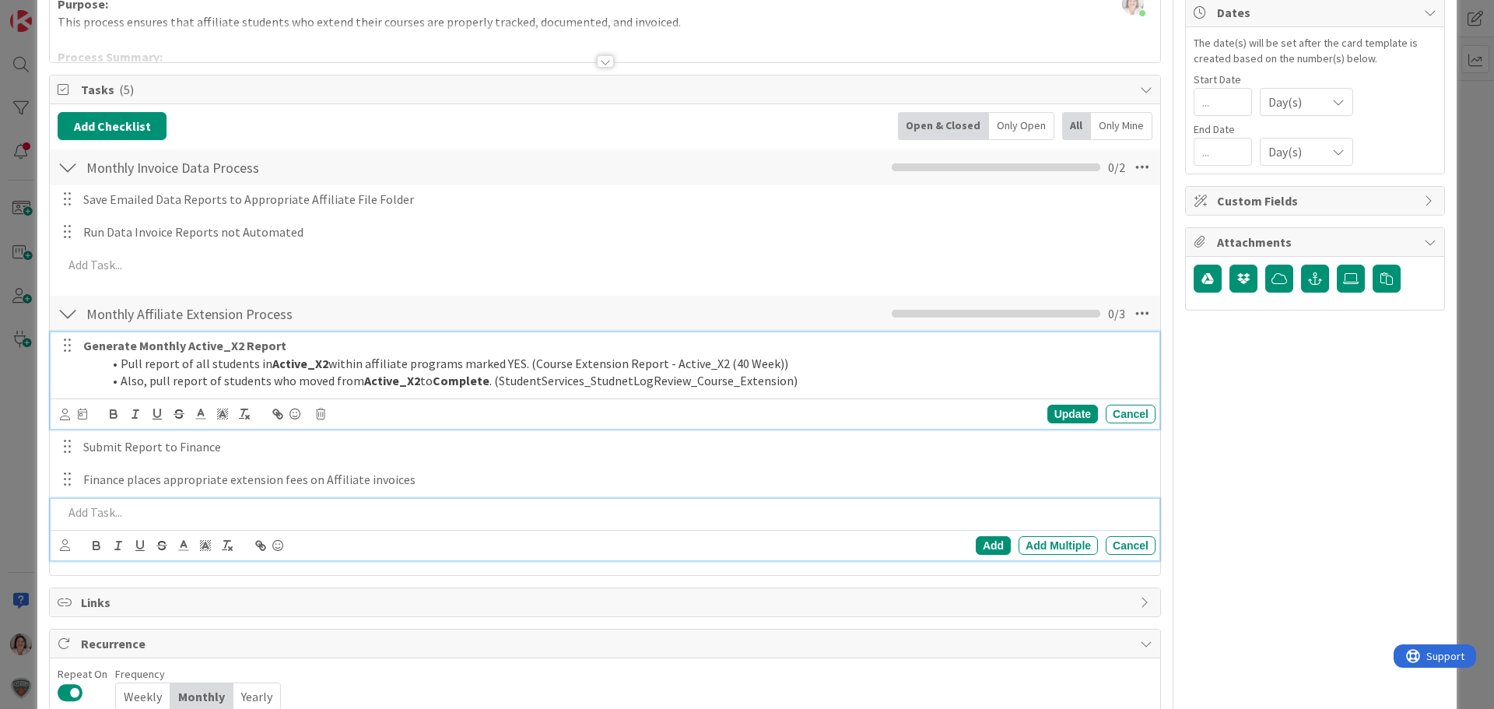
click at [95, 511] on p at bounding box center [606, 513] width 1086 height 18
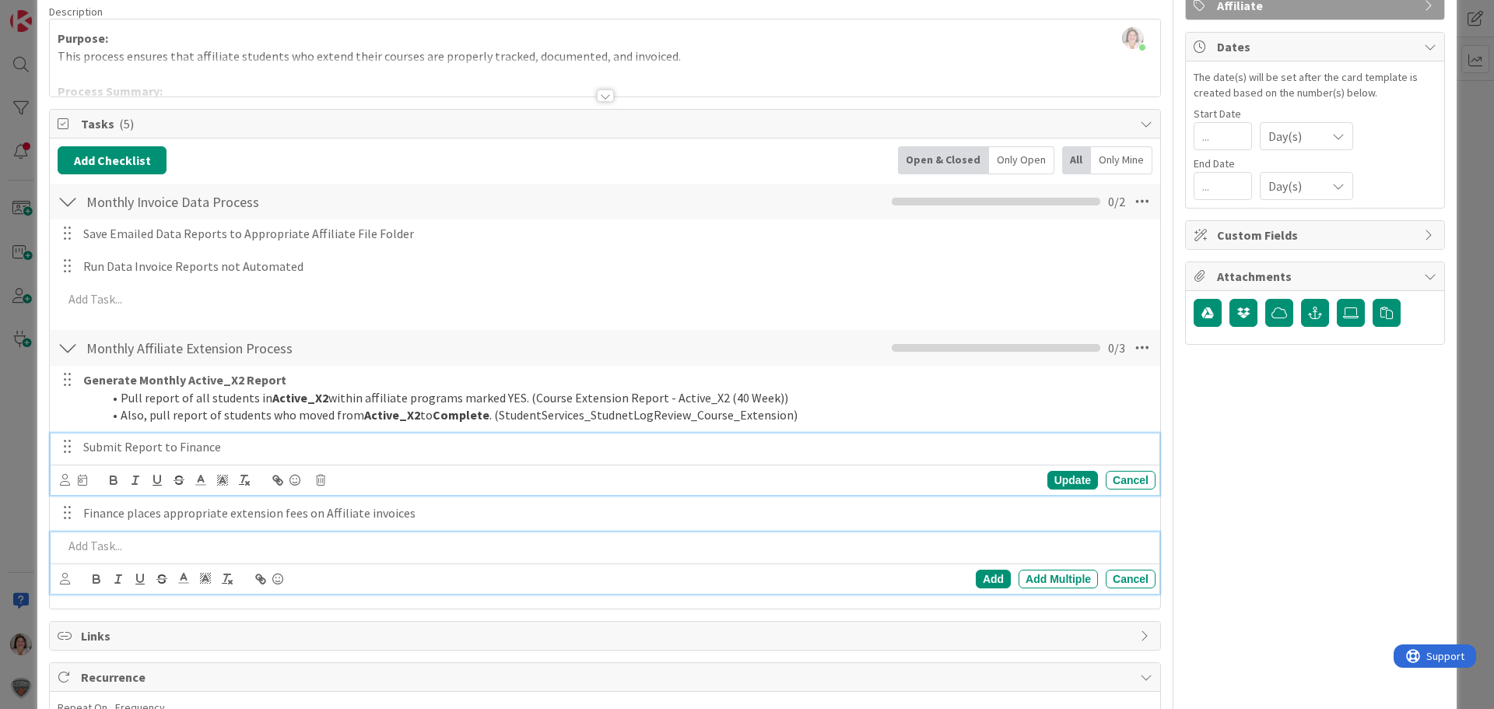
click at [89, 447] on div "Submit Report to Finance Update Cancel" at bounding box center [605, 463] width 1109 height 61
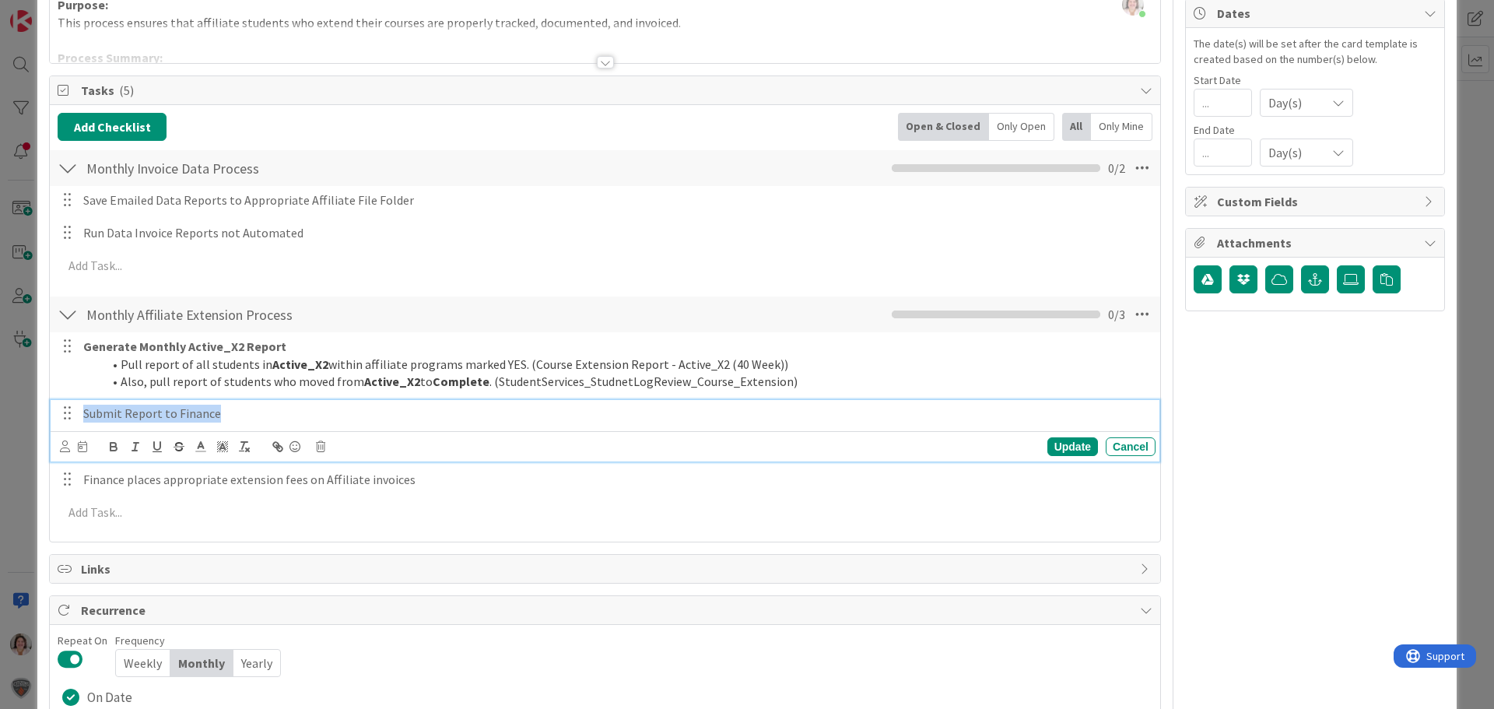
drag, startPoint x: 224, startPoint y: 412, endPoint x: 74, endPoint y: 421, distance: 150.5
click at [74, 421] on div "Submit Report to Finance" at bounding box center [606, 413] width 1099 height 27
click at [1056, 450] on div "Update" at bounding box center [1073, 446] width 51 height 19
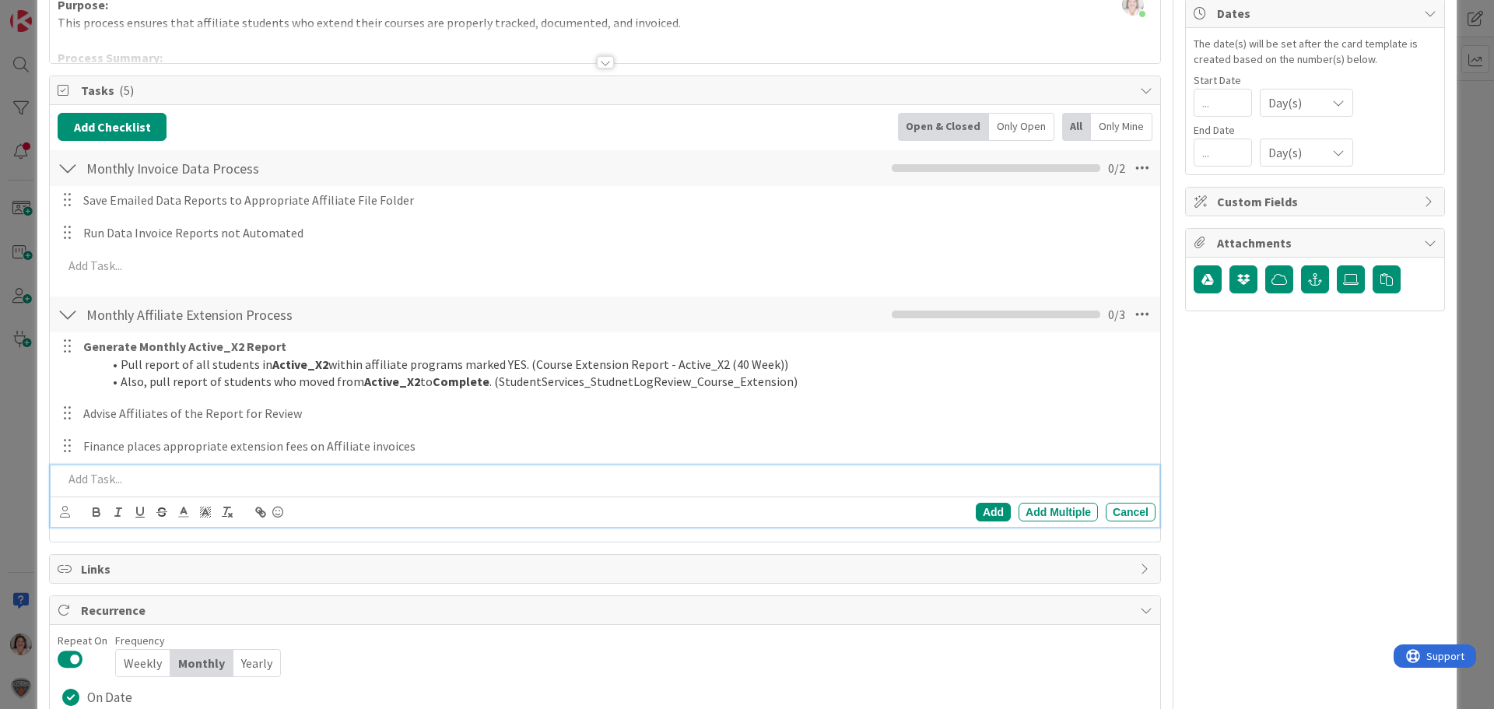
click at [100, 478] on p at bounding box center [606, 479] width 1086 height 18
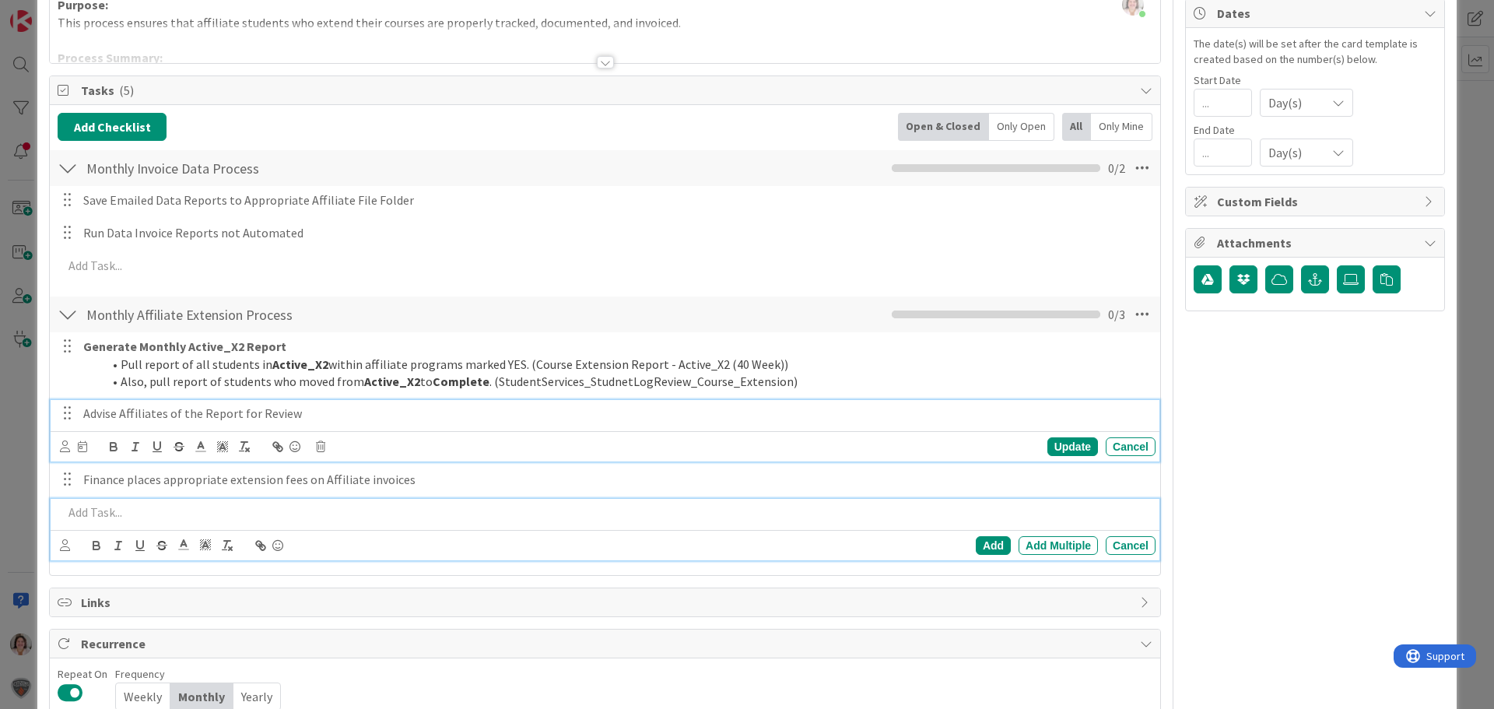
click at [331, 416] on div "Advise Affiliates of the Report for Review Update Cancel" at bounding box center [605, 430] width 1109 height 61
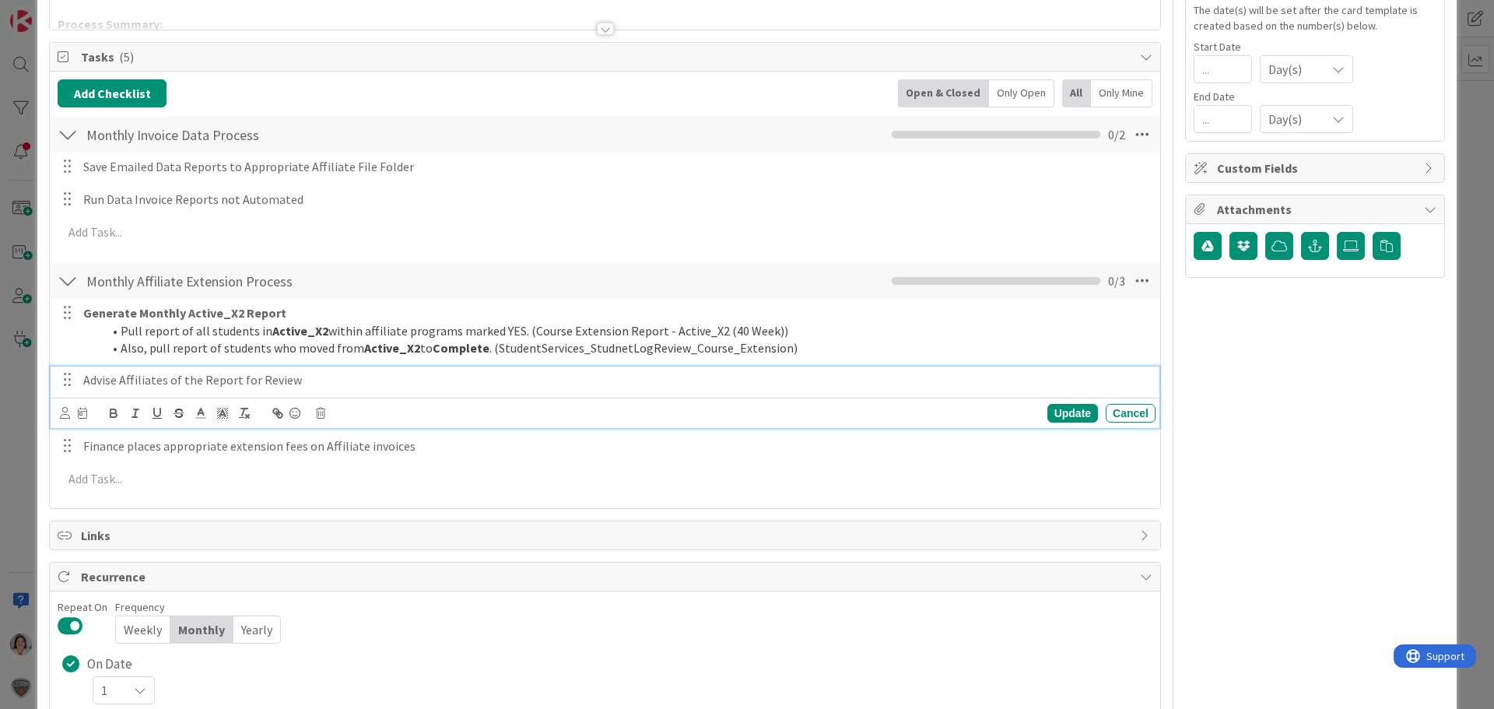
click at [231, 527] on span "Links" at bounding box center [606, 535] width 1051 height 19
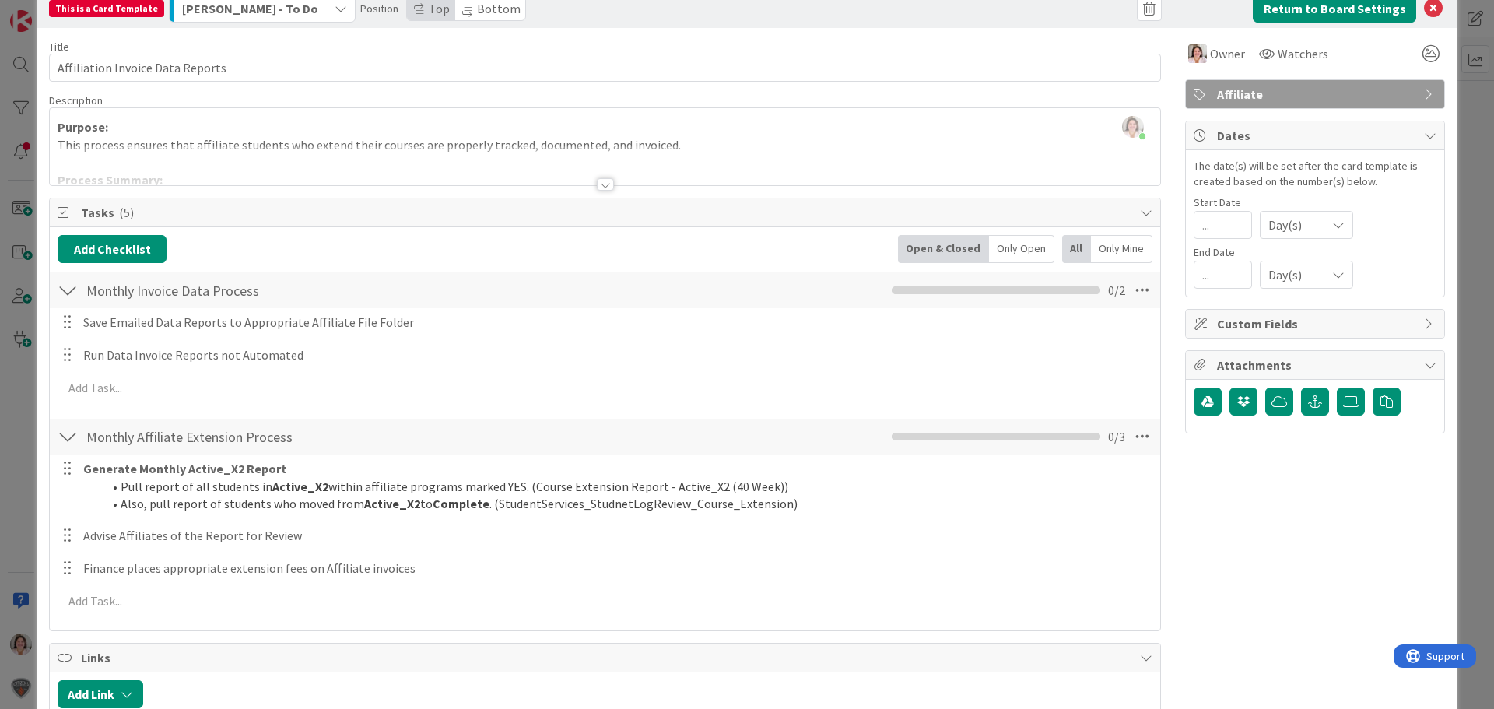
scroll to position [0, 0]
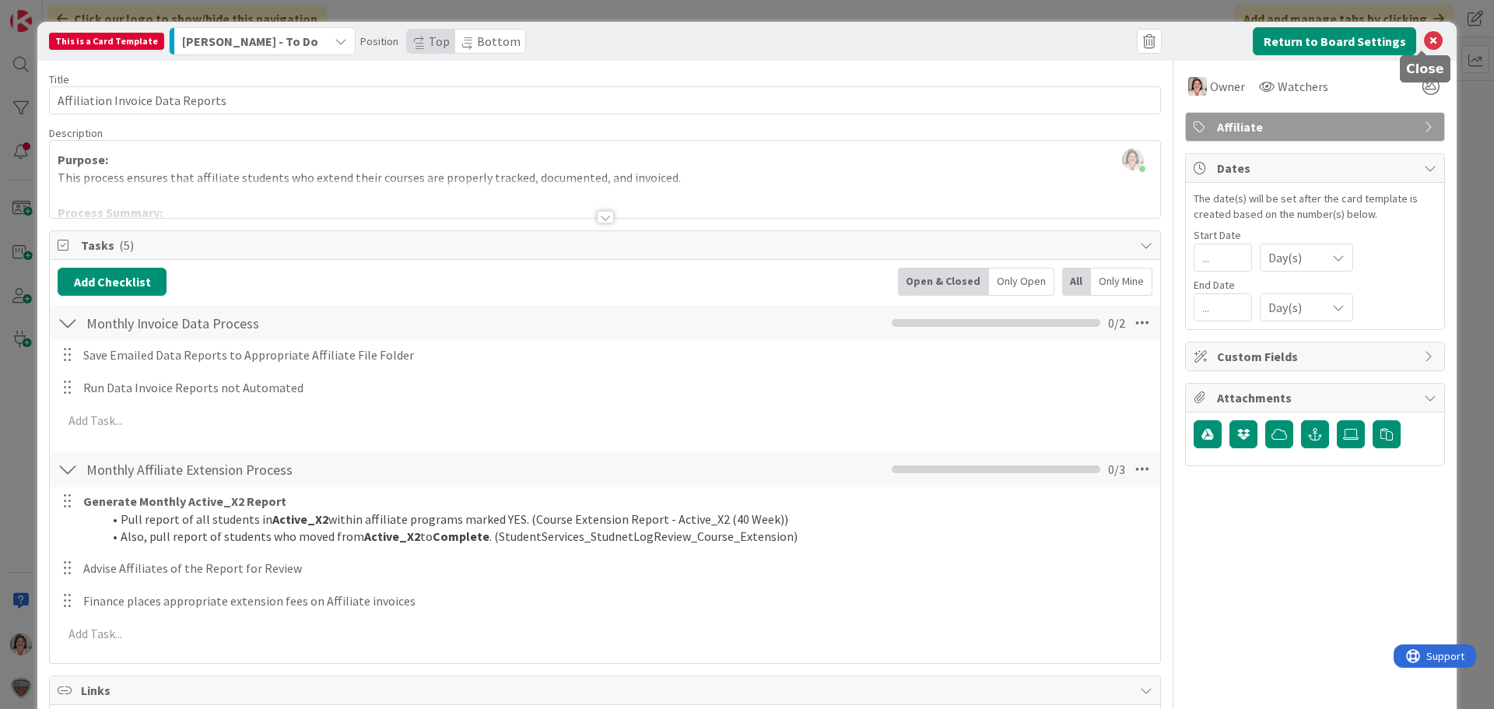
click at [1424, 40] on icon at bounding box center [1433, 41] width 19 height 19
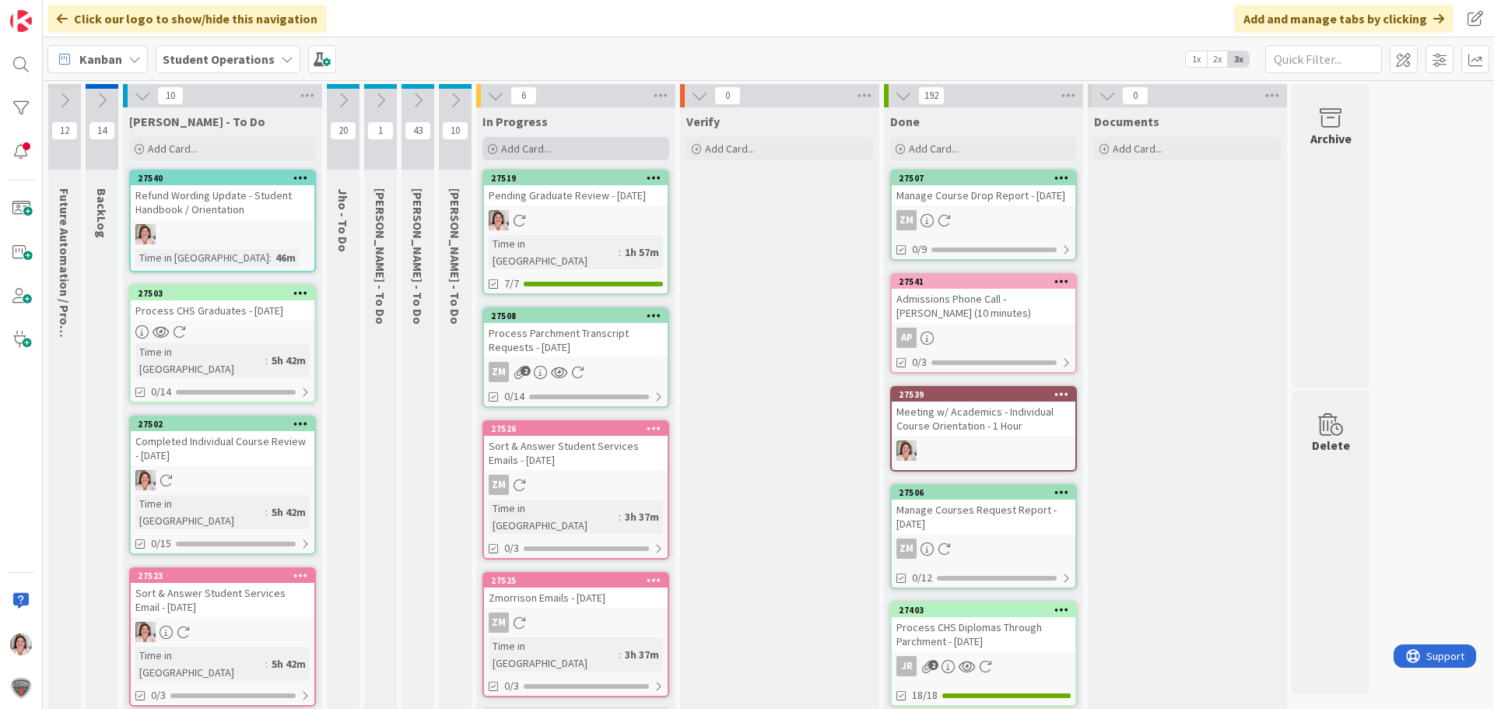
click at [523, 147] on span "Add Card..." at bounding box center [526, 149] width 50 height 14
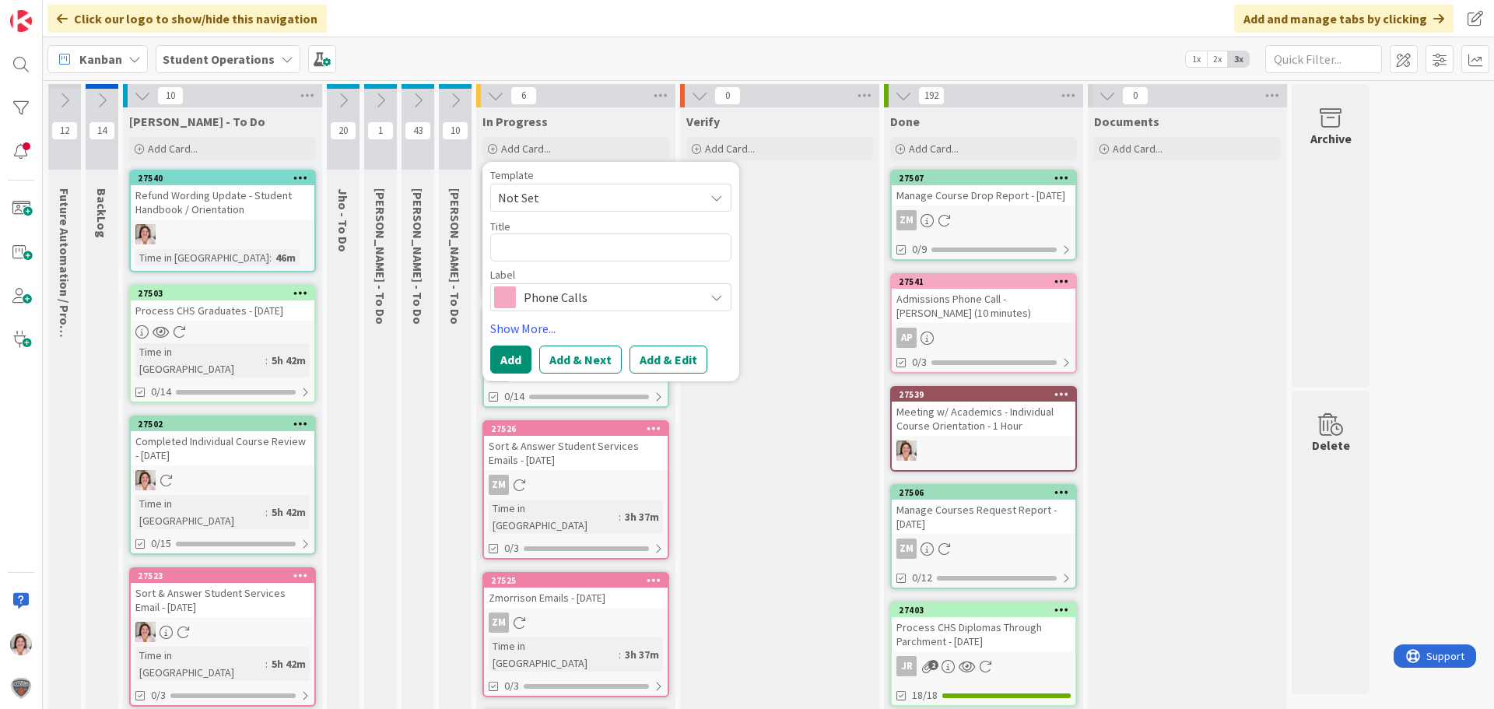
click at [528, 197] on span "Not Set" at bounding box center [595, 198] width 195 height 20
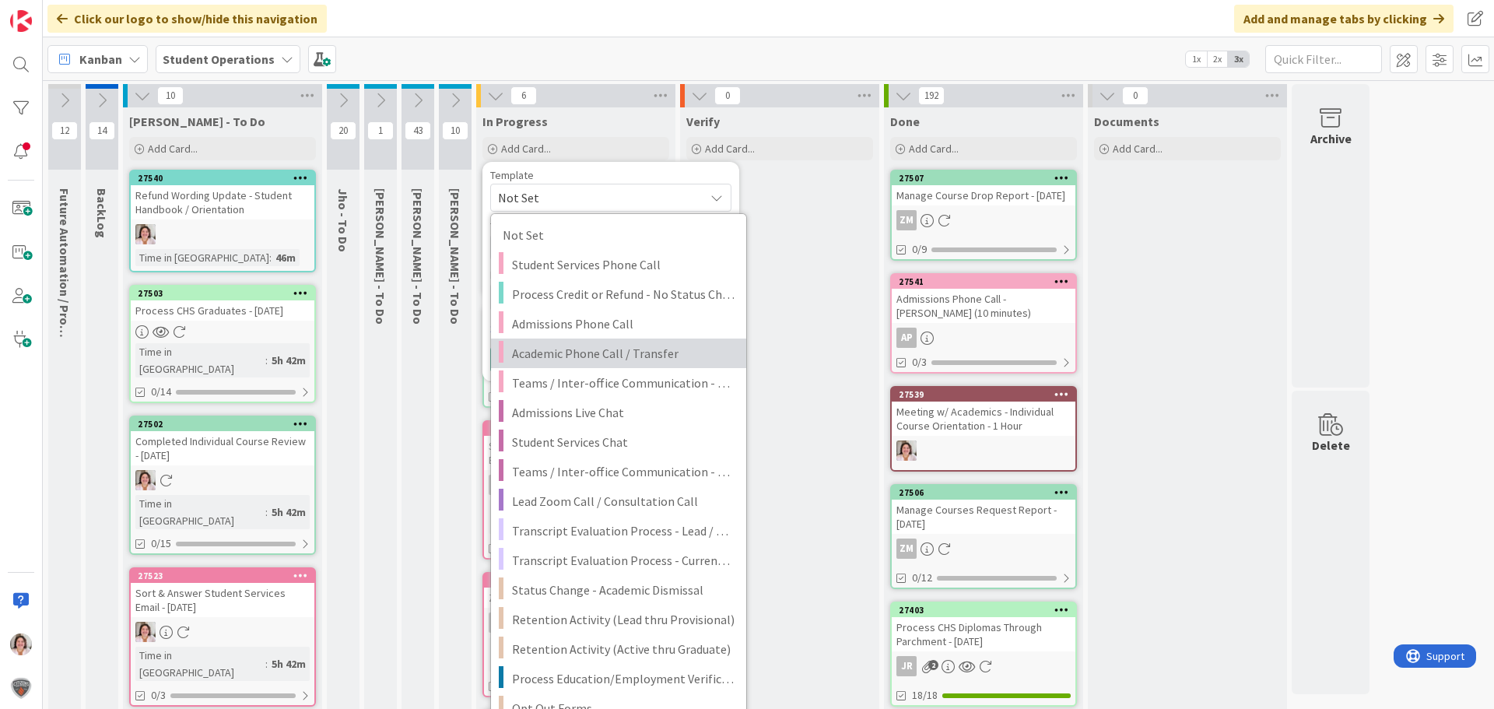
click at [549, 356] on span "Academic Phone Call / Transfer" at bounding box center [623, 353] width 223 height 20
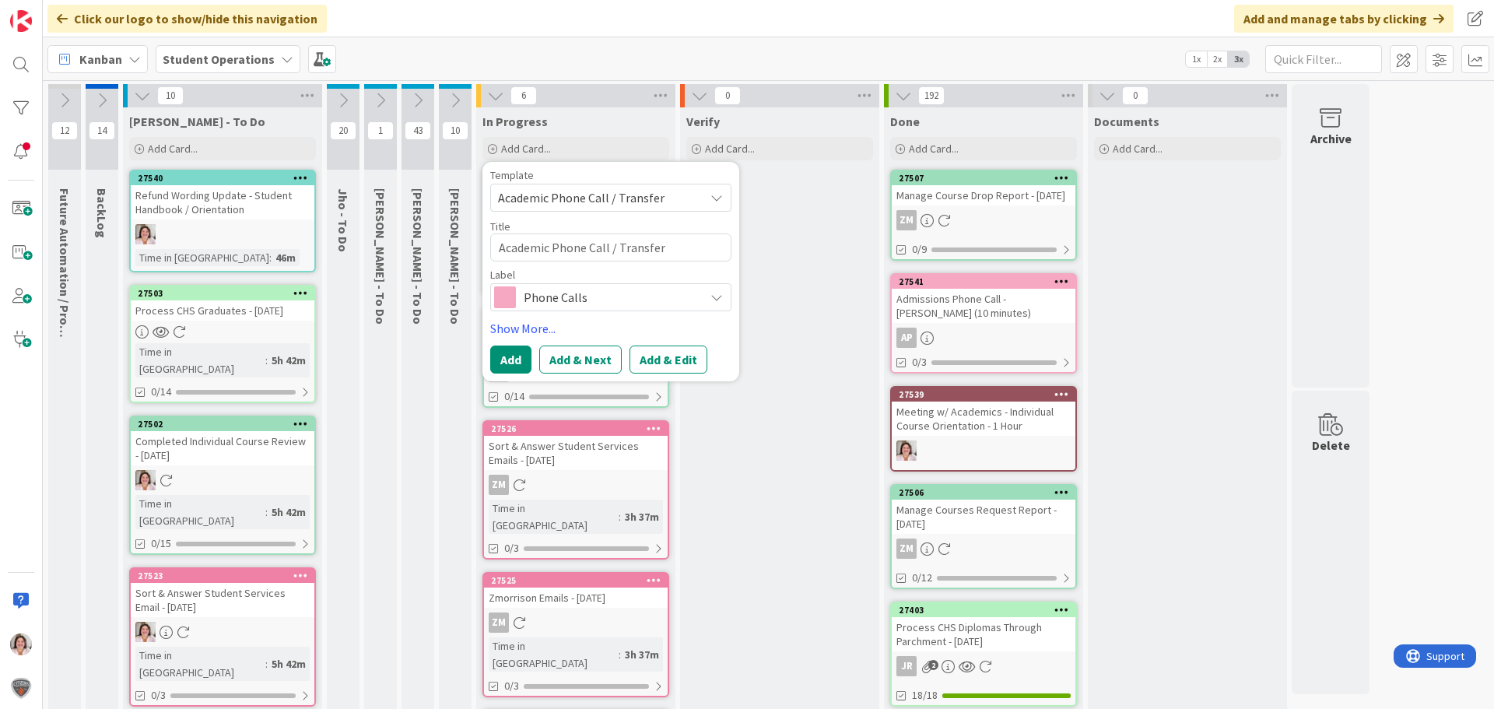
click at [682, 197] on span "Academic Phone Call / Transfer" at bounding box center [595, 198] width 195 height 20
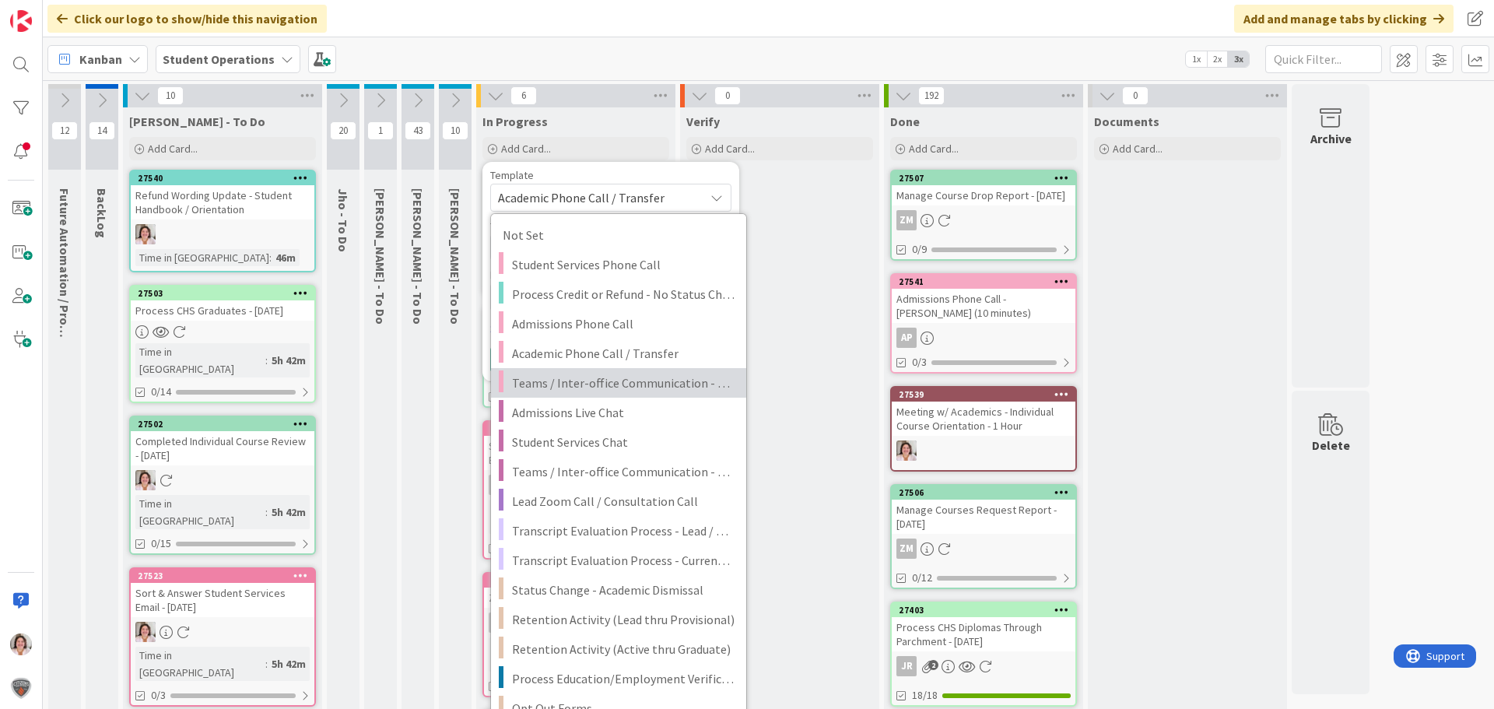
click at [674, 375] on span "Teams / Inter-office Communication - Call" at bounding box center [623, 383] width 223 height 20
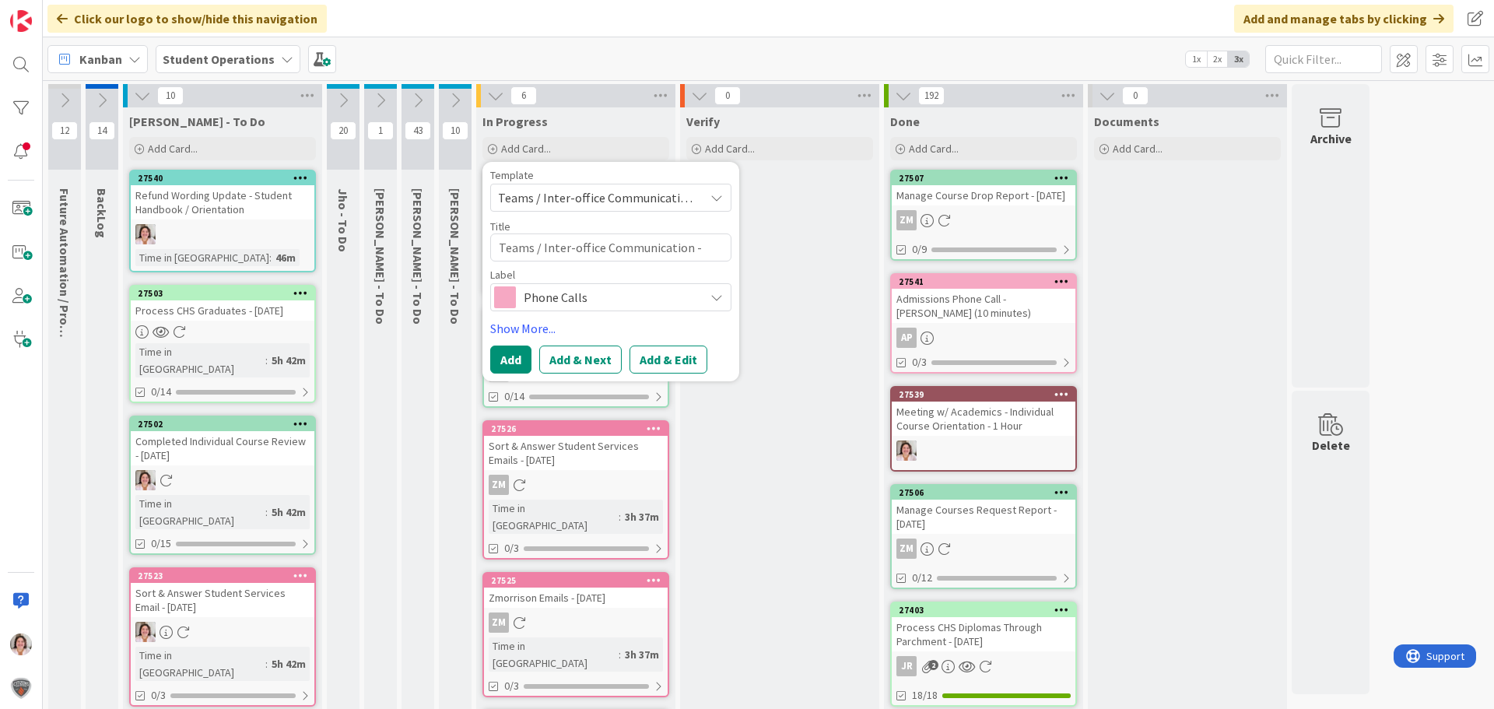
click at [626, 190] on span "Teams / Inter-office Communication - Call" at bounding box center [595, 198] width 195 height 20
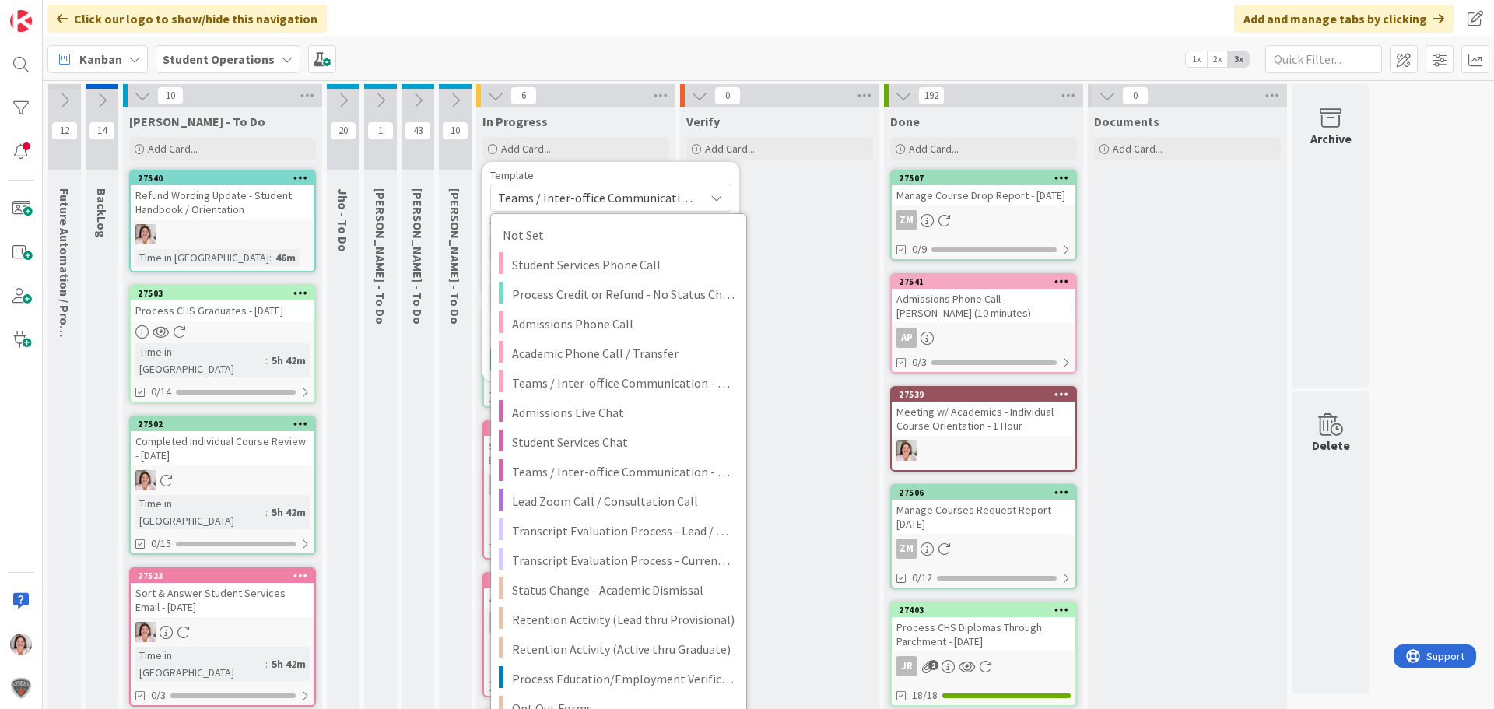
click at [626, 190] on span "Teams / Inter-office Communication - Call" at bounding box center [595, 198] width 195 height 20
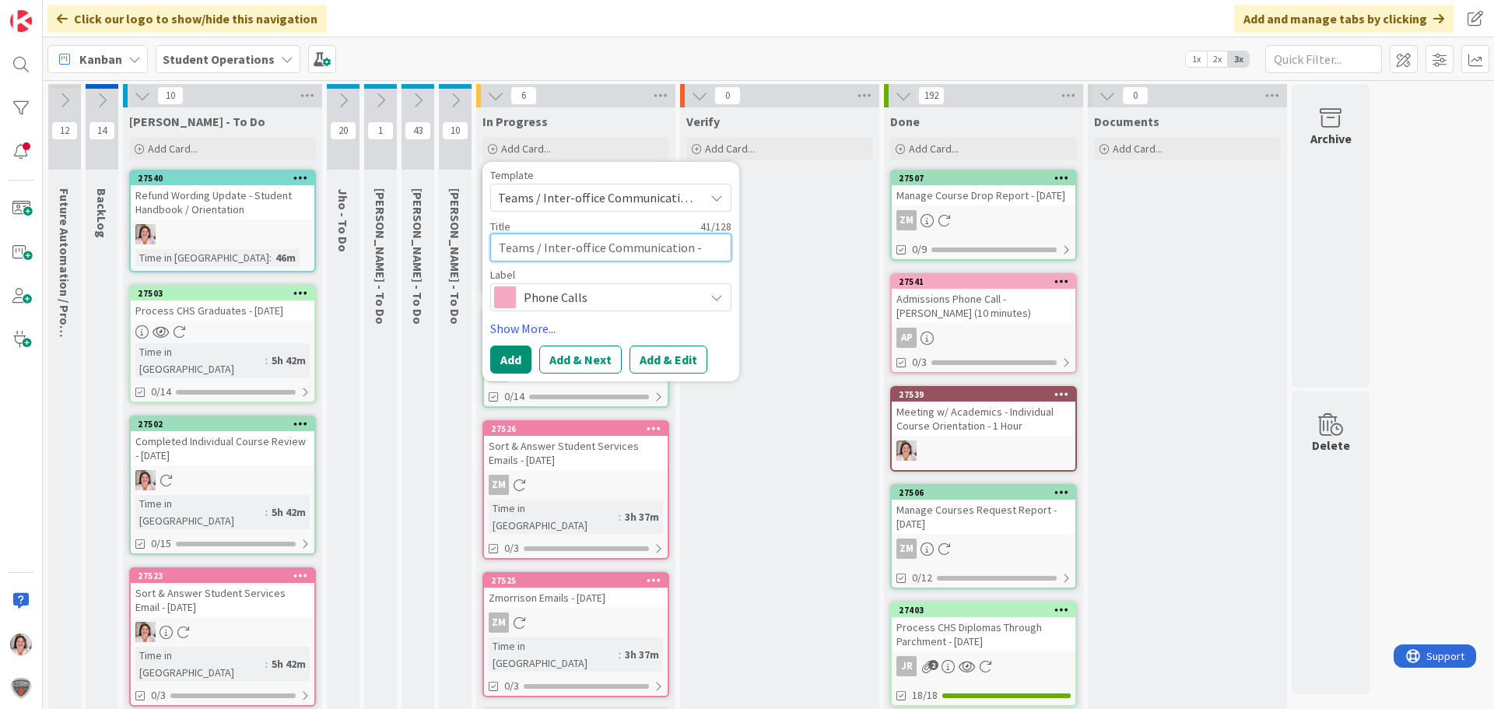
click at [598, 250] on textarea "Teams / Inter-office Communication - Call" at bounding box center [610, 247] width 241 height 28
click at [716, 250] on textarea "Teams / Inter-office Communication - Call" at bounding box center [610, 247] width 241 height 28
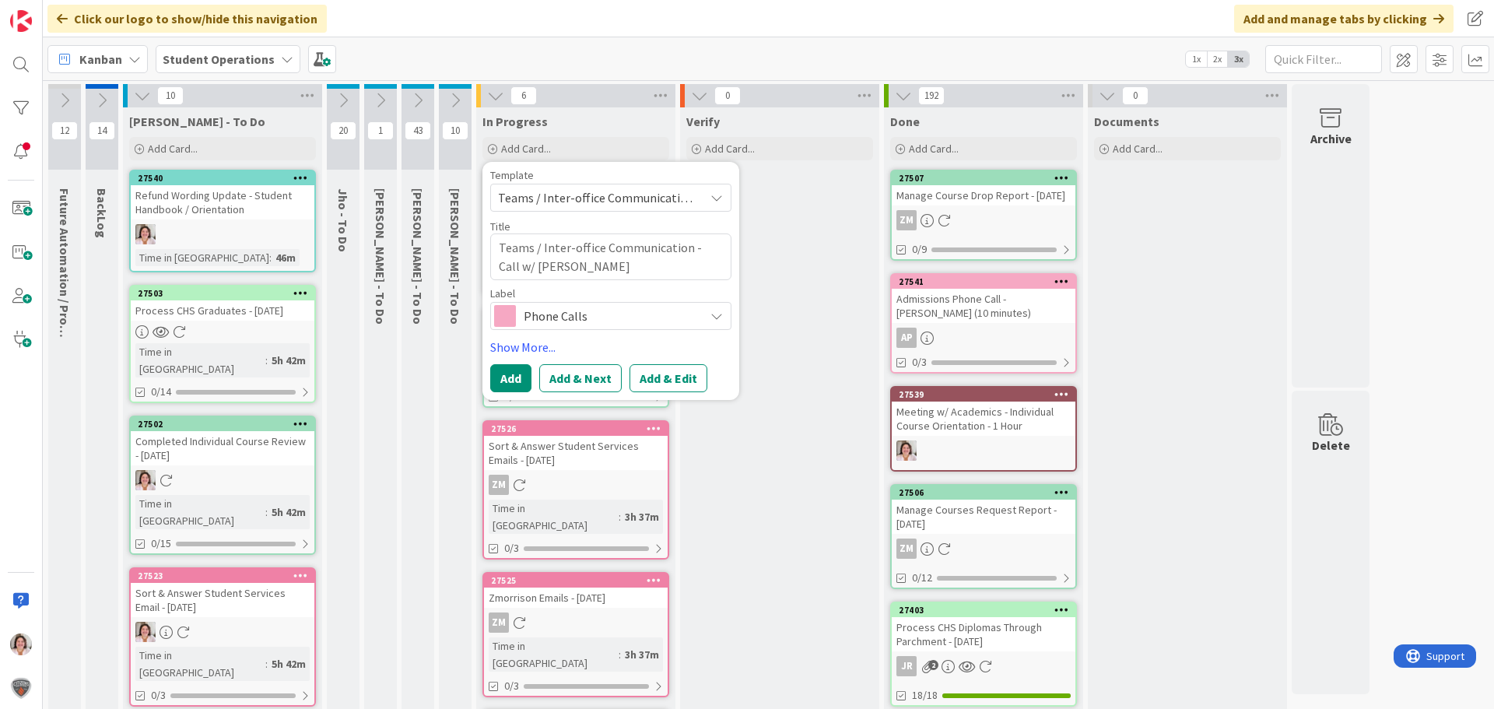
click at [540, 313] on span "Phone Calls" at bounding box center [610, 316] width 173 height 22
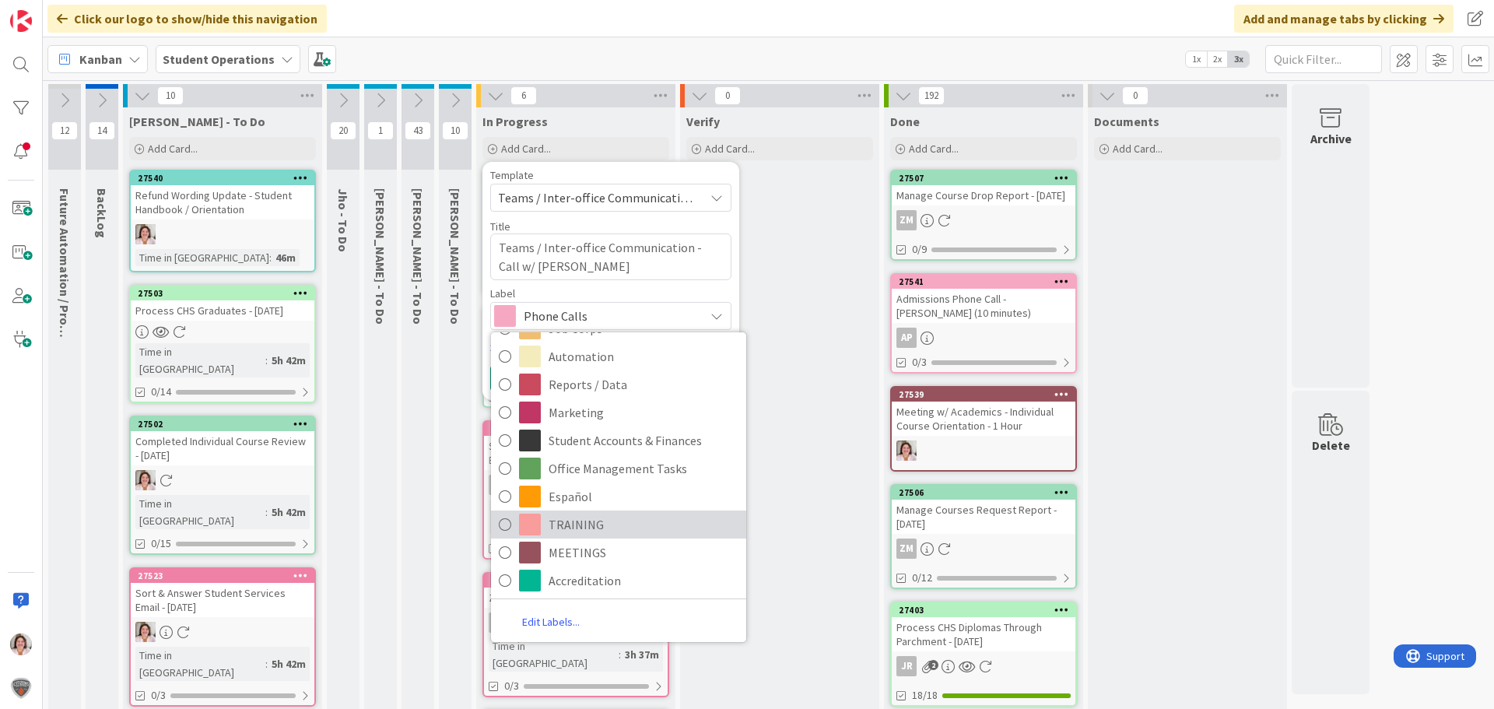
scroll to position [233, 0]
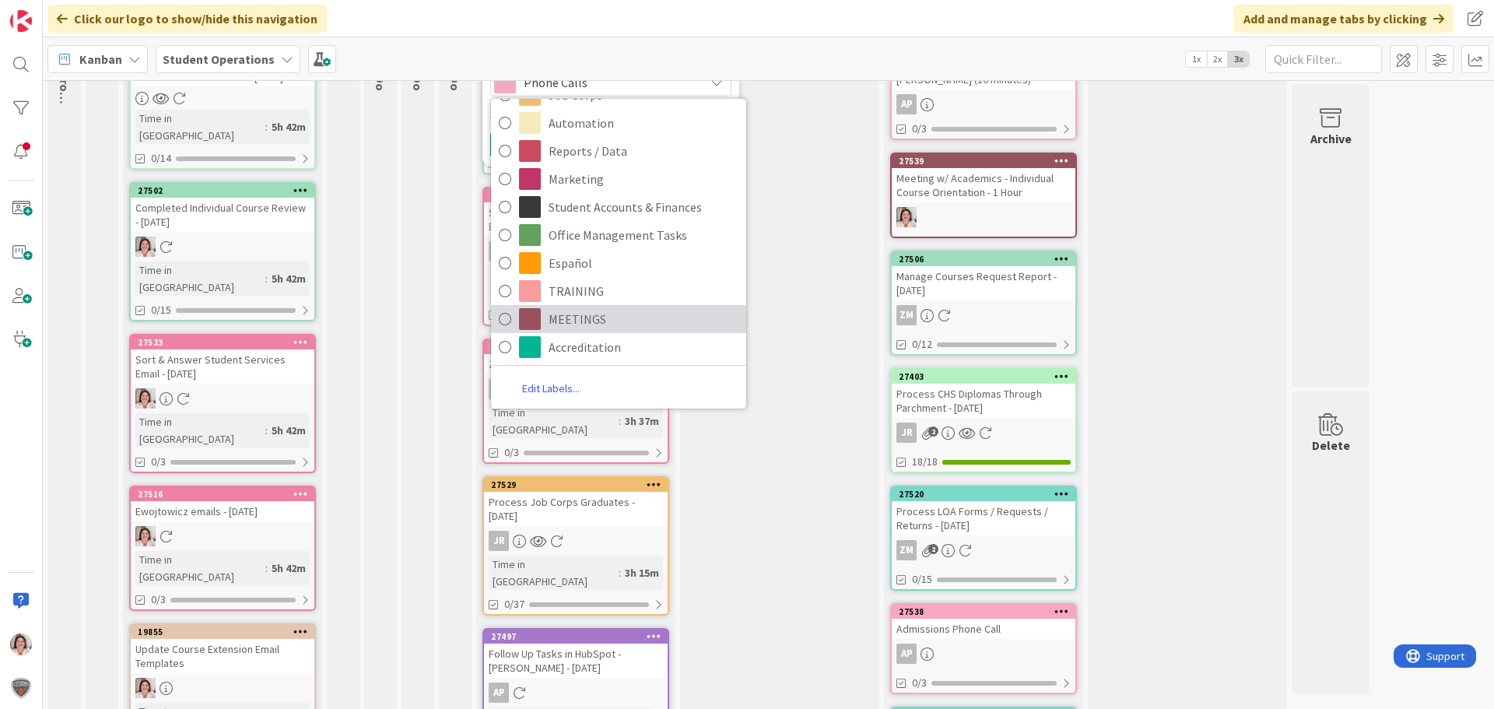
click at [564, 318] on span "MEETINGS" at bounding box center [644, 318] width 190 height 23
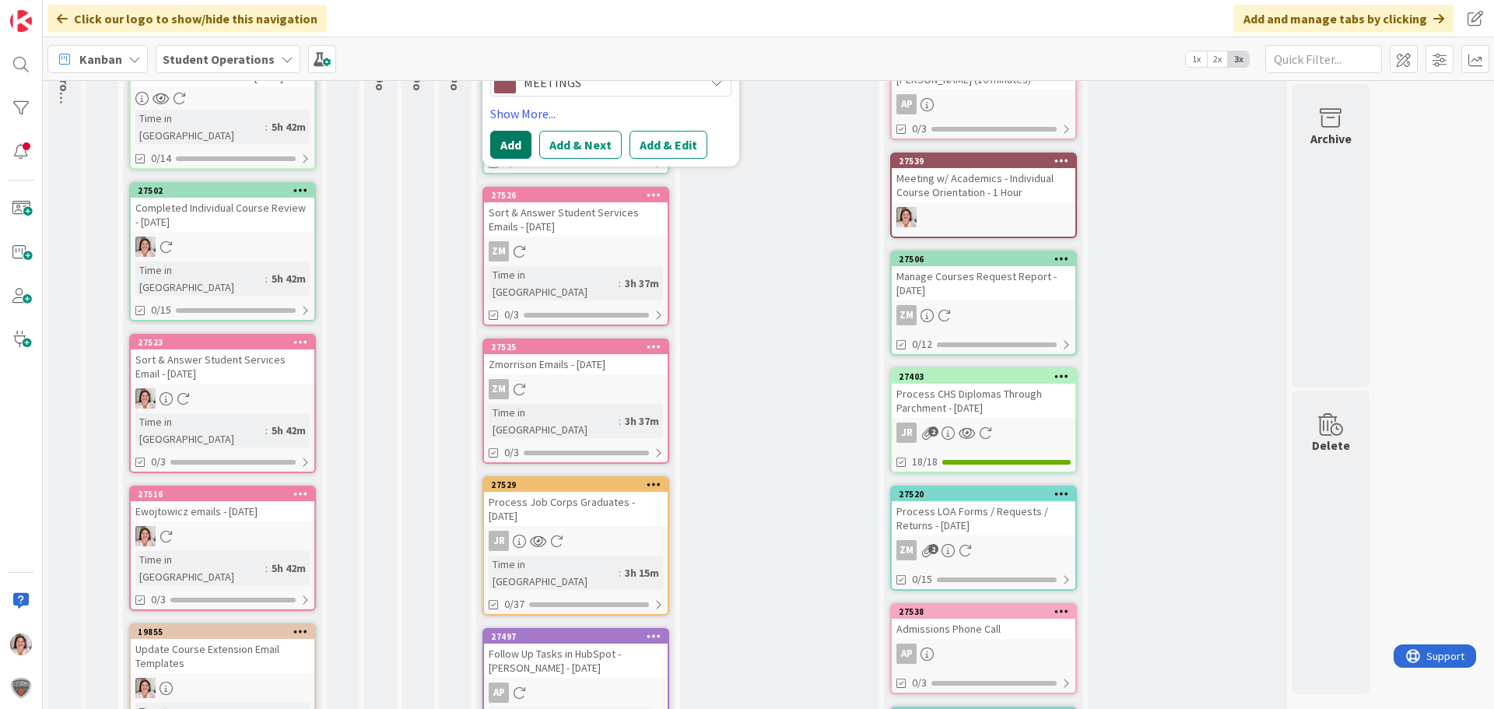
click at [511, 147] on button "Add" at bounding box center [510, 145] width 41 height 28
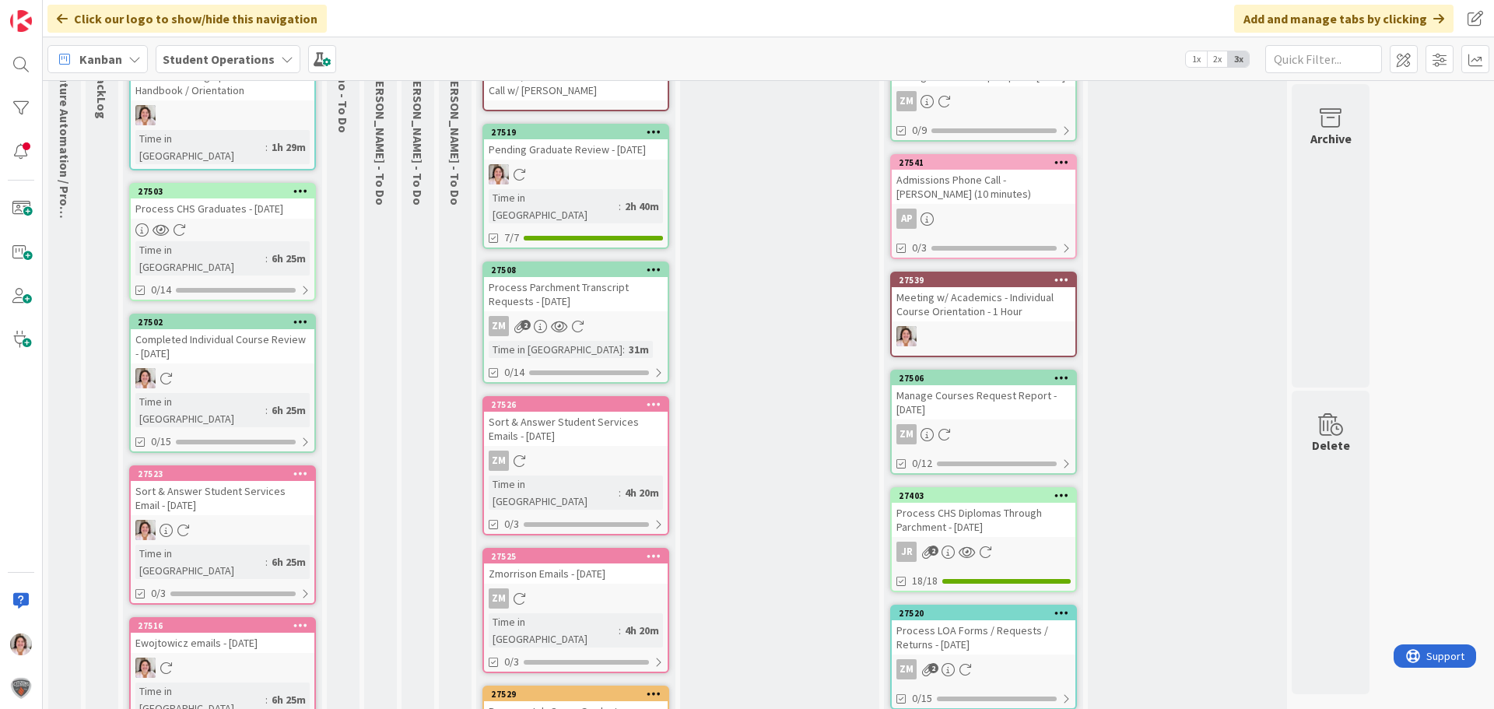
scroll to position [0, 0]
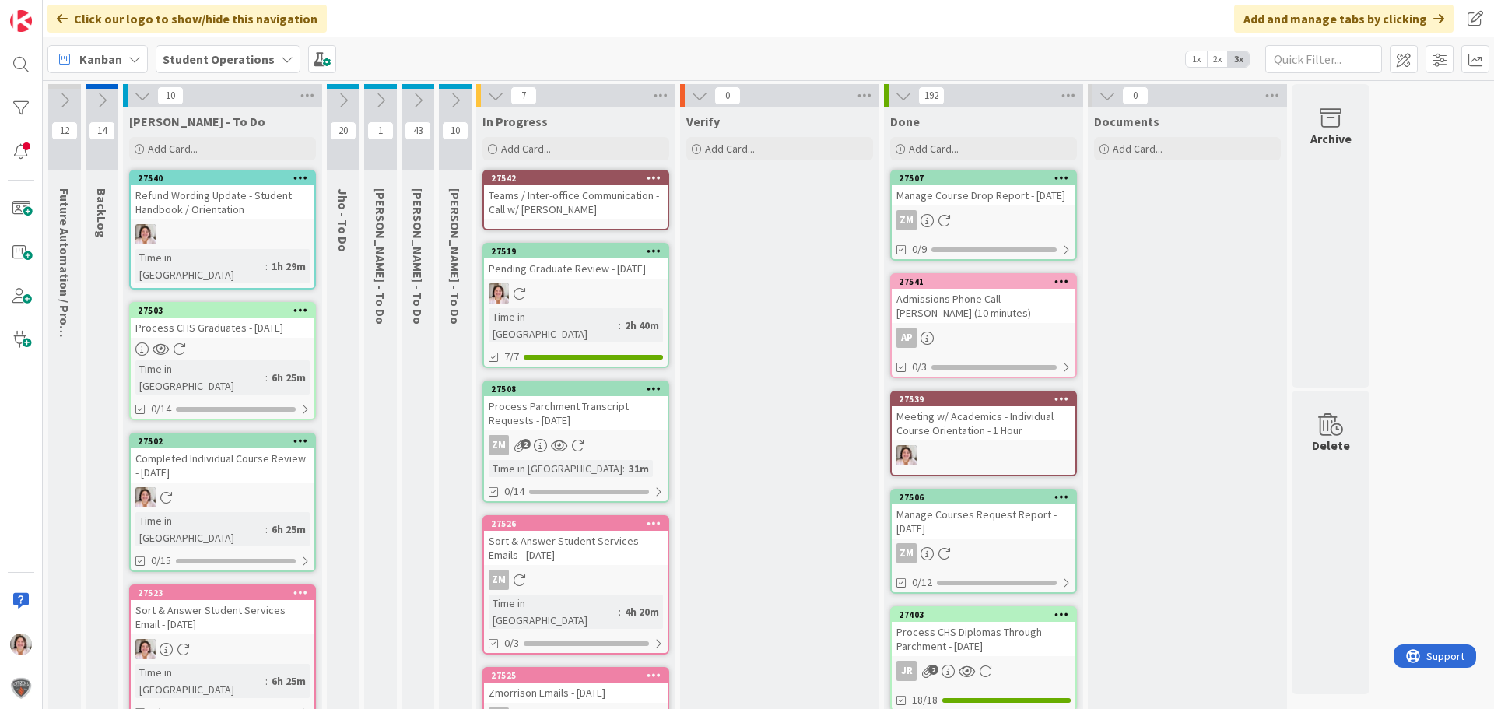
click at [582, 211] on div "Teams / Inter-office Communication - Call w/ [PERSON_NAME]" at bounding box center [576, 202] width 184 height 34
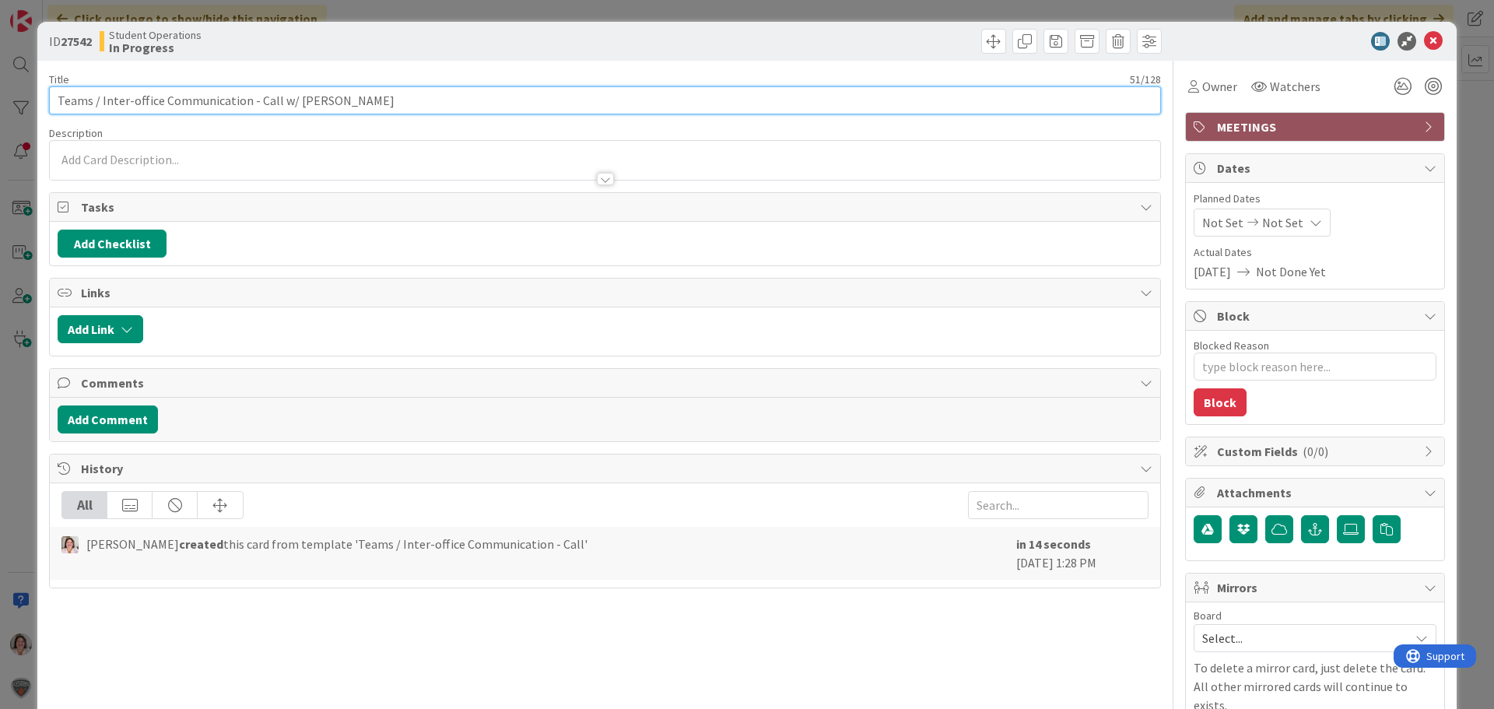
click at [374, 100] on input "Teams / Inter-office Communication - Call w/ [PERSON_NAME]" at bounding box center [605, 100] width 1112 height 28
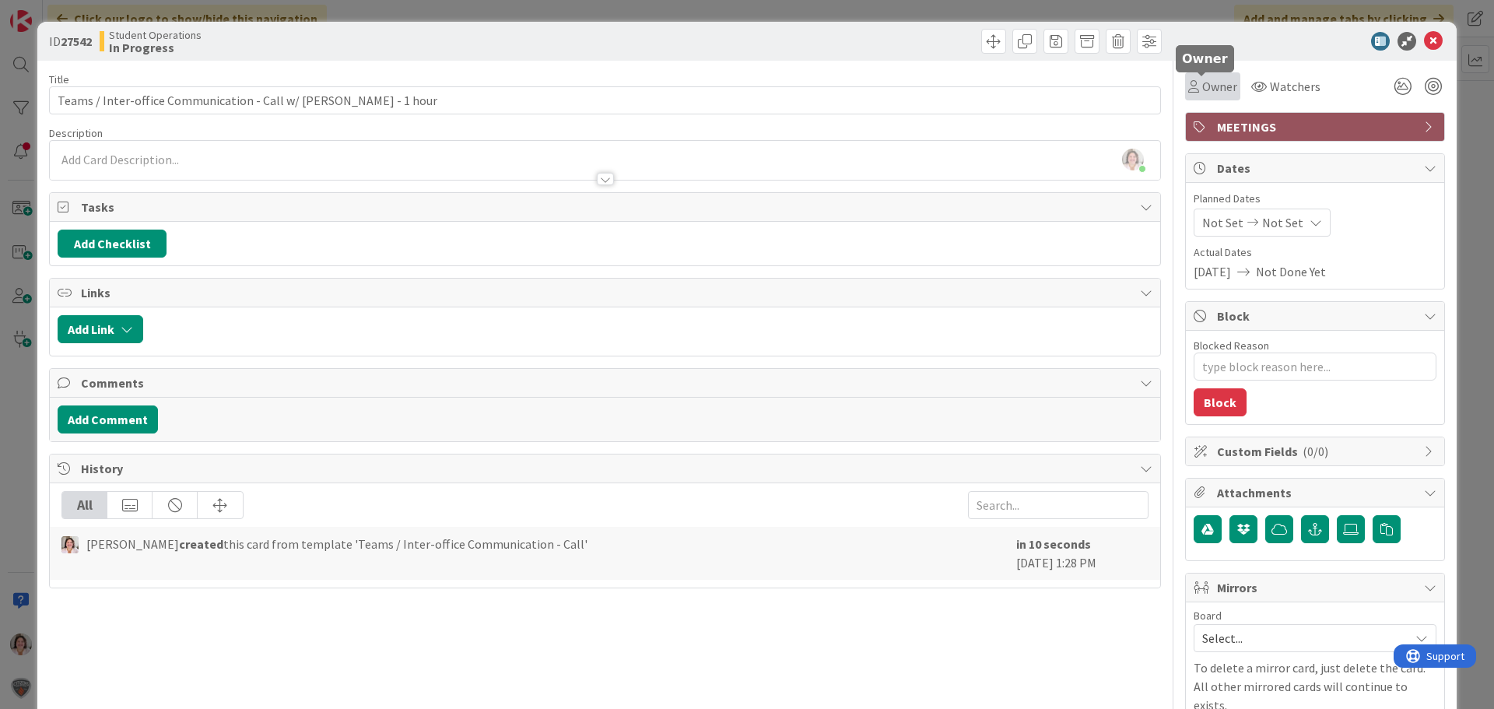
click at [1188, 89] on icon at bounding box center [1193, 86] width 11 height 12
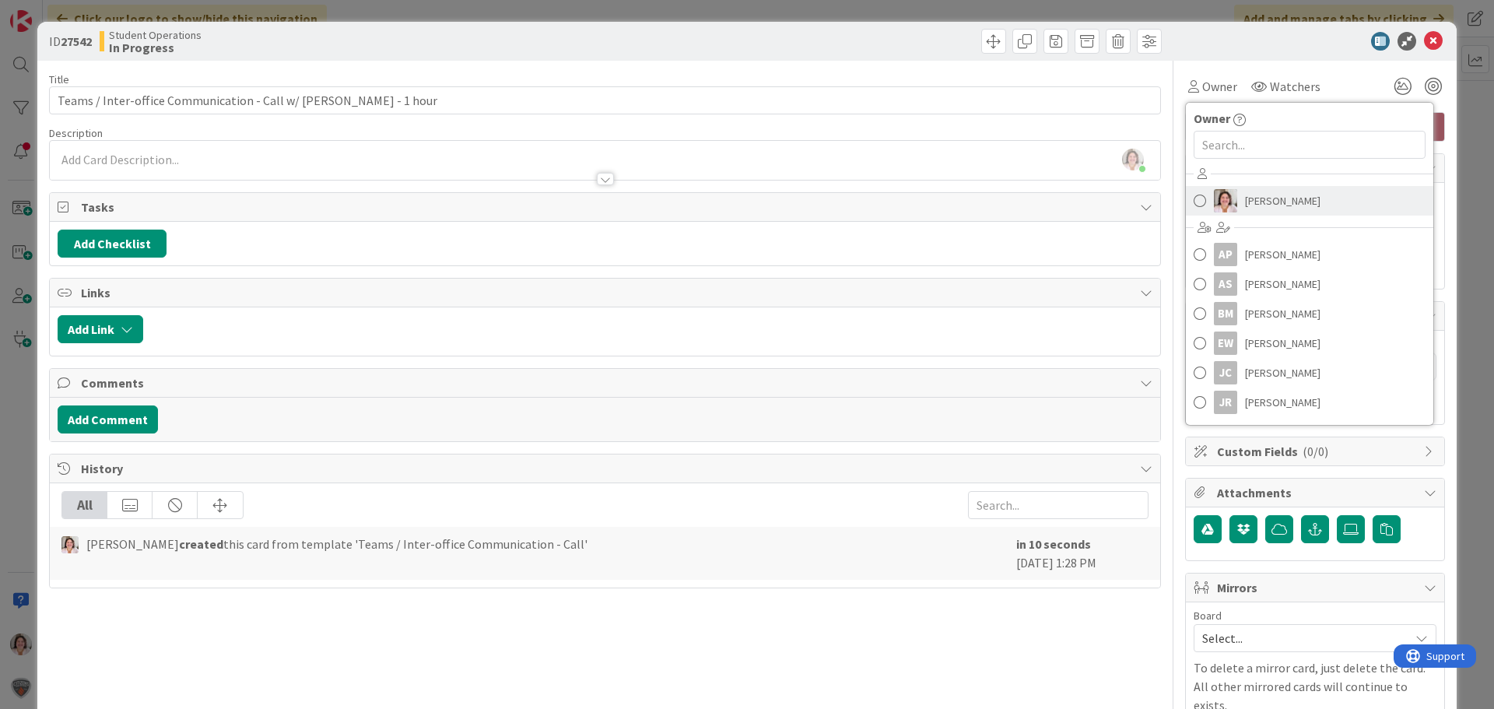
click at [1266, 209] on span "[PERSON_NAME]" at bounding box center [1282, 200] width 75 height 23
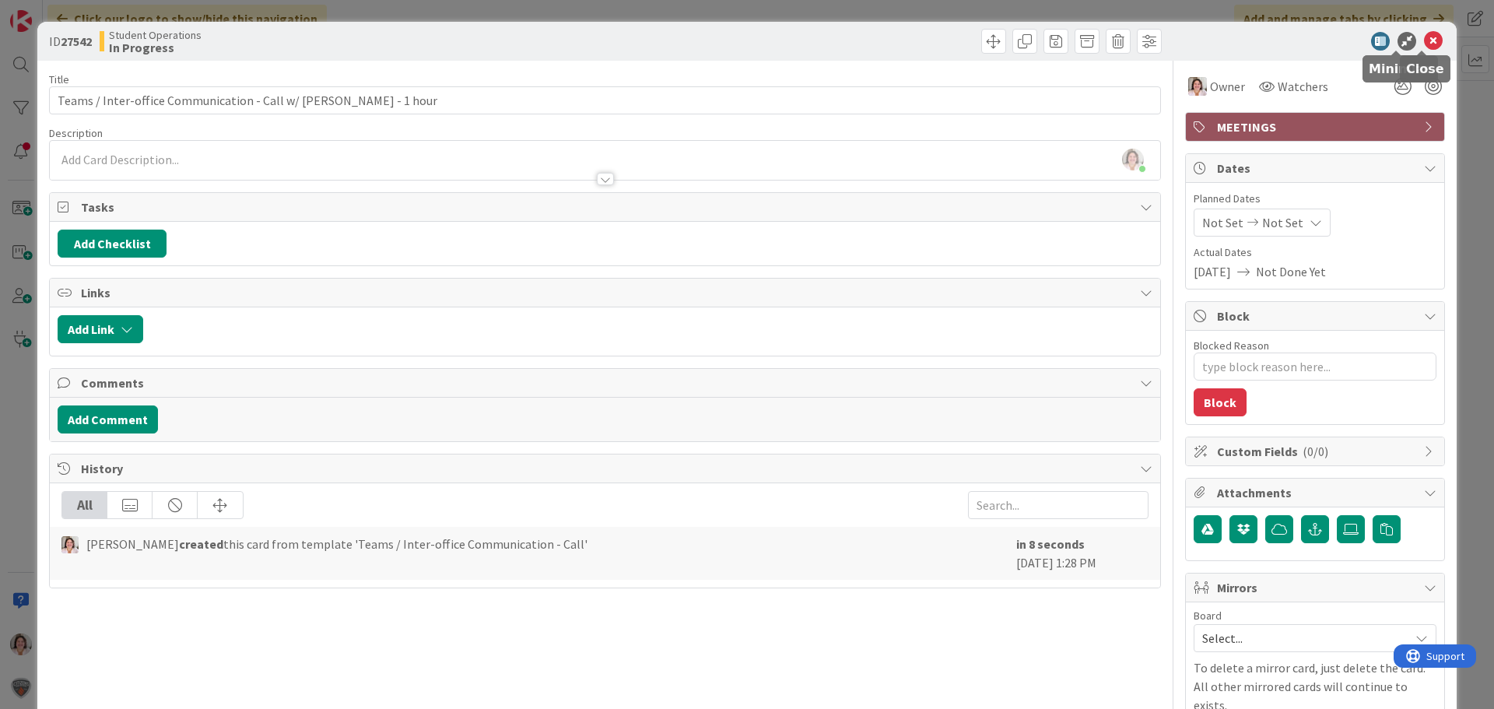
click at [1430, 40] on icon at bounding box center [1433, 41] width 19 height 19
